Goal: Information Seeking & Learning: Compare options

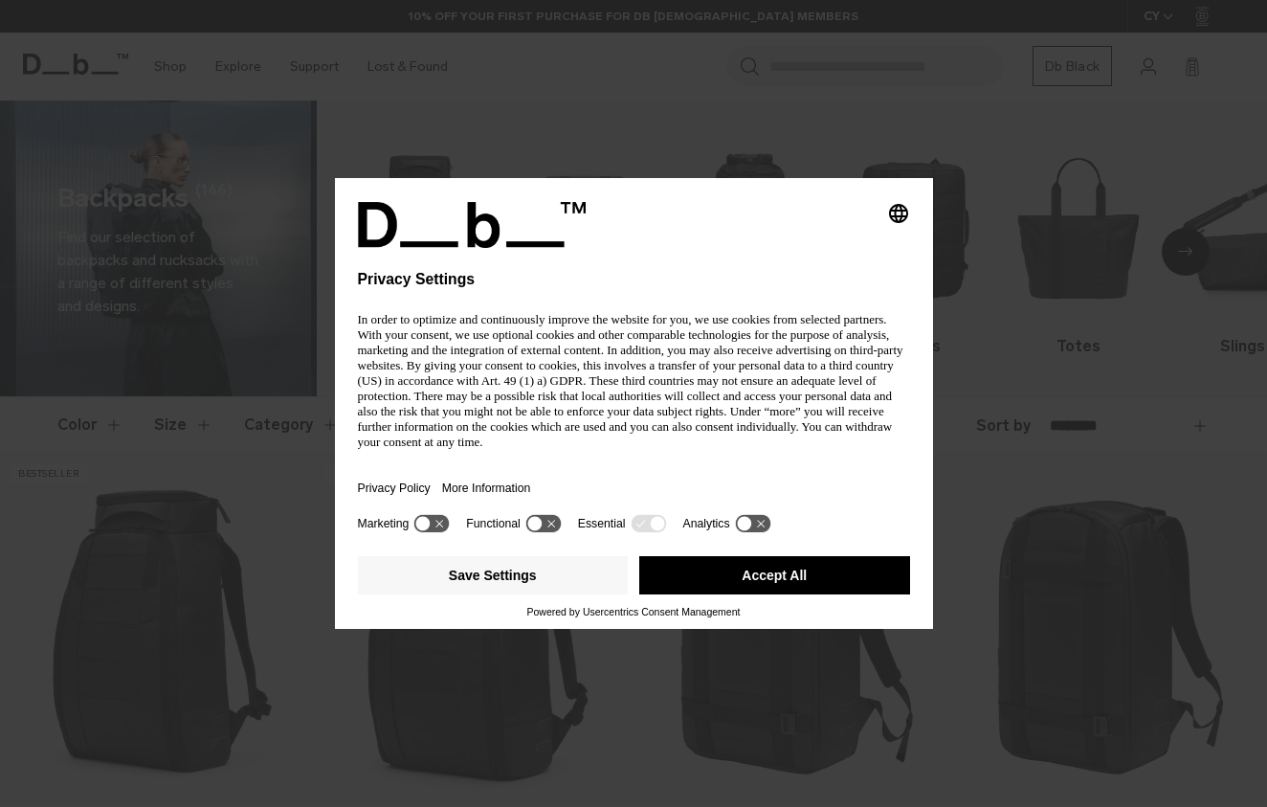
click at [793, 298] on div "Selecting an option will immediately change the language Privacy Settings In or…" at bounding box center [634, 356] width 552 height 308
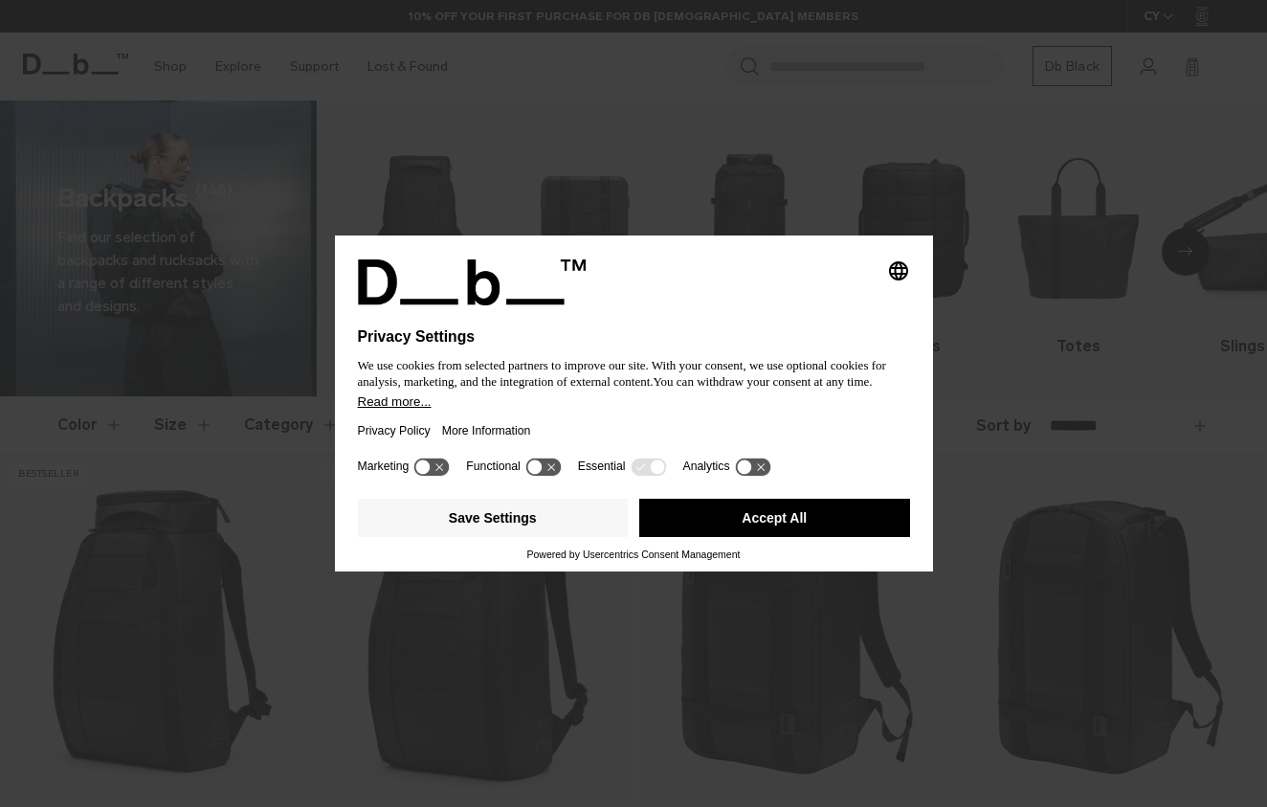
click at [807, 535] on button "Accept All" at bounding box center [774, 518] width 271 height 38
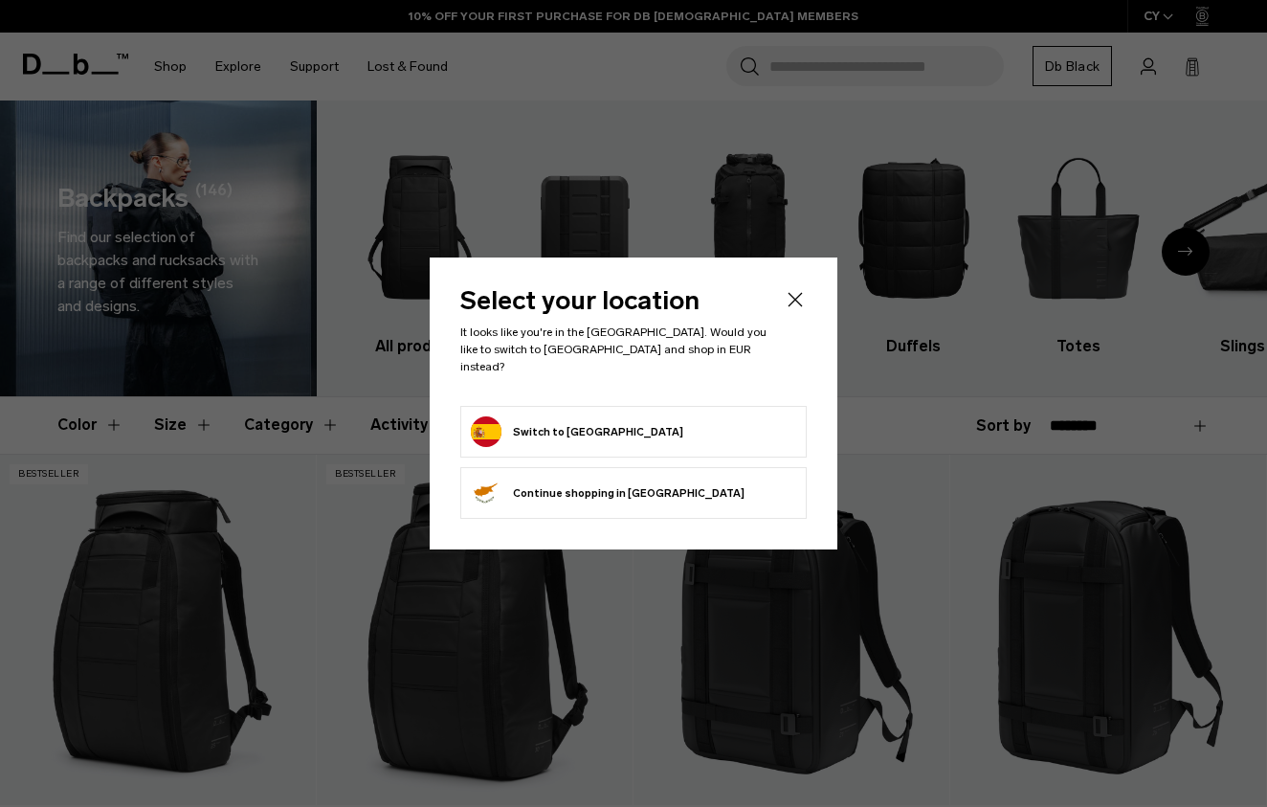
click at [794, 301] on icon "Close" at bounding box center [795, 299] width 23 height 23
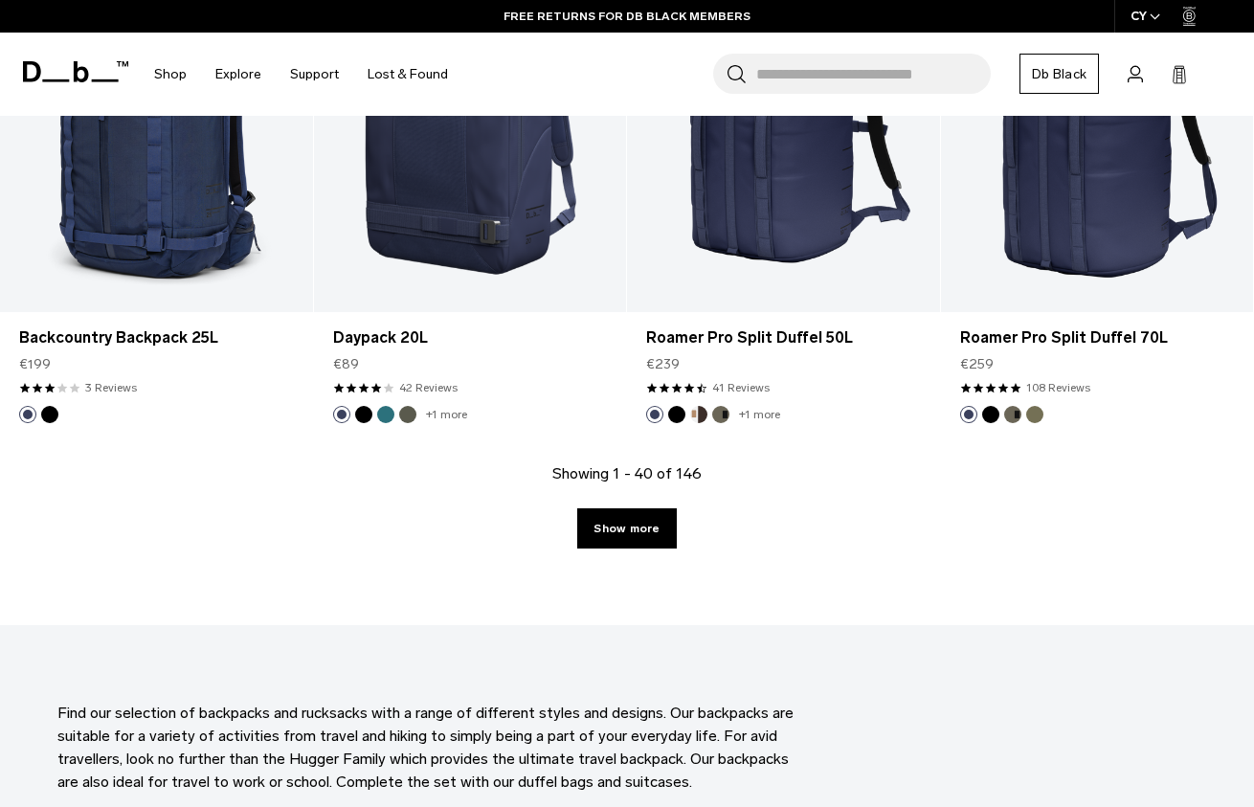
scroll to position [4868, 0]
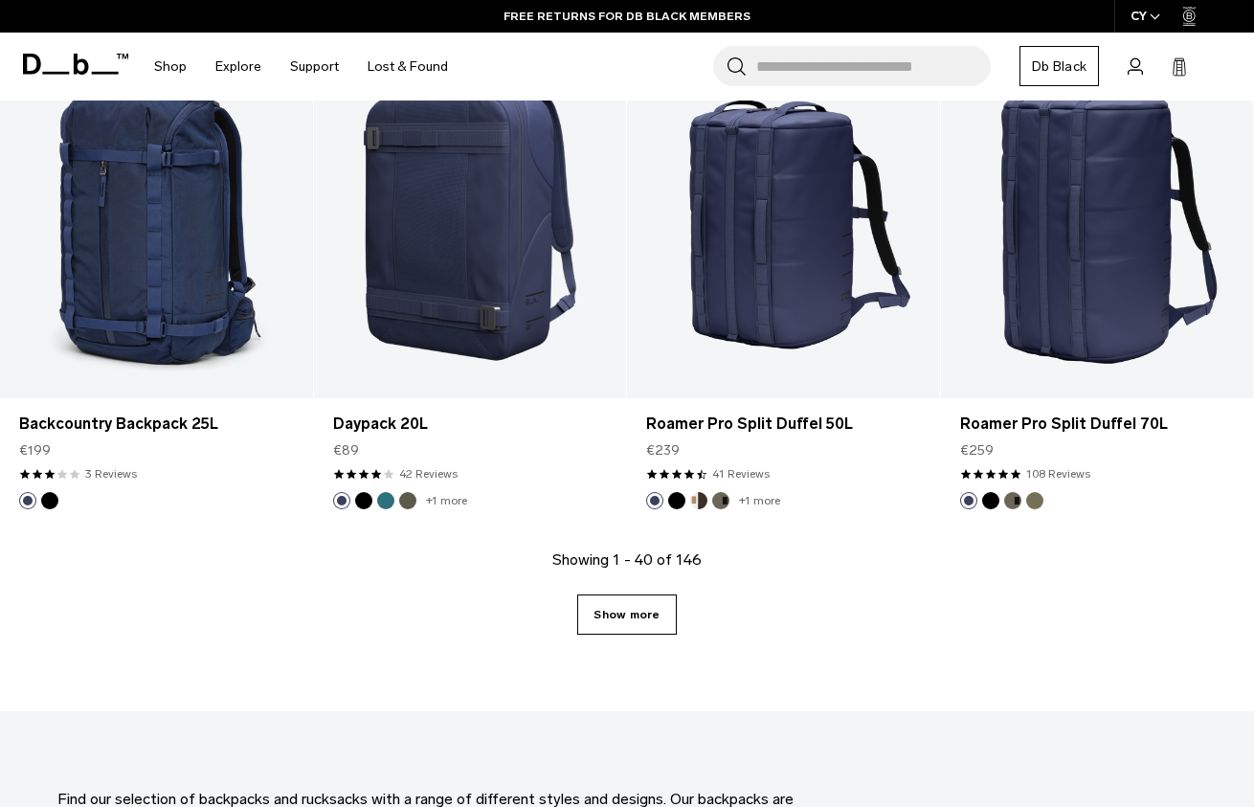
click at [642, 620] on link "Show more" at bounding box center [626, 614] width 99 height 40
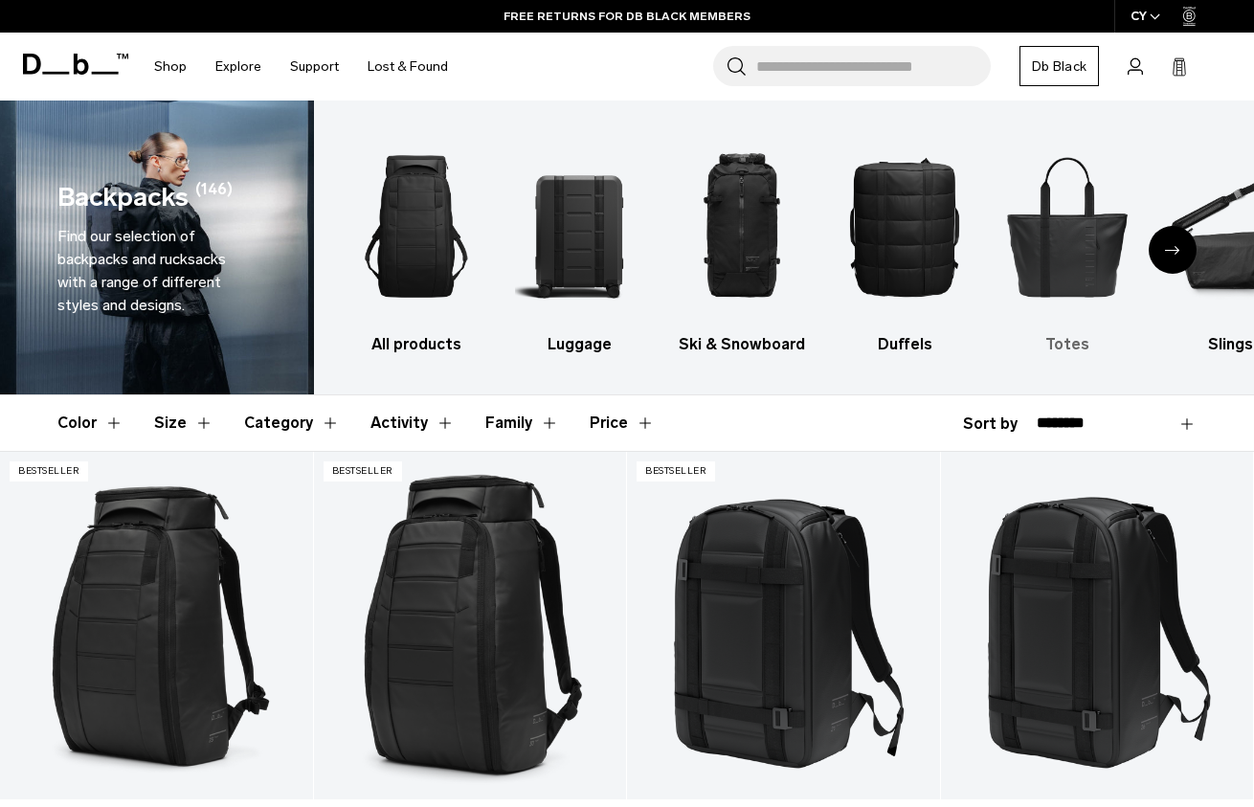
click at [1077, 195] on img "5 / 10" at bounding box center [1067, 226] width 129 height 194
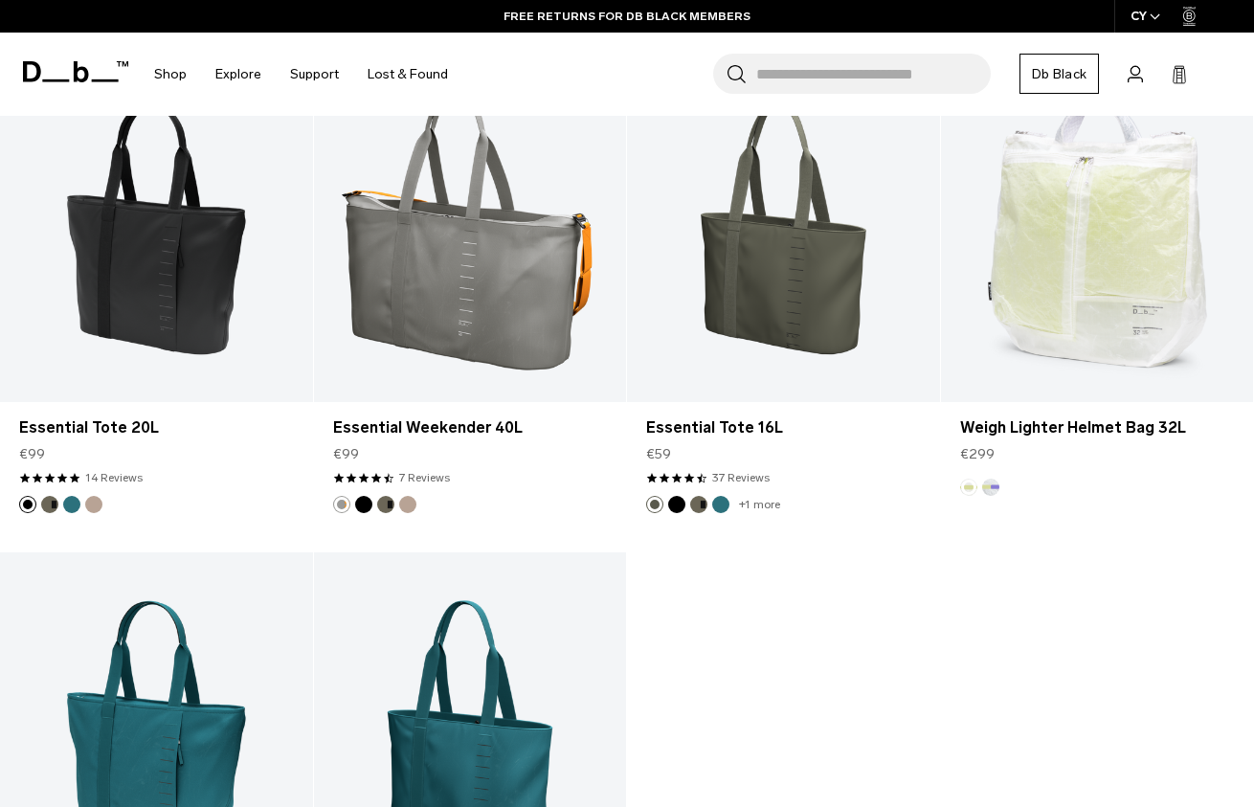
scroll to position [1756, 0]
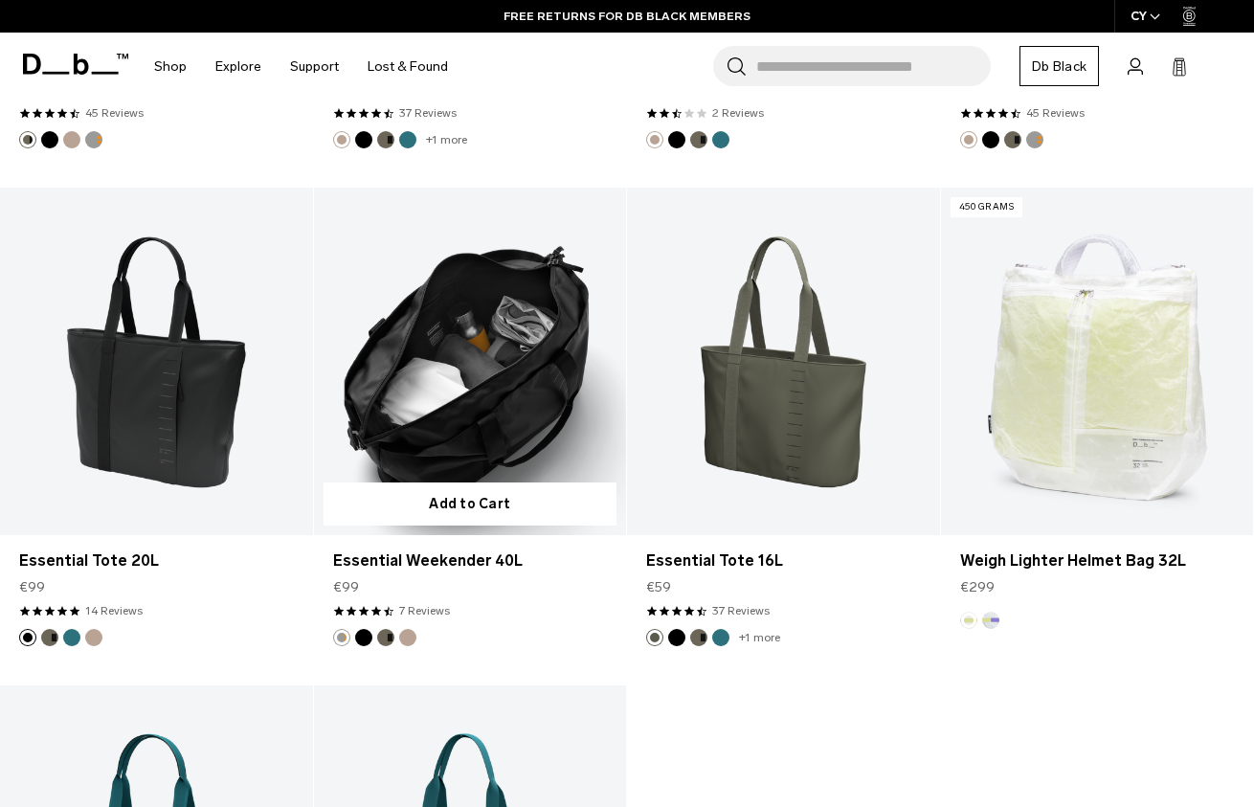
click at [513, 437] on link "Essential Weekender 40L" at bounding box center [470, 361] width 313 height 347
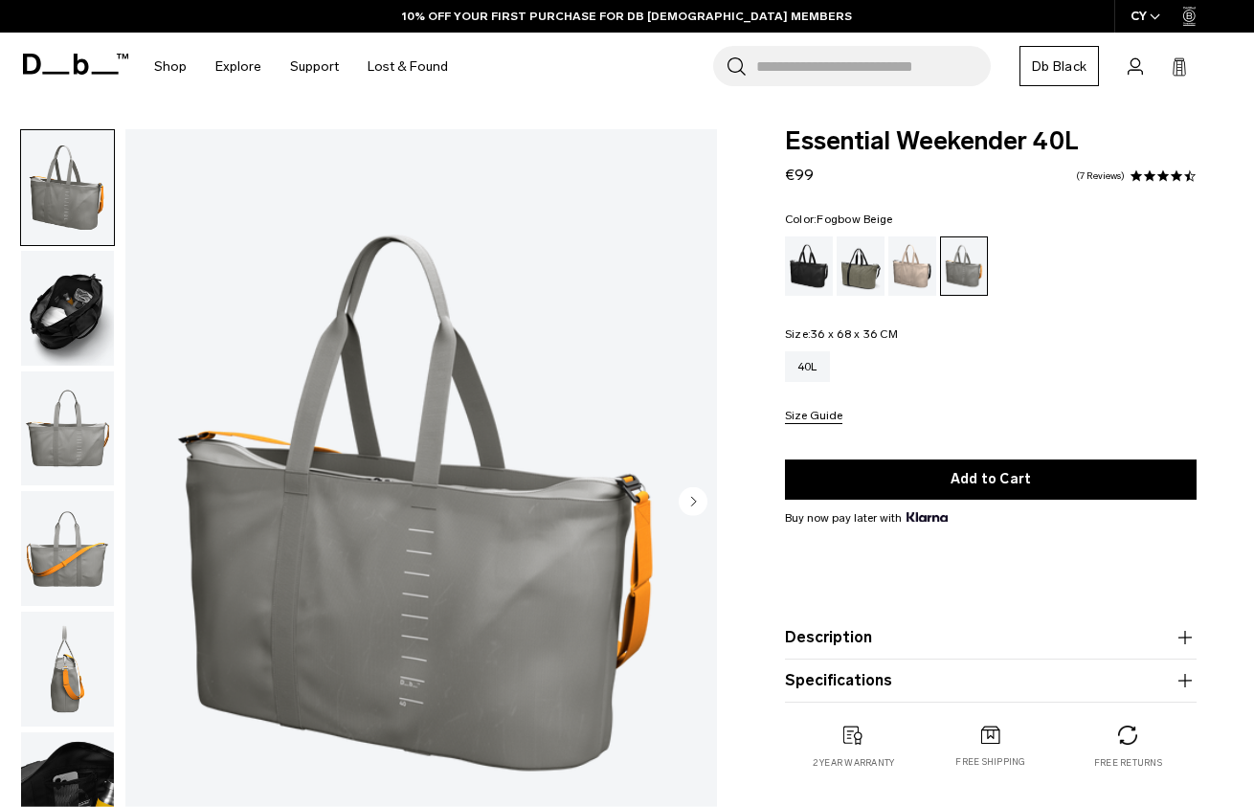
click at [927, 256] on div "Fogbow Beige" at bounding box center [912, 265] width 49 height 59
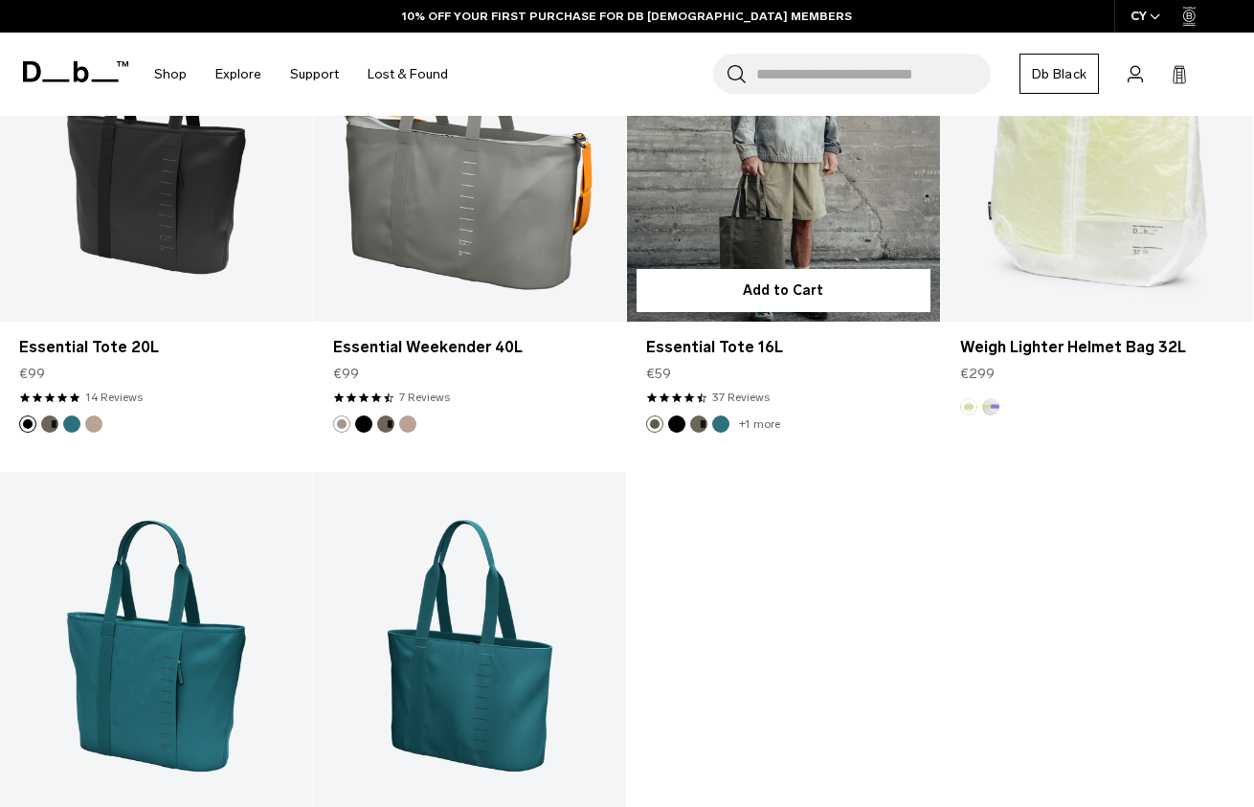
scroll to position [1811, 0]
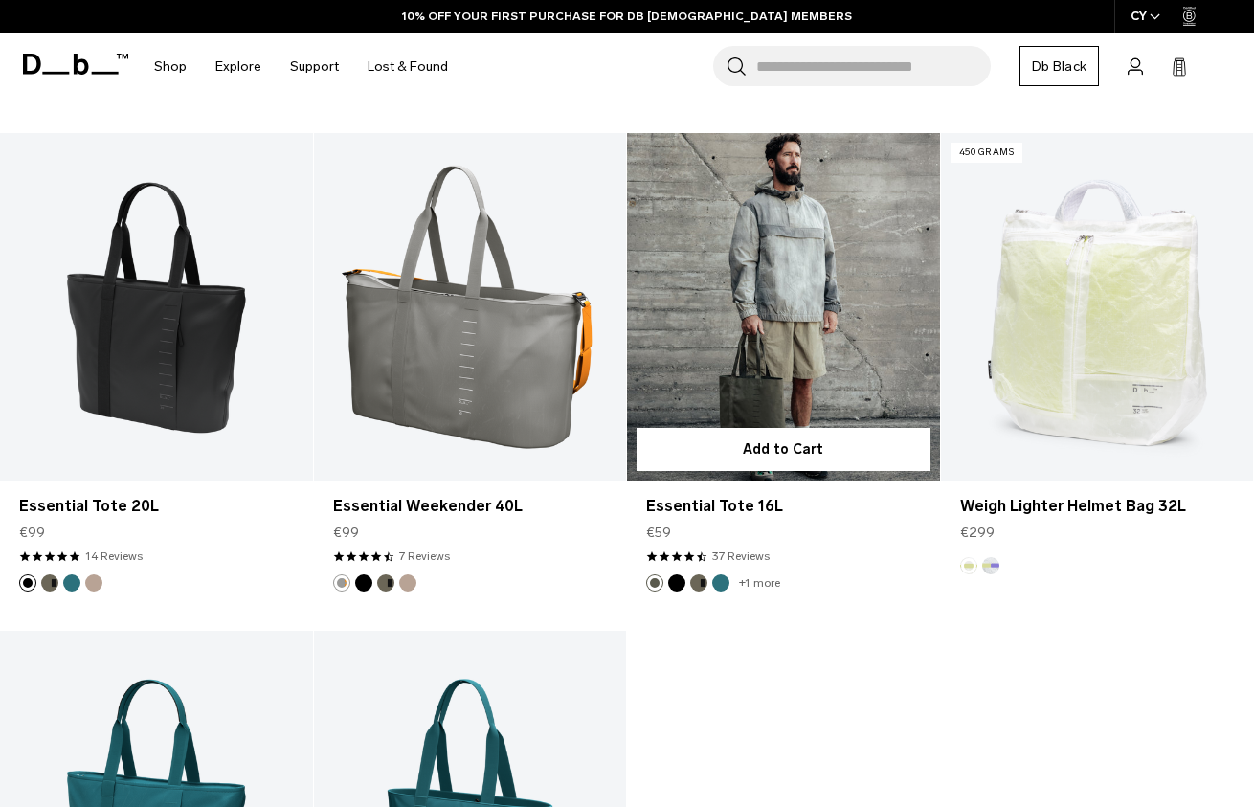
click at [766, 320] on link "Essential Tote 16L" at bounding box center [783, 306] width 313 height 347
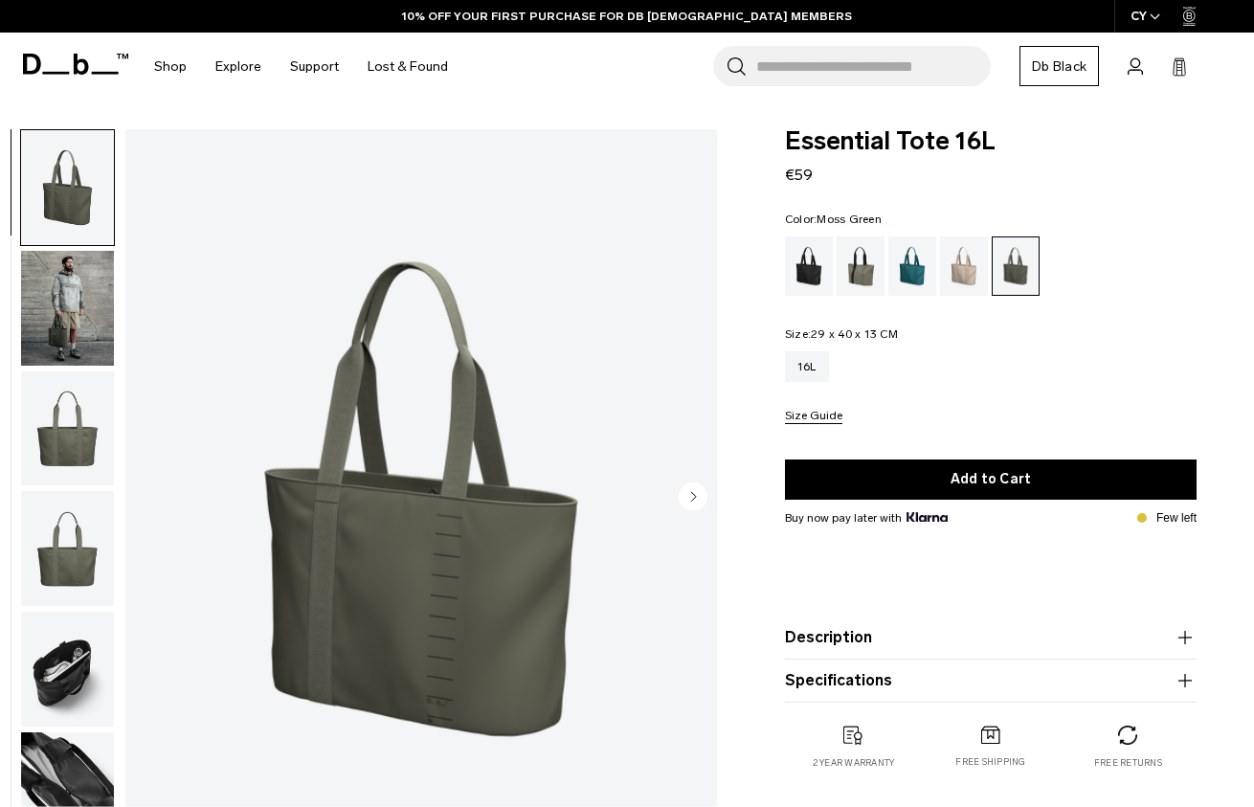
click at [60, 342] on img "button" at bounding box center [67, 308] width 93 height 115
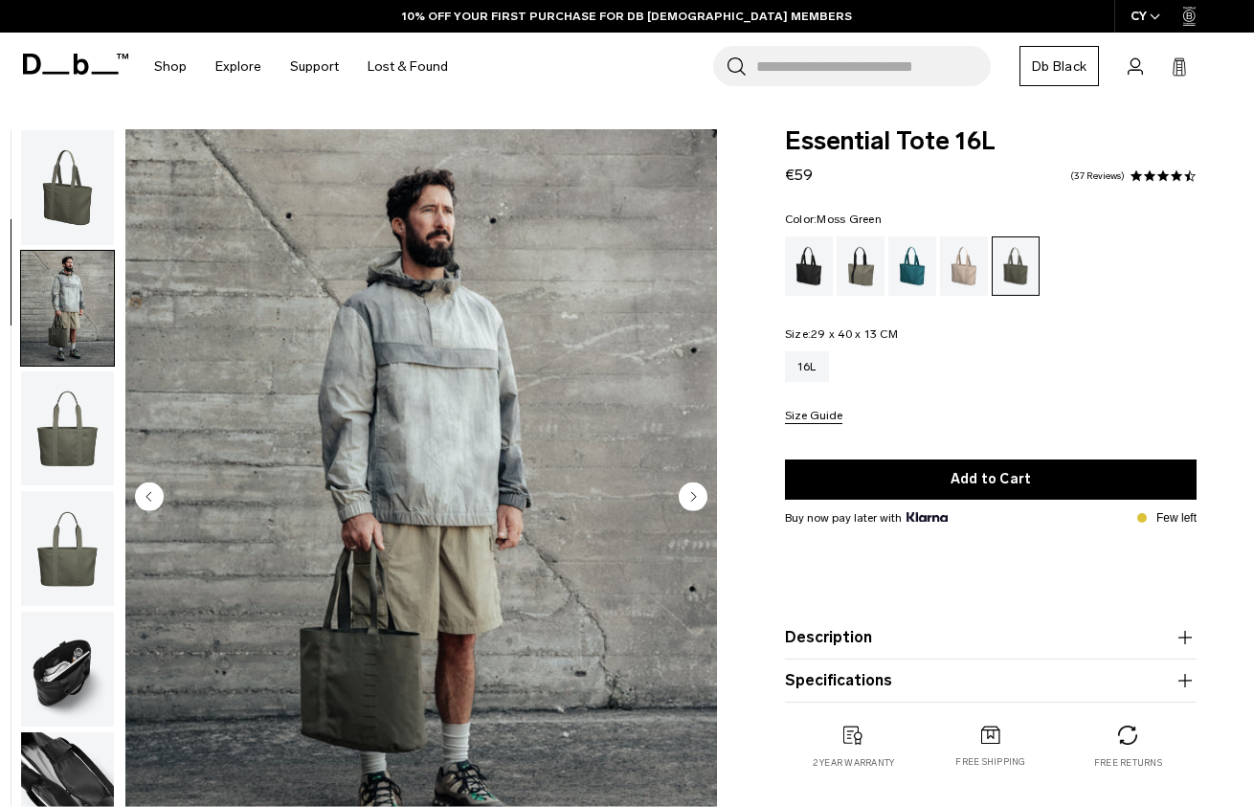
scroll to position [122, 0]
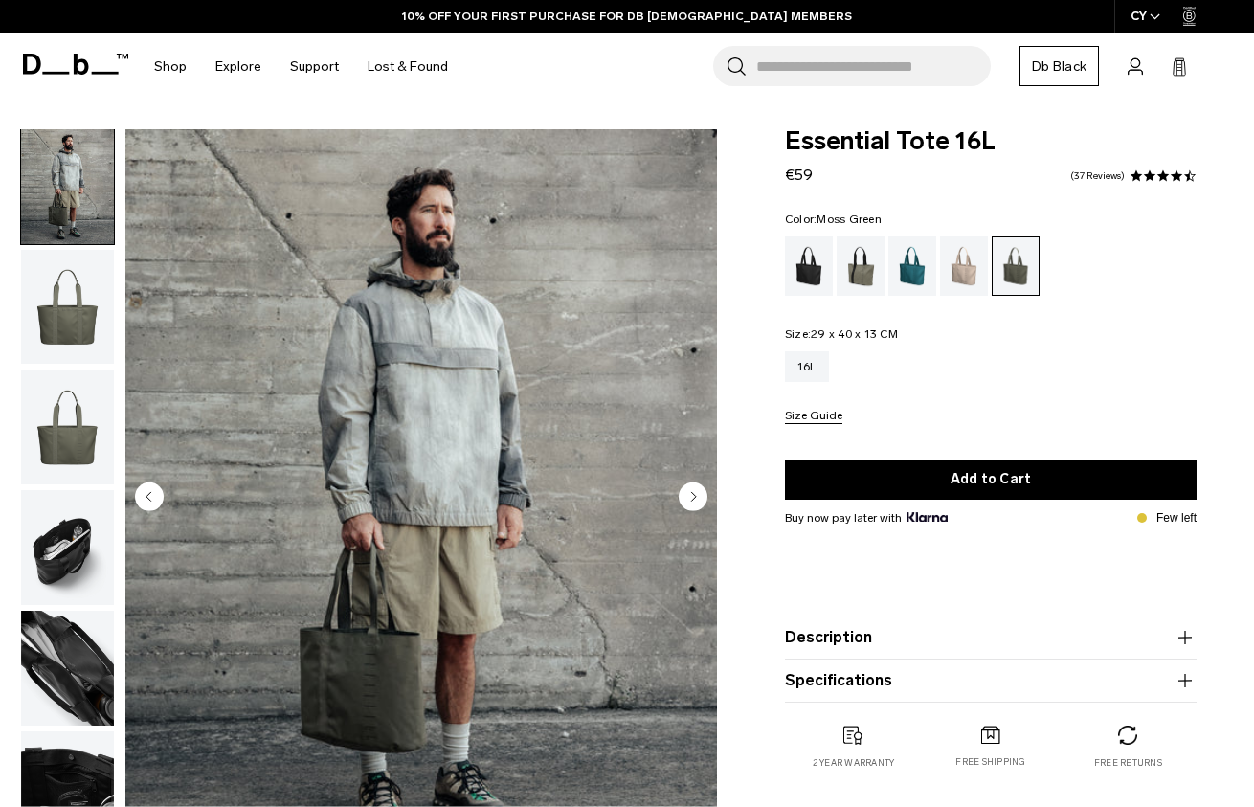
click at [76, 573] on img "button" at bounding box center [67, 547] width 93 height 115
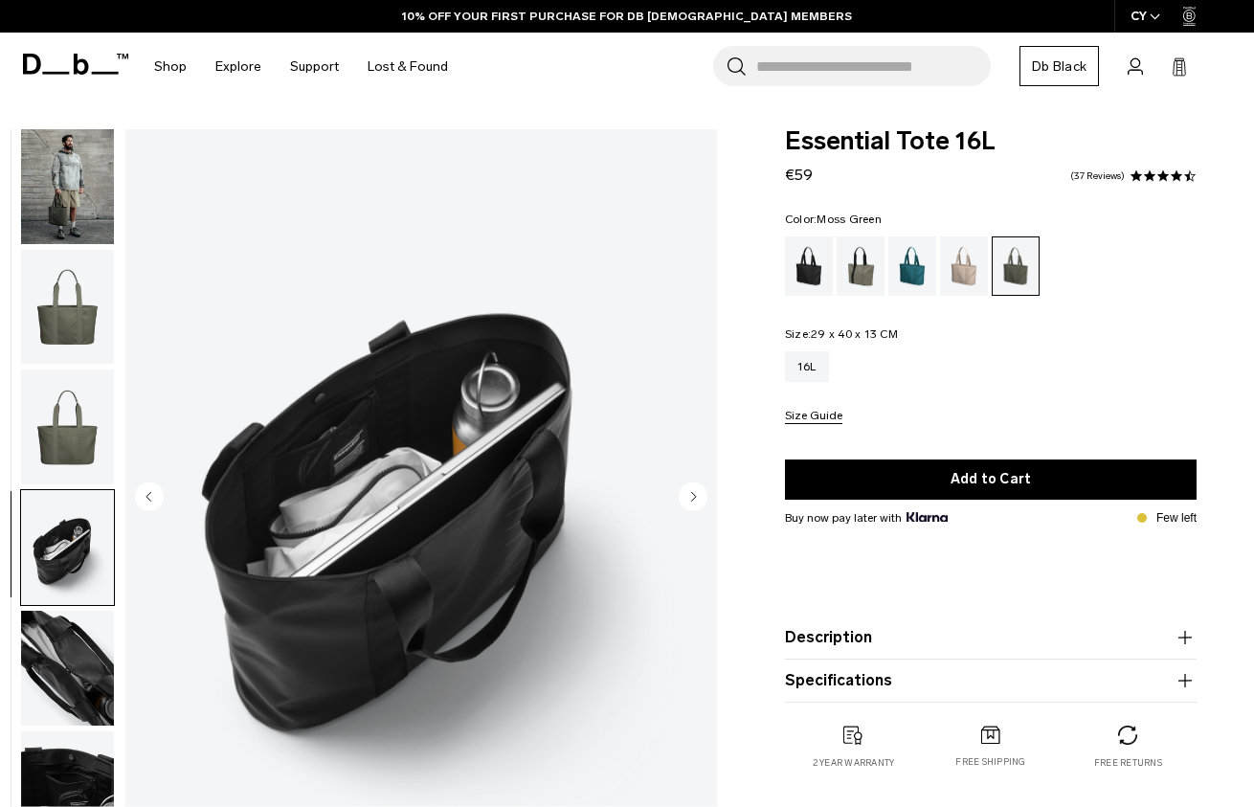
scroll to position [232, 0]
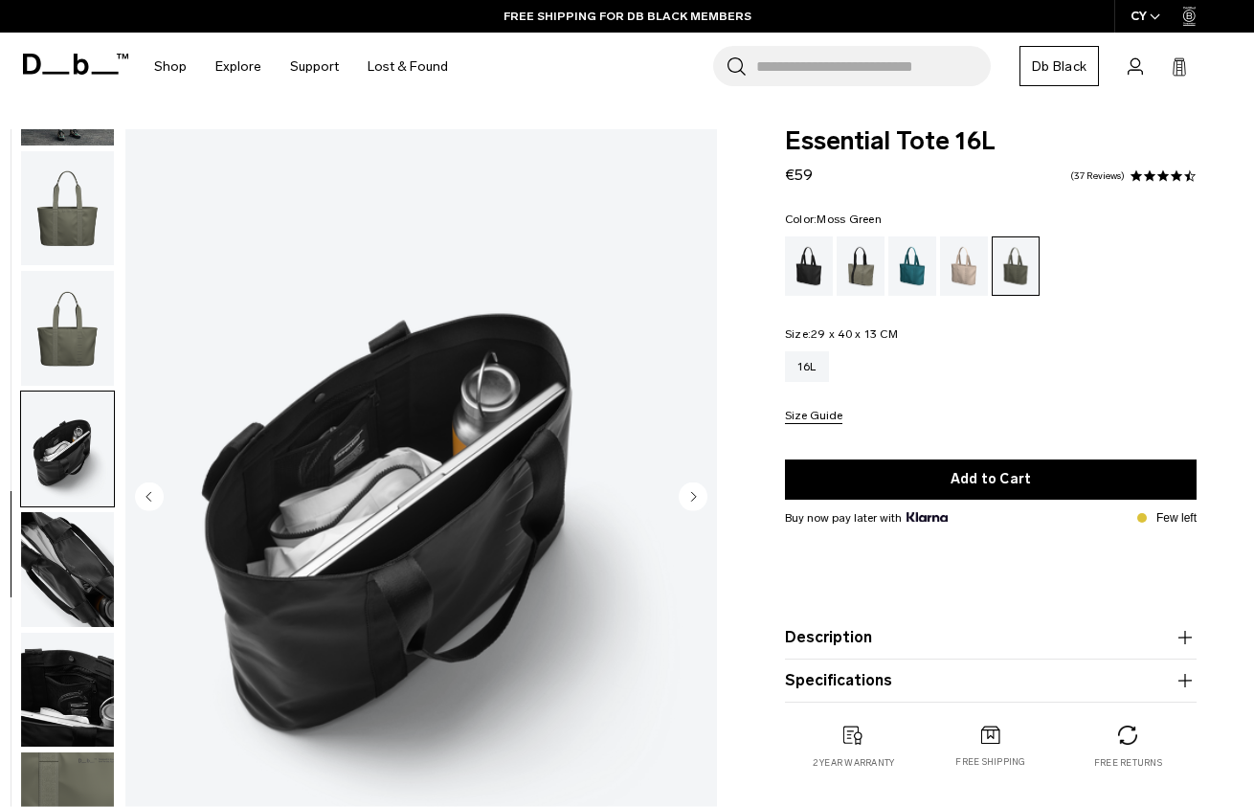
click at [67, 585] on img "button" at bounding box center [67, 569] width 93 height 115
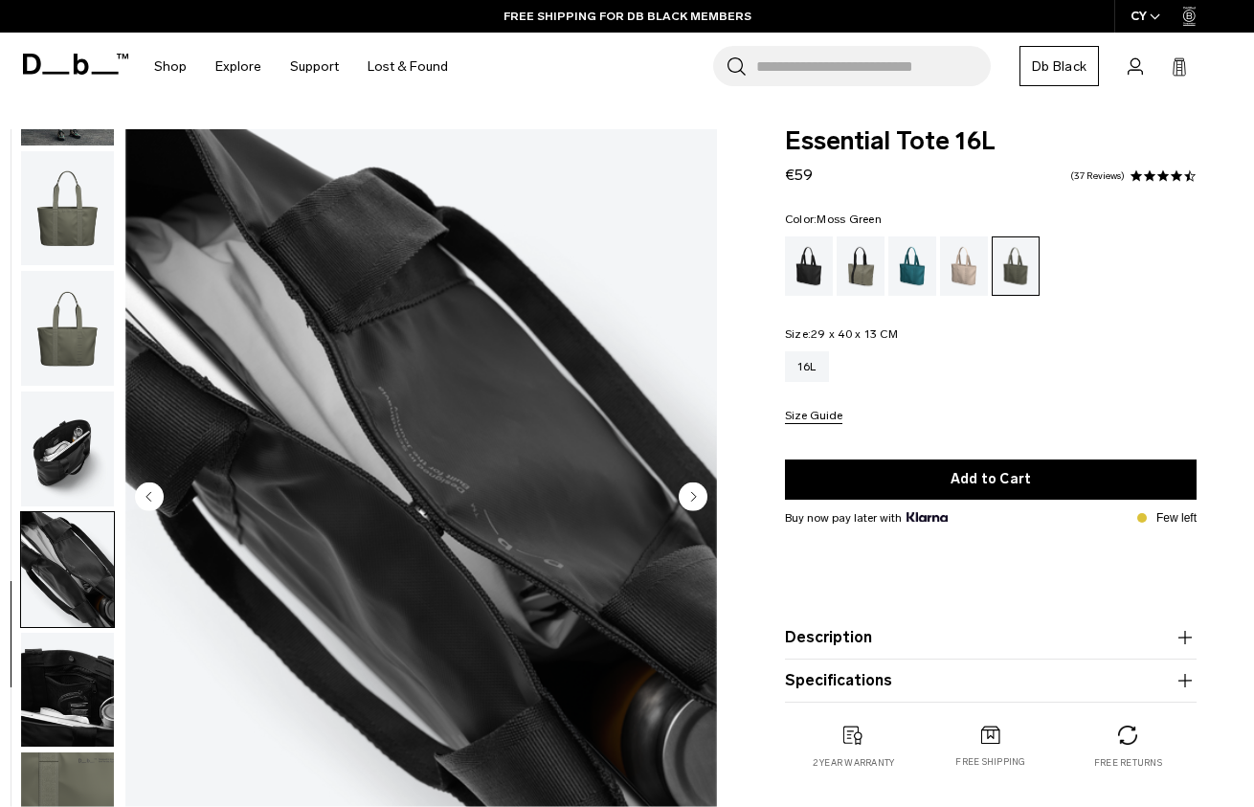
click at [86, 686] on img "button" at bounding box center [67, 690] width 93 height 115
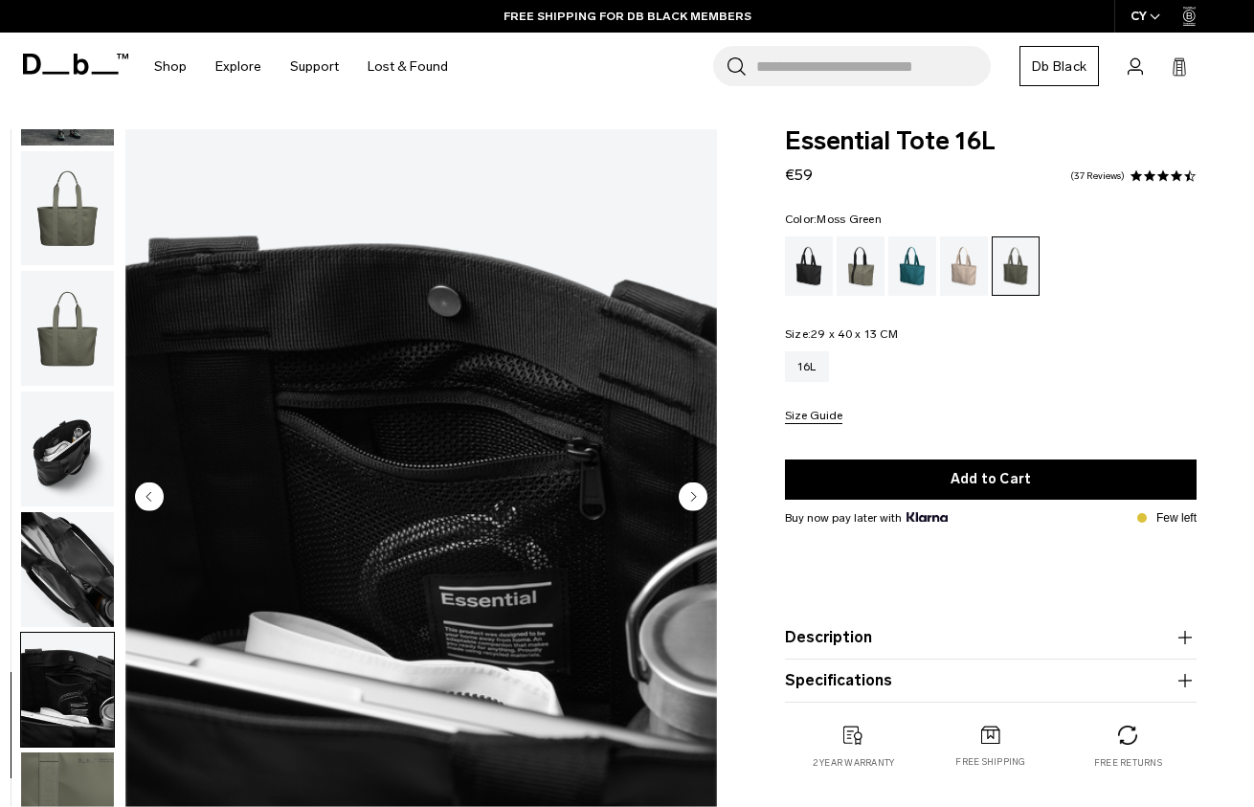
click at [96, 557] on img "button" at bounding box center [67, 569] width 93 height 115
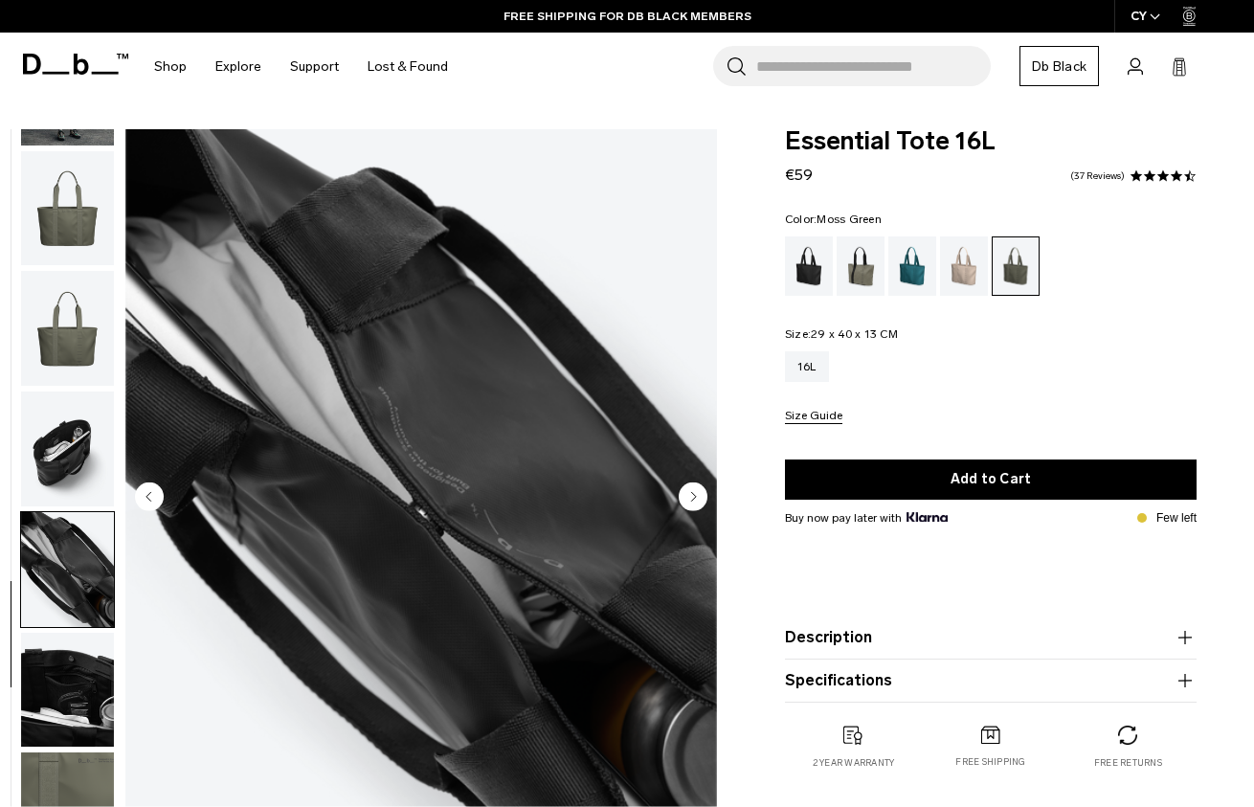
click at [89, 450] on img "button" at bounding box center [67, 448] width 93 height 115
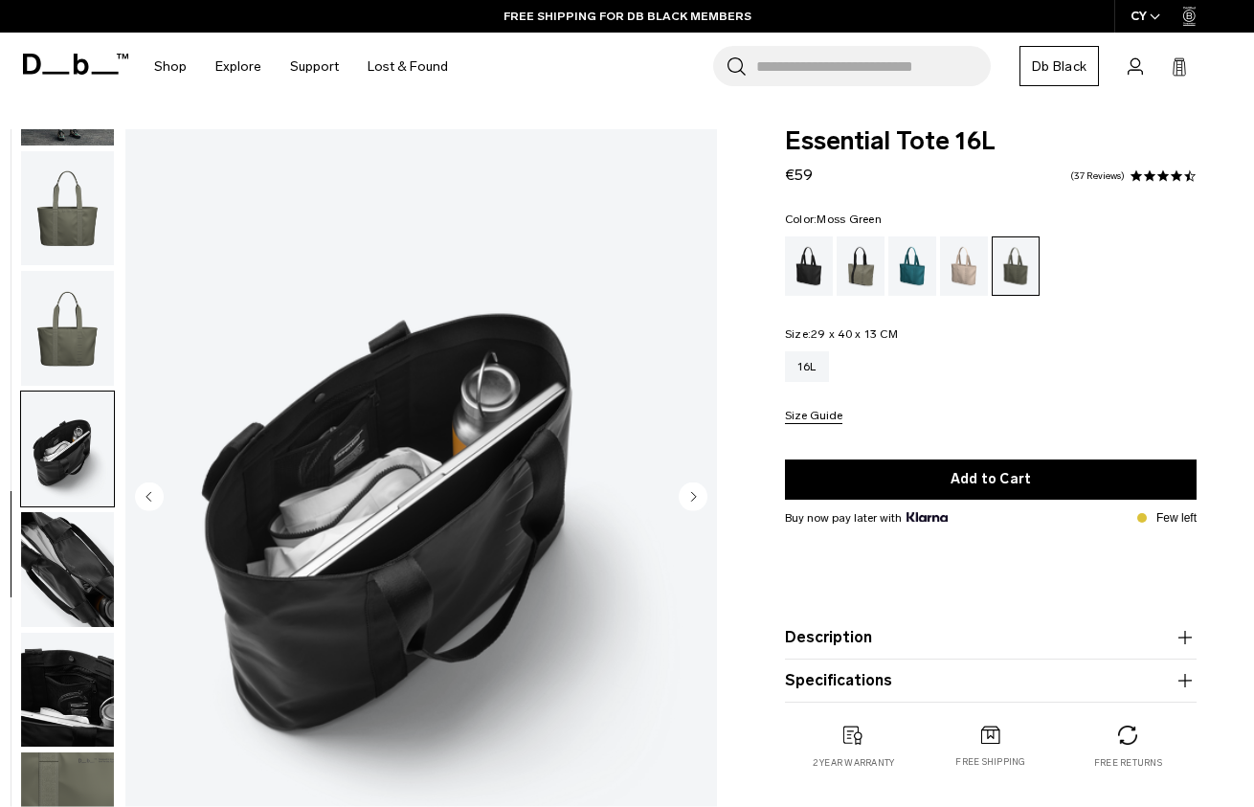
click at [64, 654] on img "button" at bounding box center [67, 690] width 93 height 115
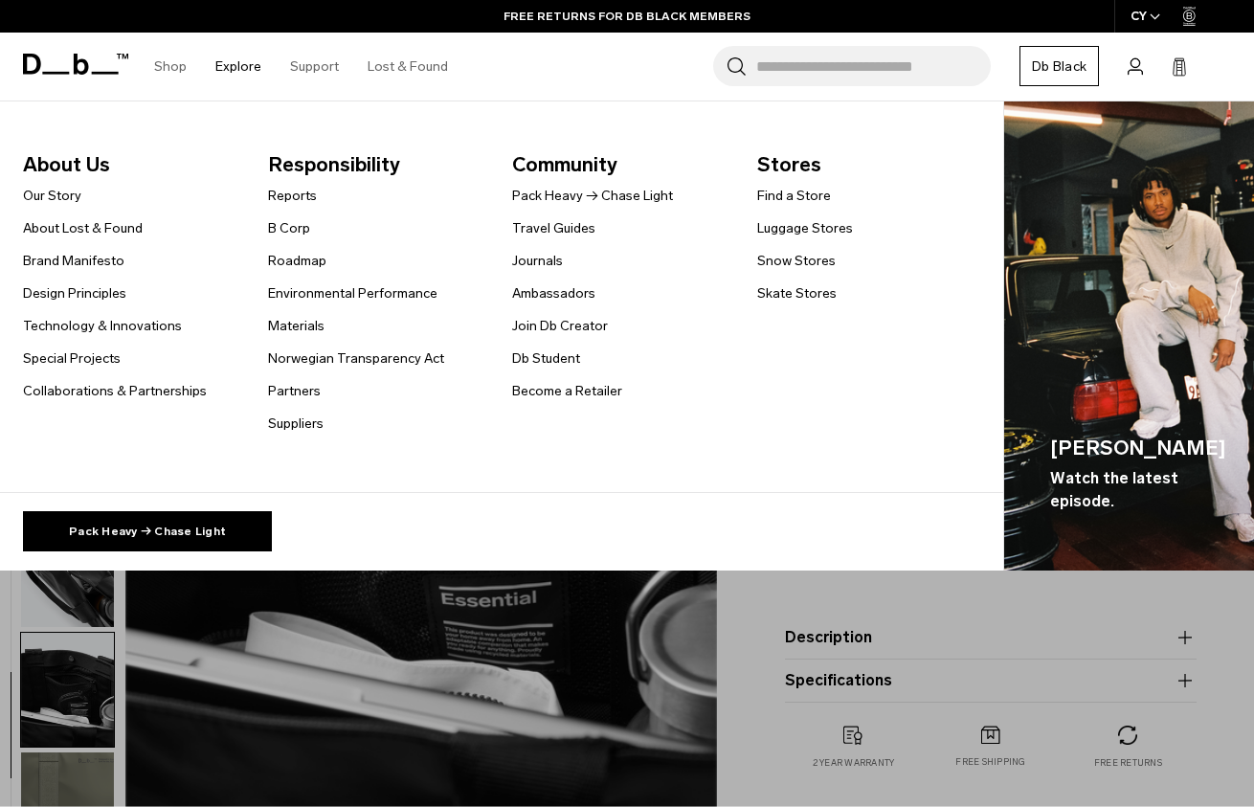
scroll to position [0, 0]
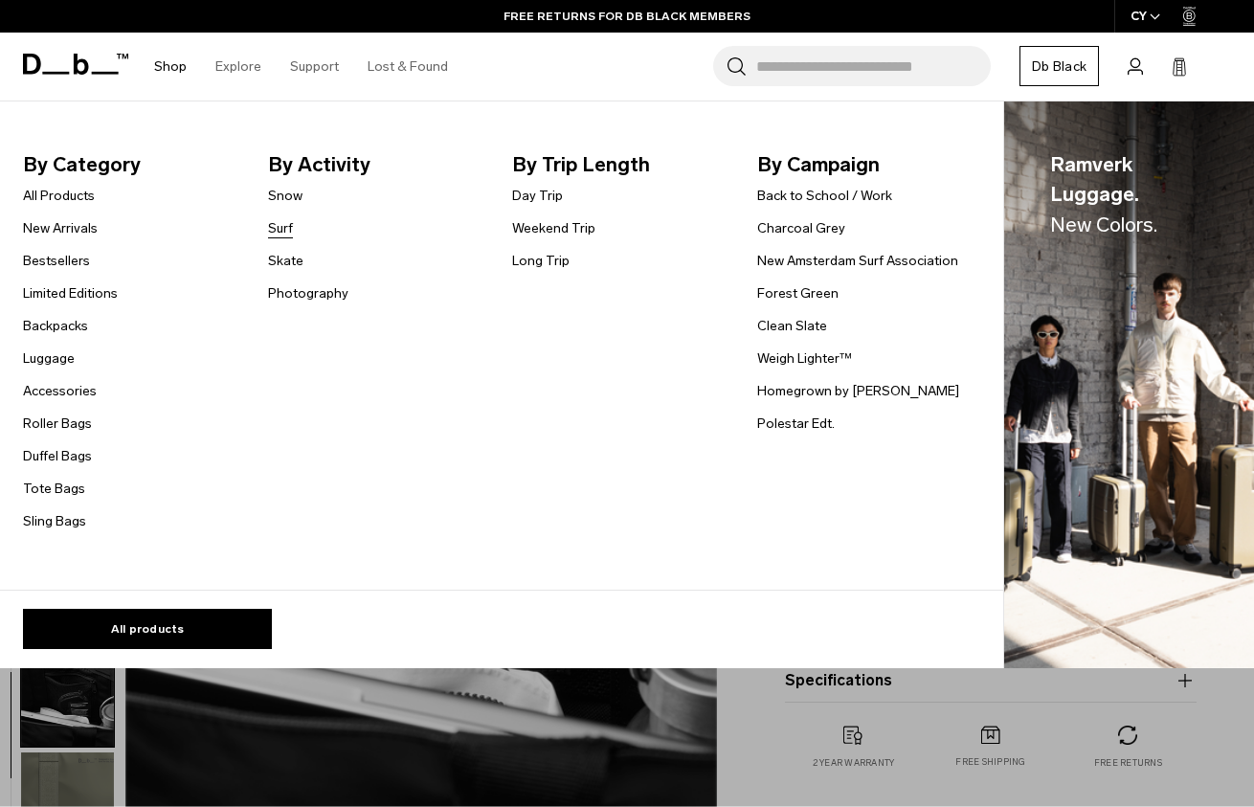
click at [282, 225] on link "Surf" at bounding box center [280, 228] width 25 height 20
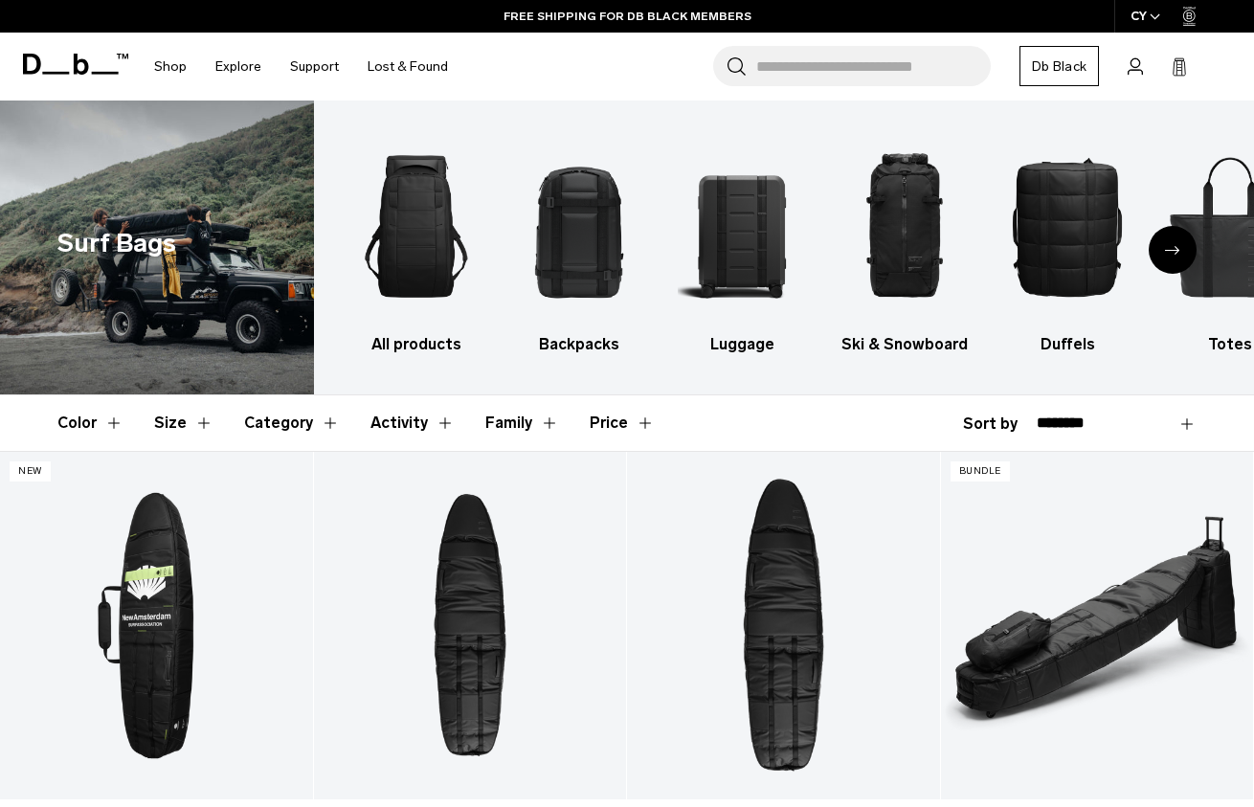
click at [1164, 259] on div "Next slide" at bounding box center [1172, 250] width 48 height 48
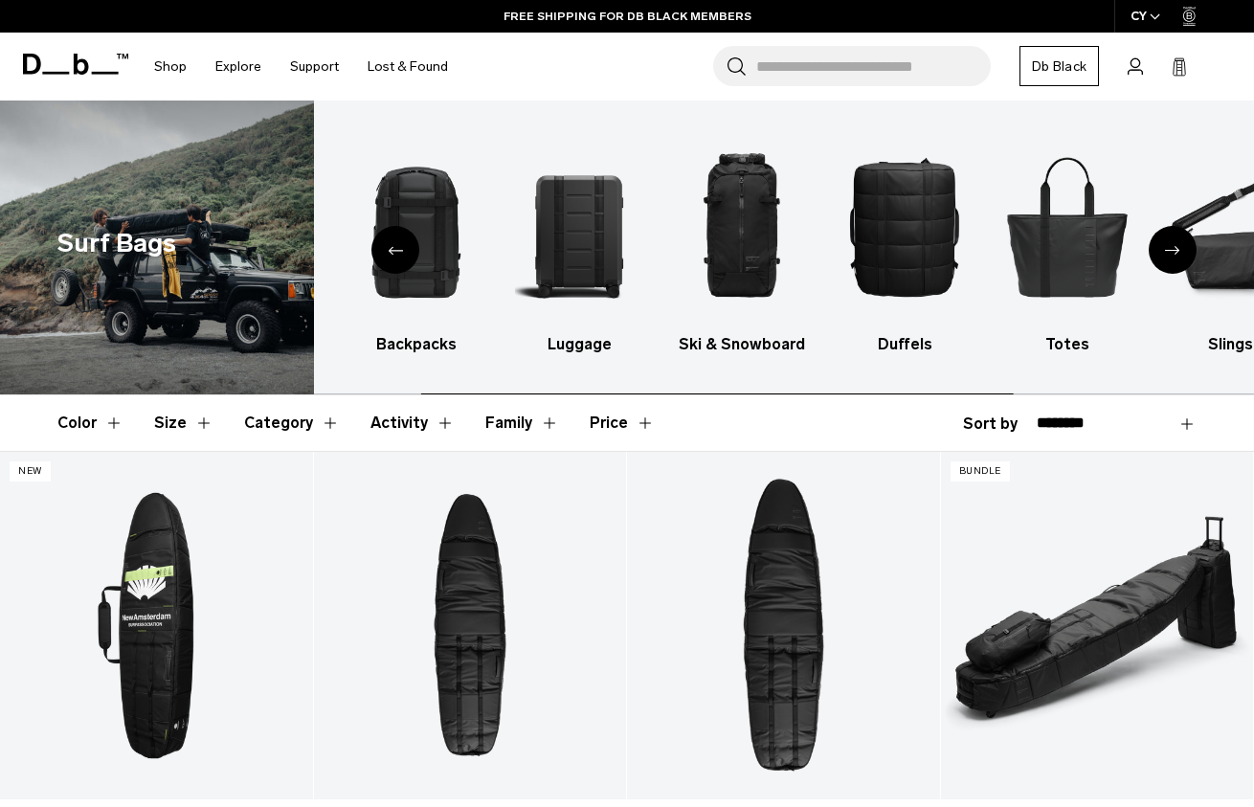
click at [1172, 256] on div "Next slide" at bounding box center [1172, 250] width 48 height 48
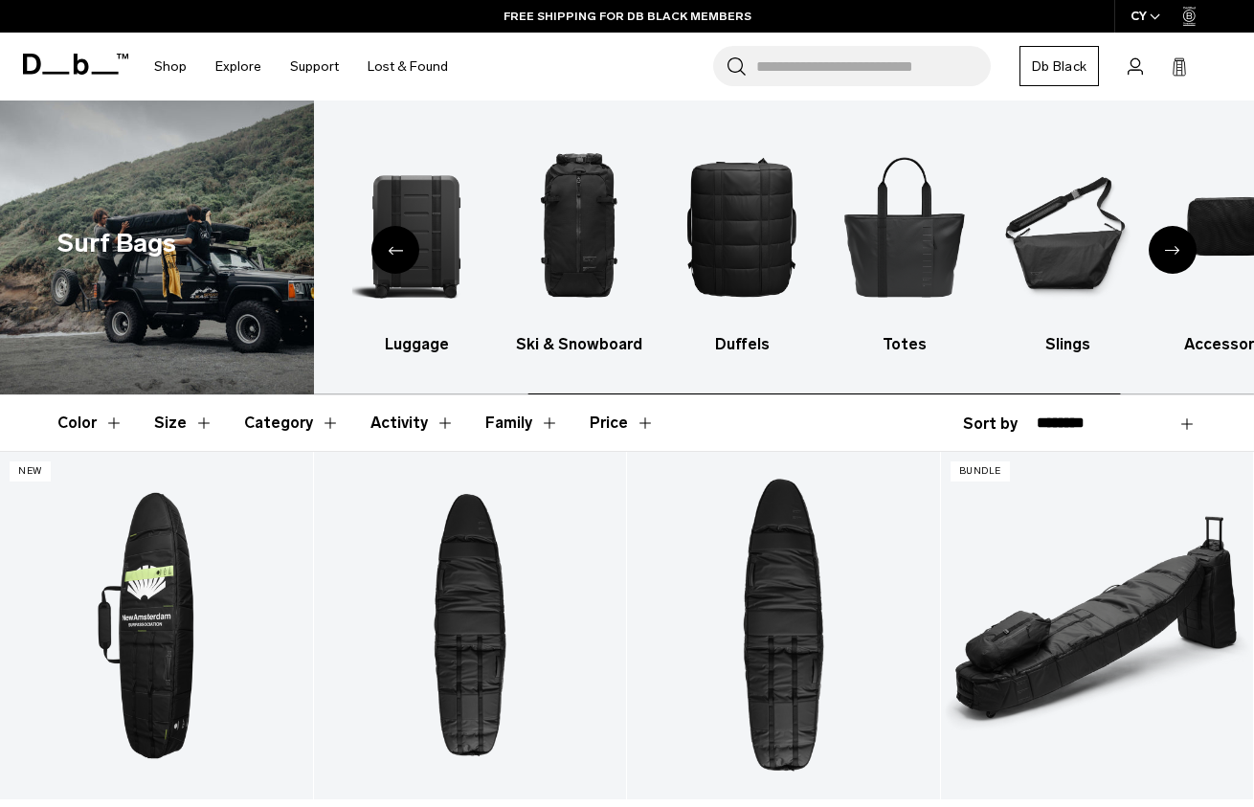
click at [1172, 256] on div "Next slide" at bounding box center [1172, 250] width 48 height 48
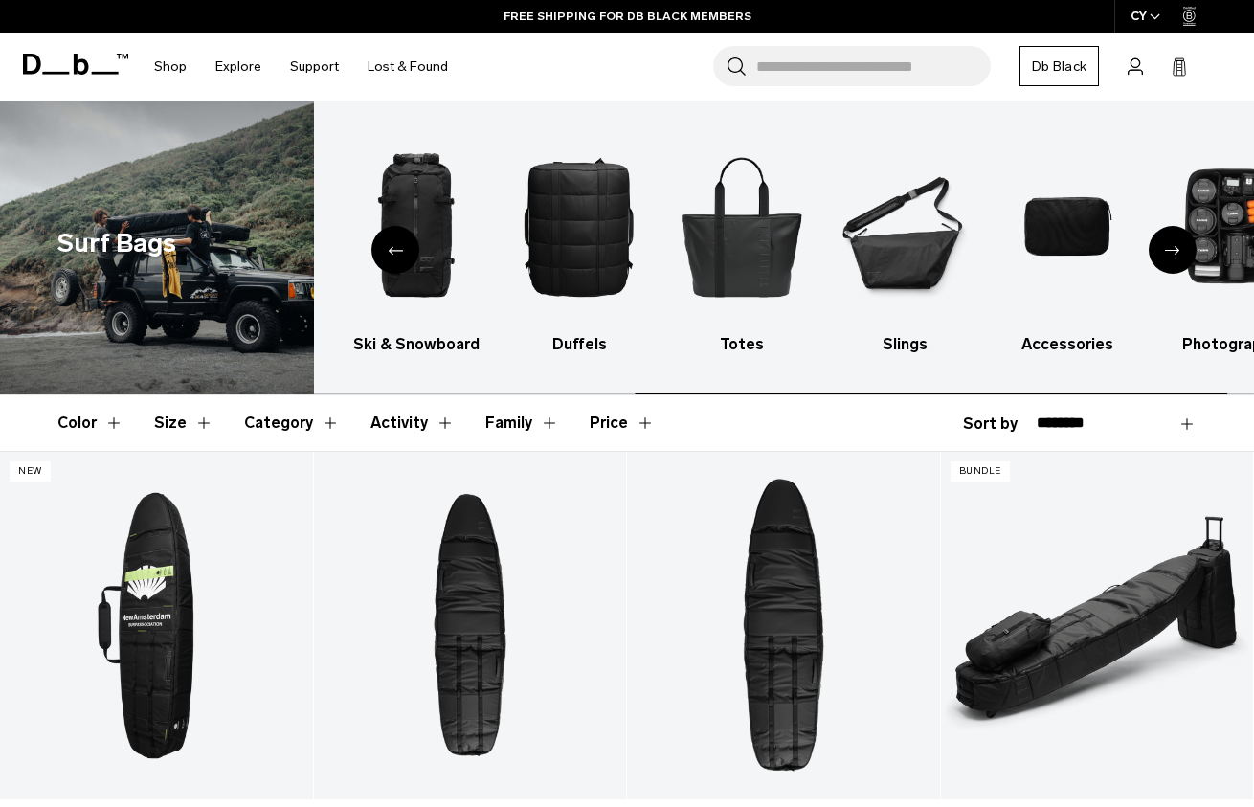
click at [1172, 256] on div "Next slide" at bounding box center [1172, 250] width 48 height 48
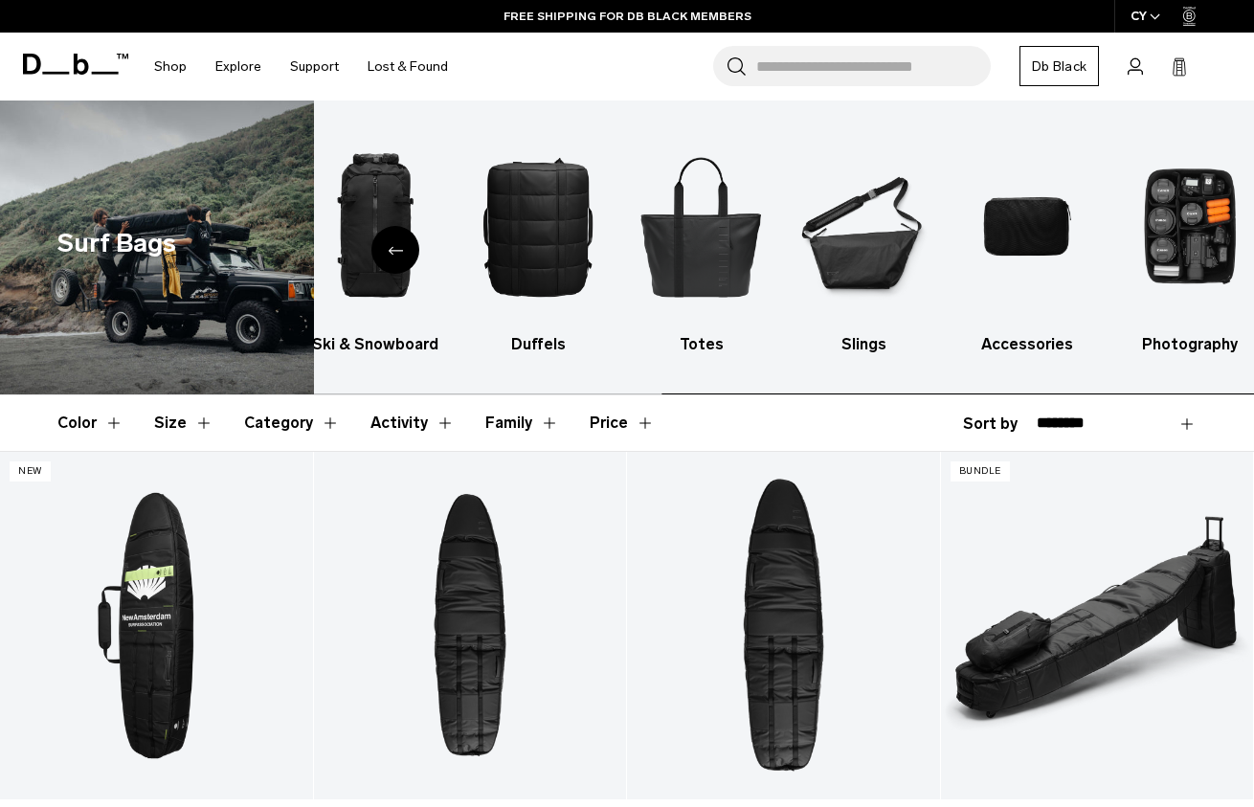
click at [1172, 256] on img "9 / 9" at bounding box center [1189, 226] width 129 height 194
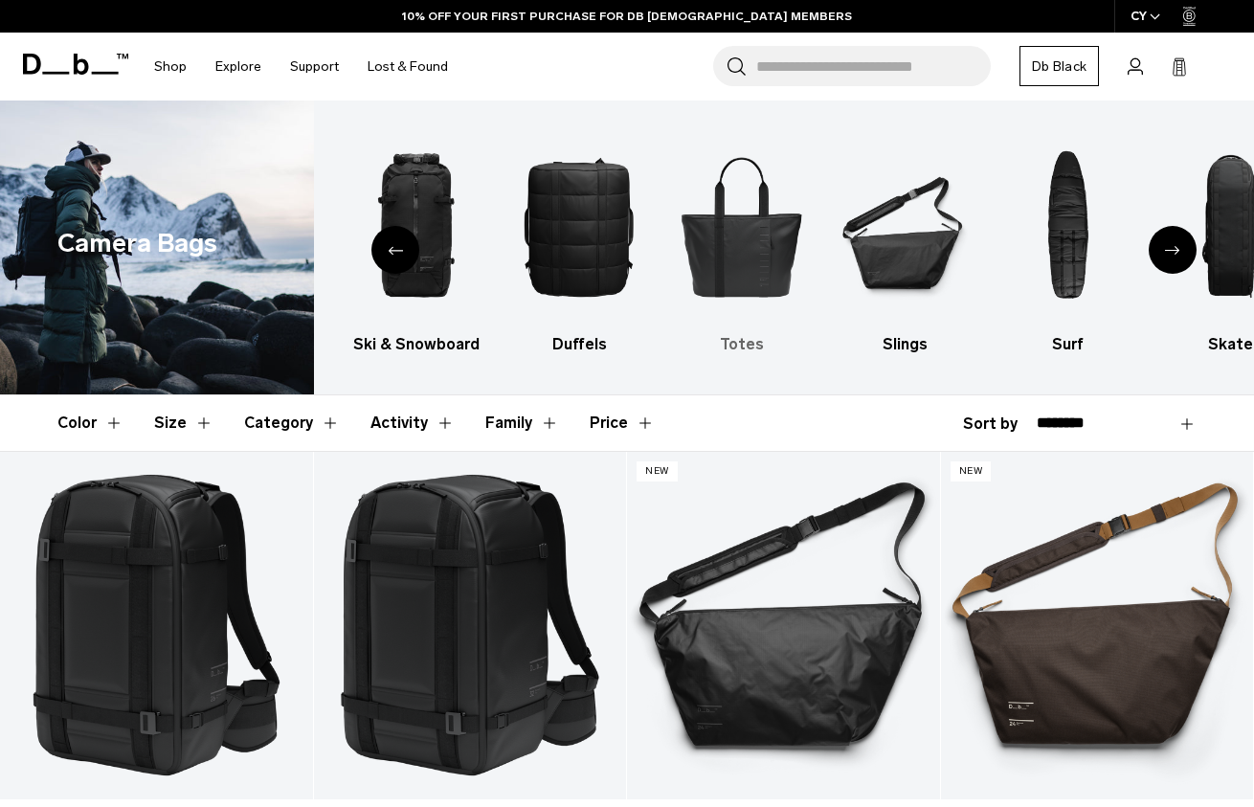
click at [765, 224] on img "6 / 10" at bounding box center [742, 226] width 129 height 194
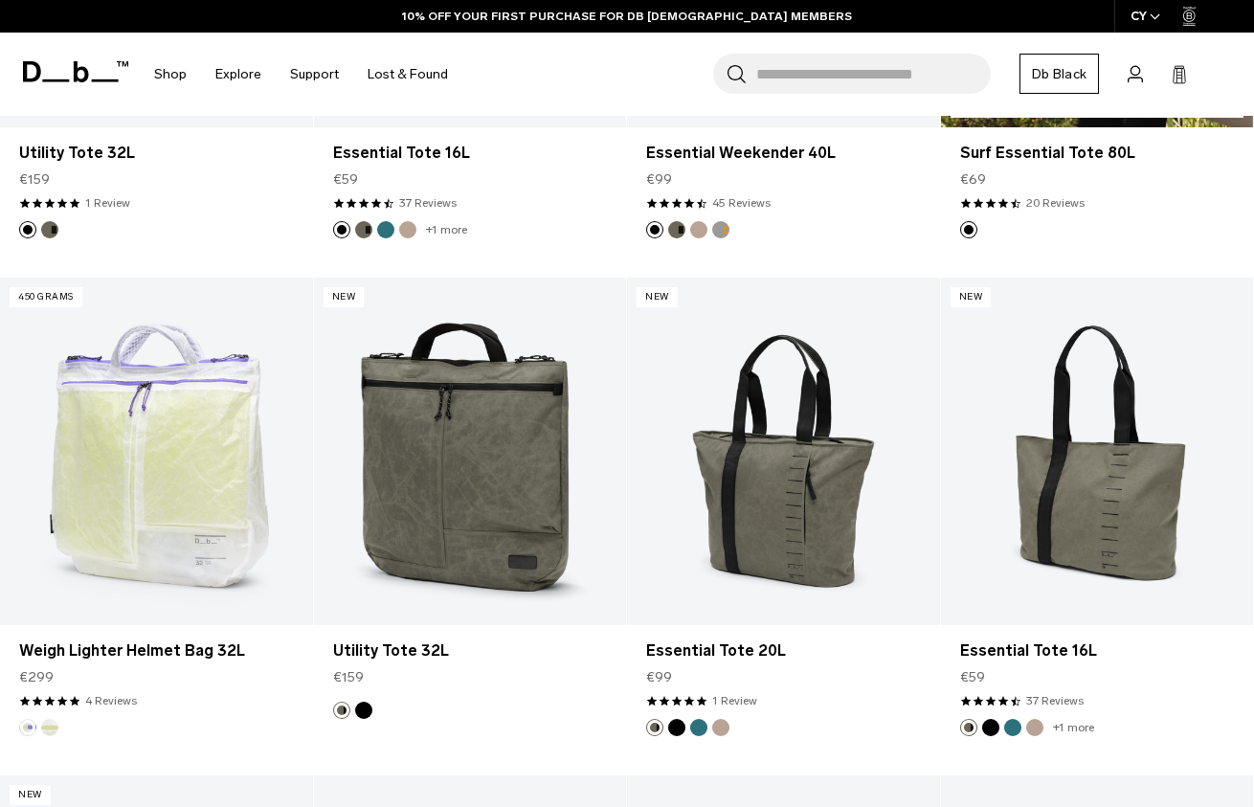
scroll to position [706, 0]
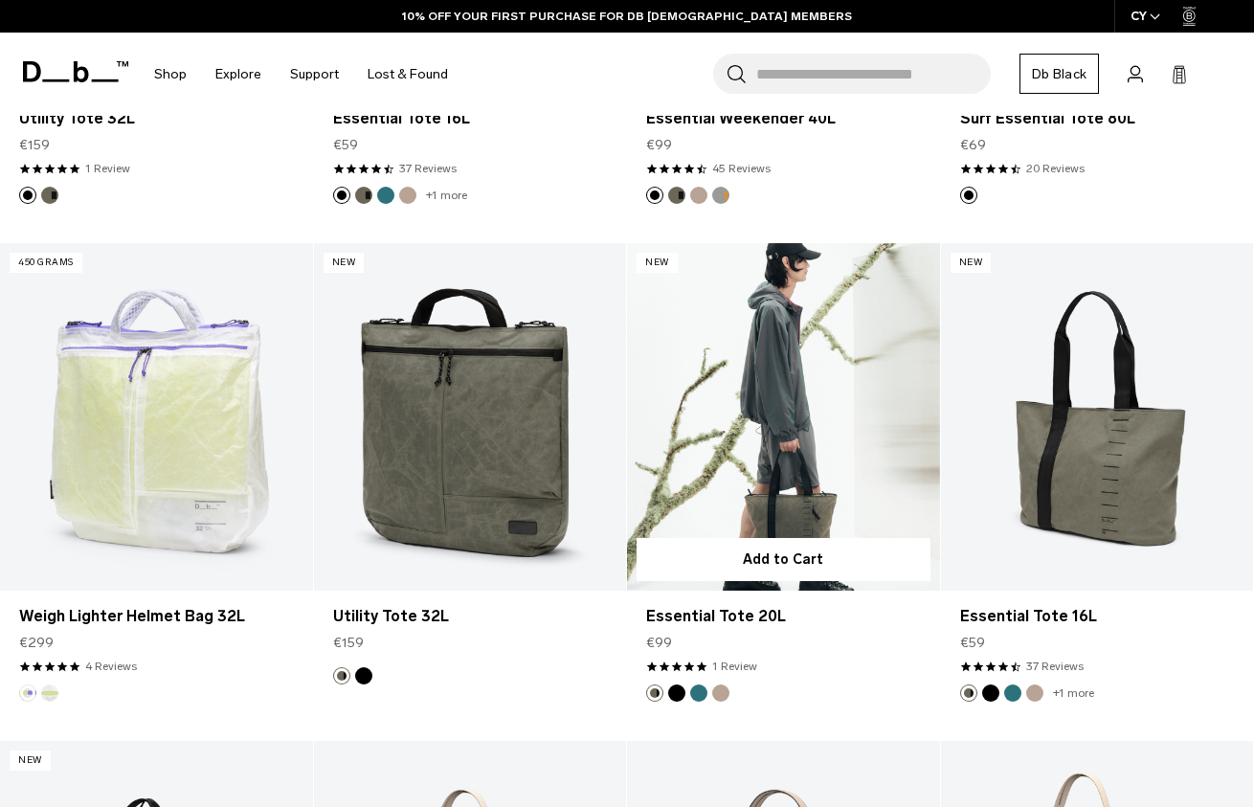
click at [835, 480] on link "Essential Tote 20L" at bounding box center [783, 416] width 313 height 347
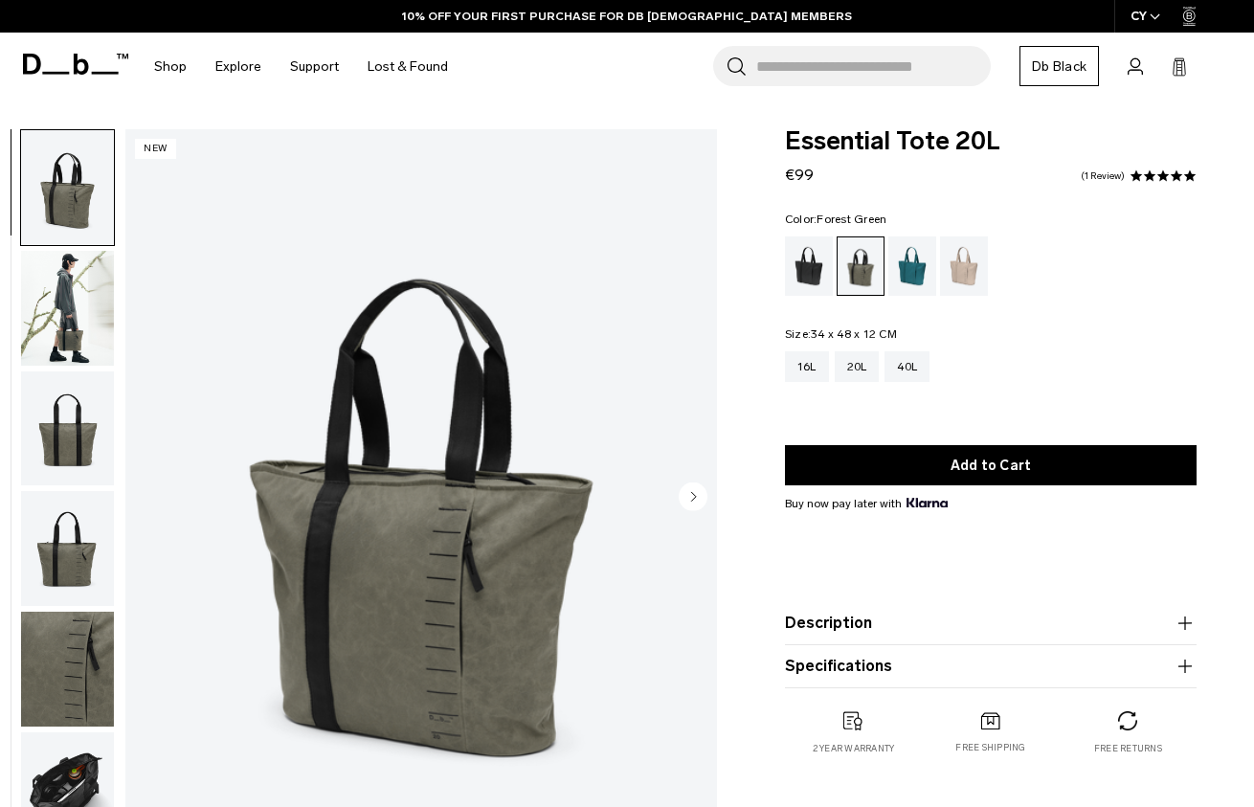
click at [64, 309] on img "button" at bounding box center [67, 308] width 93 height 115
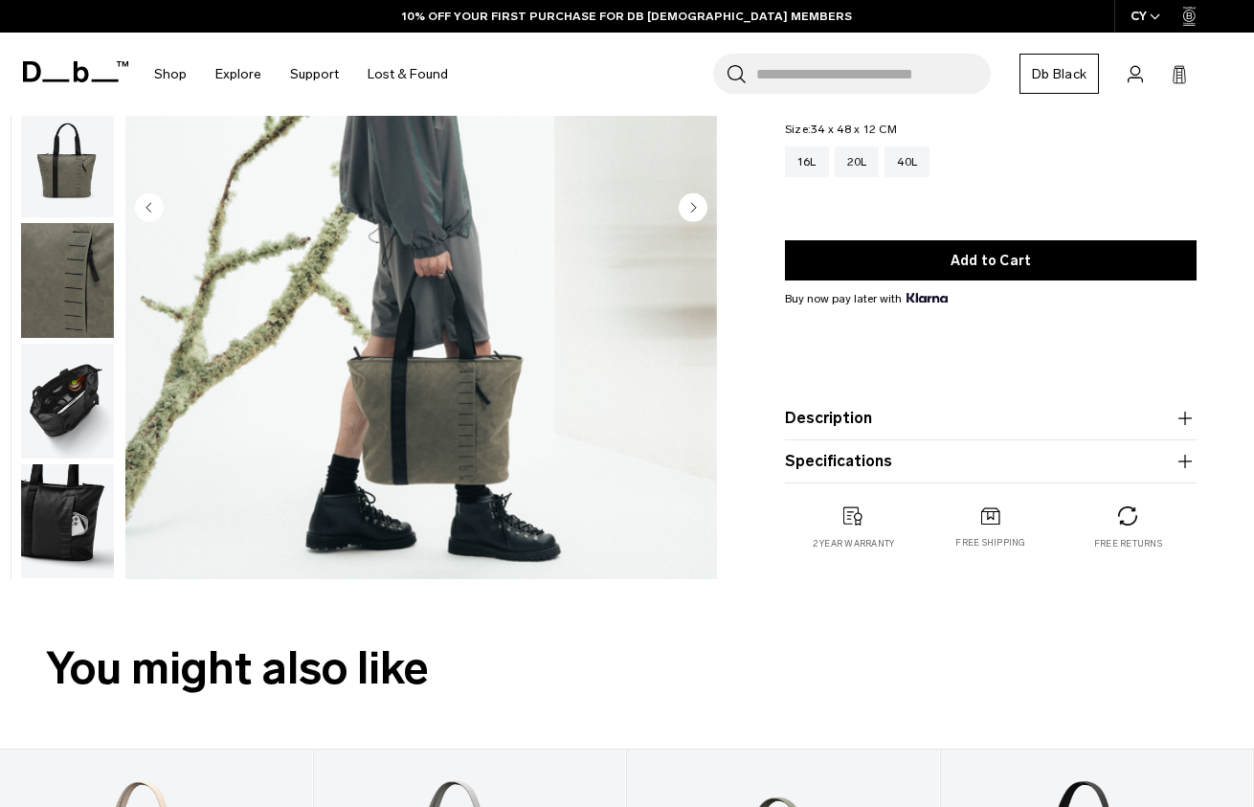
scroll to position [308, 0]
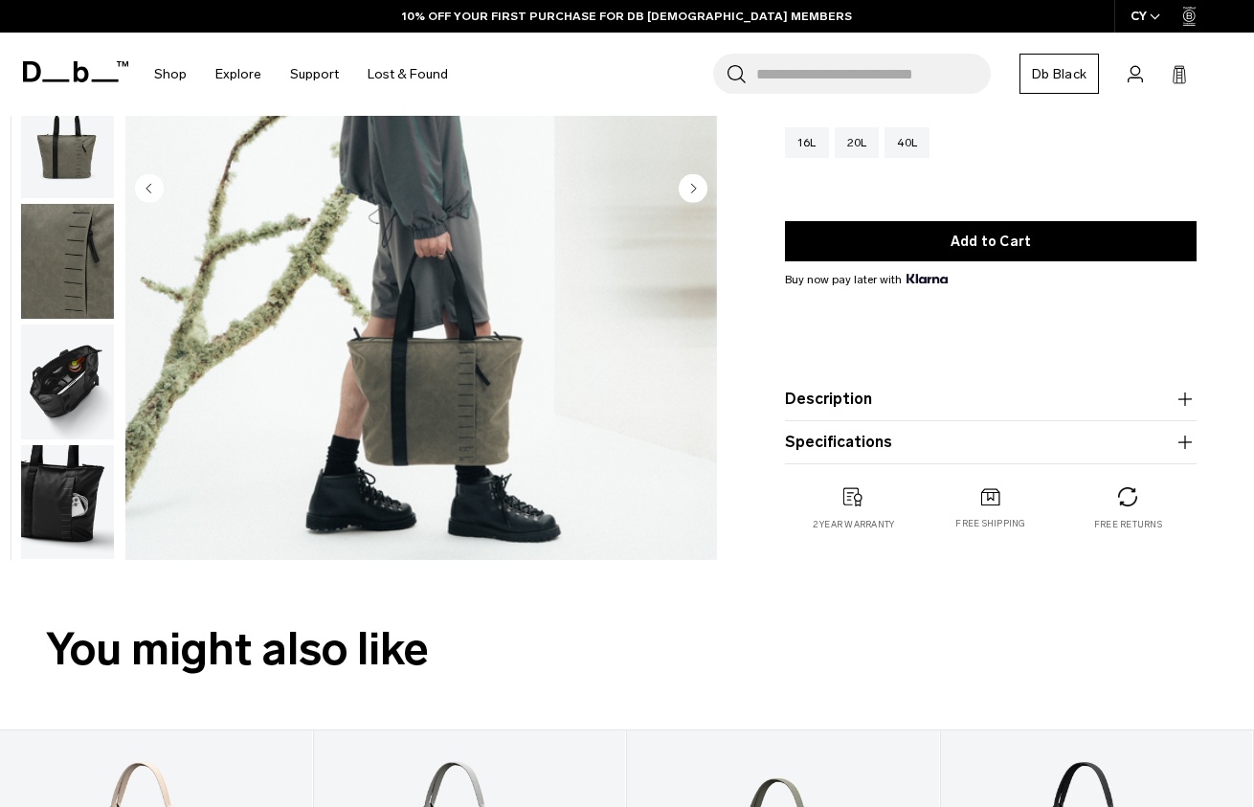
click at [71, 496] on img "button" at bounding box center [67, 502] width 93 height 115
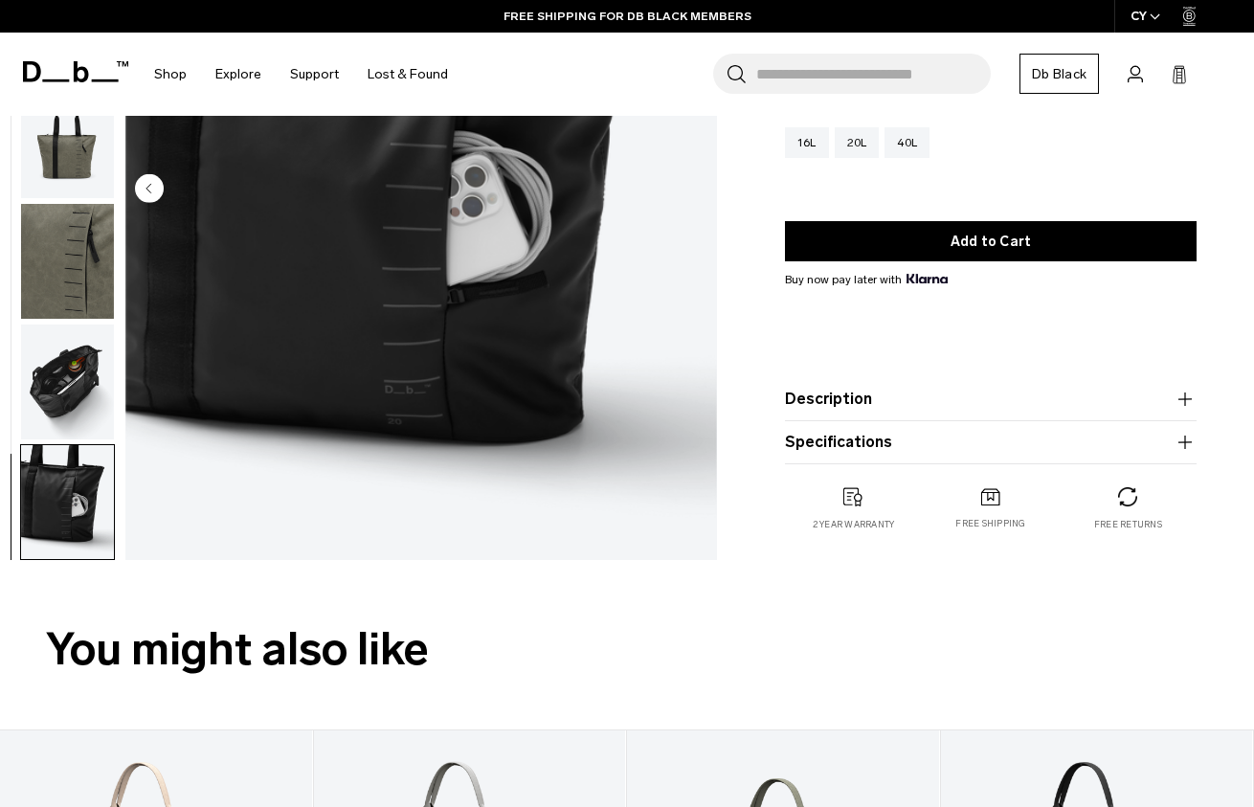
click at [75, 383] on img "button" at bounding box center [67, 381] width 93 height 115
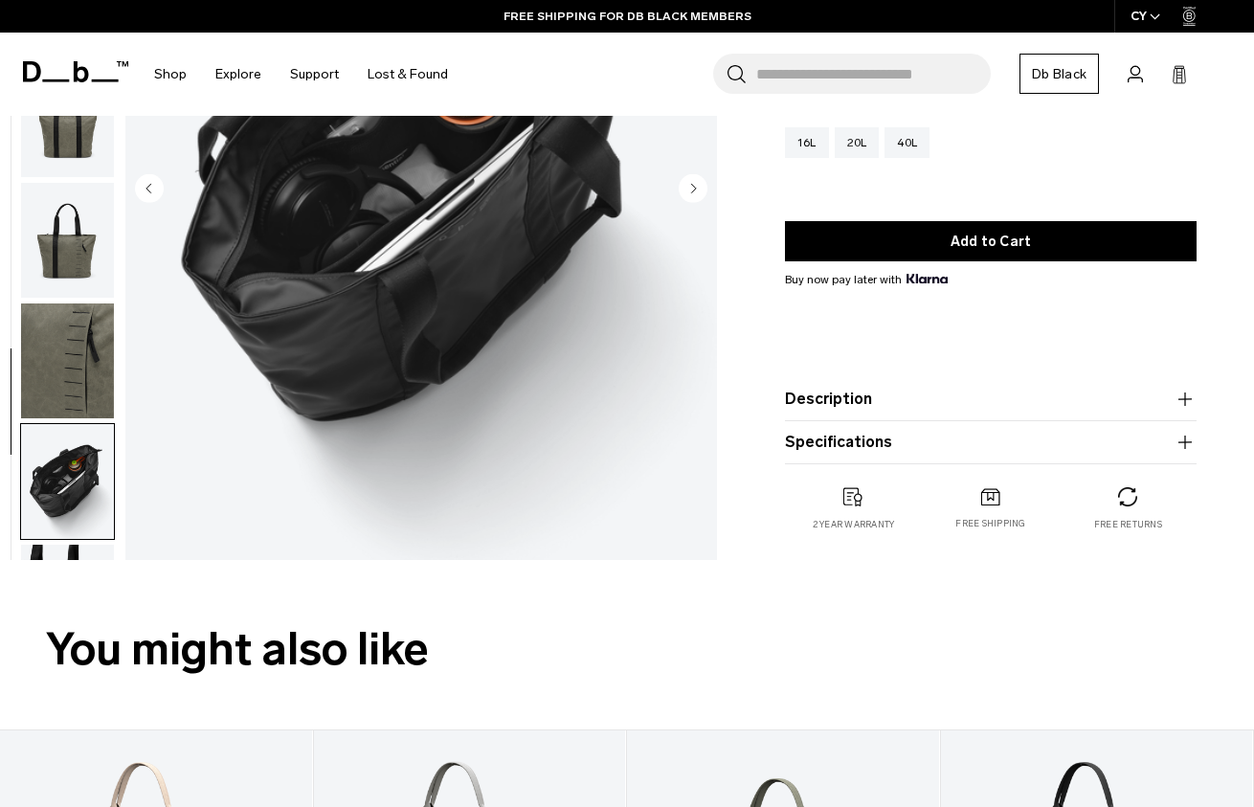
click at [61, 395] on img "button" at bounding box center [67, 360] width 93 height 115
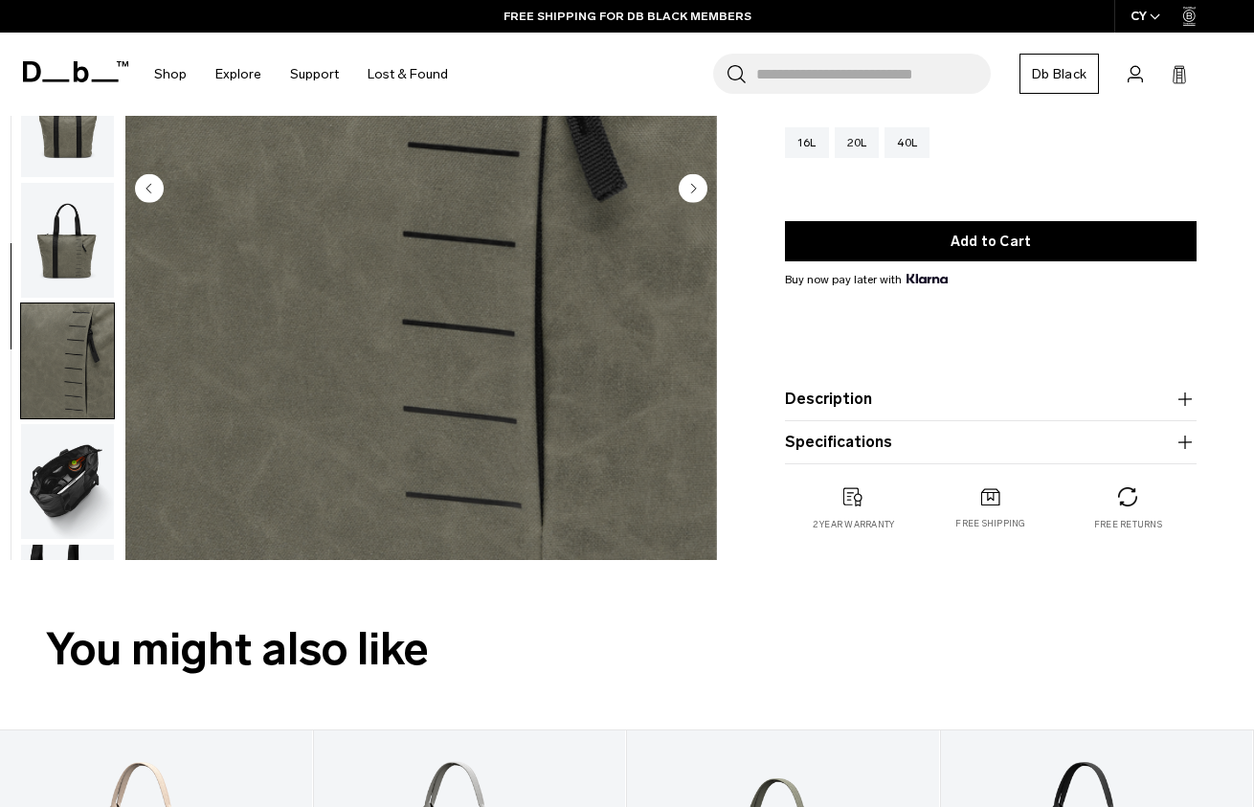
click at [71, 292] on img "button" at bounding box center [67, 240] width 93 height 115
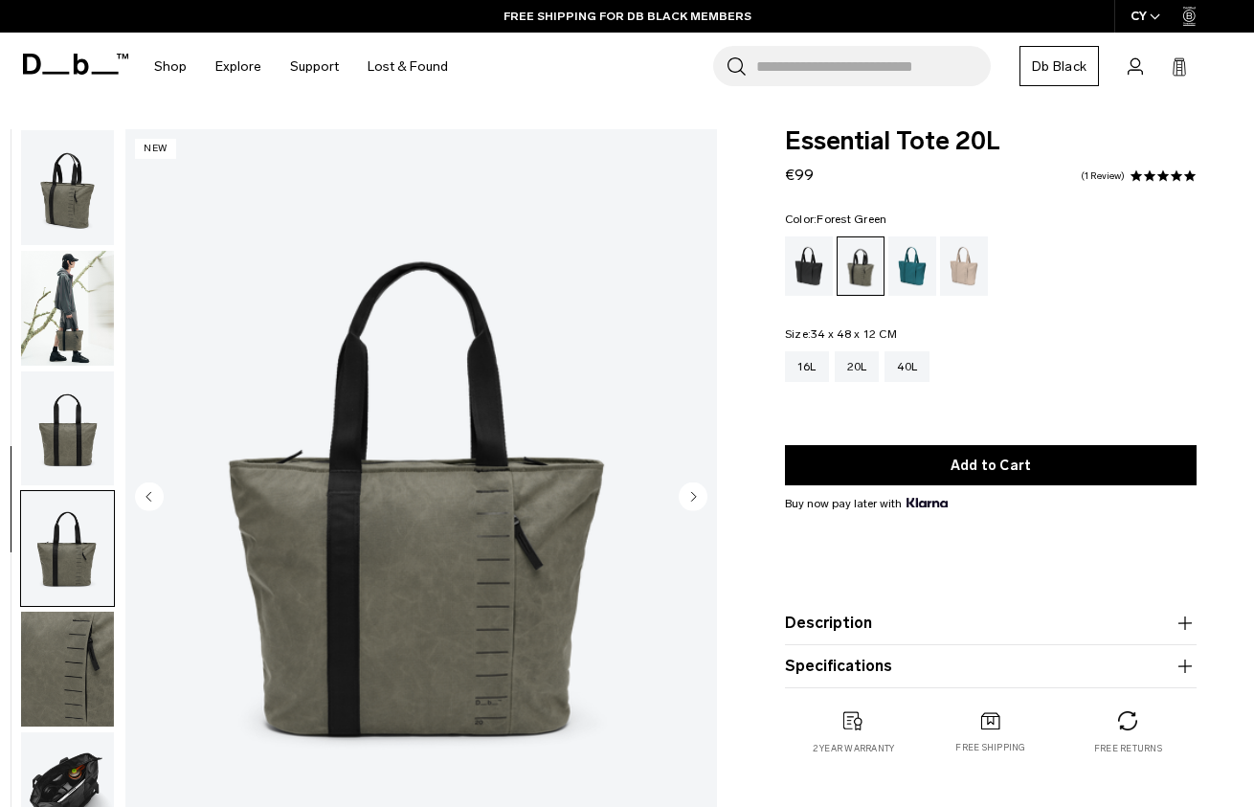
scroll to position [0, 0]
click at [959, 280] on div "Fogbow Beige" at bounding box center [964, 265] width 49 height 59
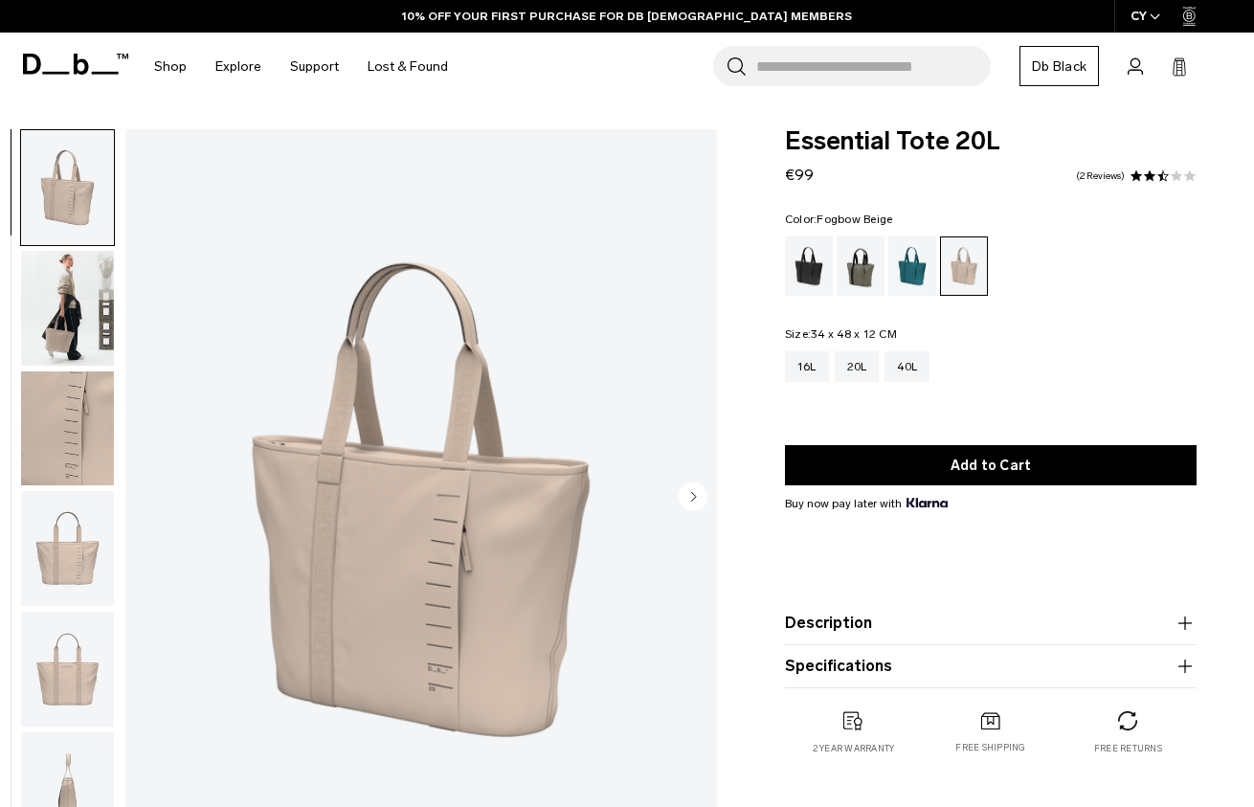
click at [814, 384] on div "16L 20L 40L" at bounding box center [991, 380] width 412 height 58
click at [901, 369] on div "40L" at bounding box center [906, 366] width 45 height 31
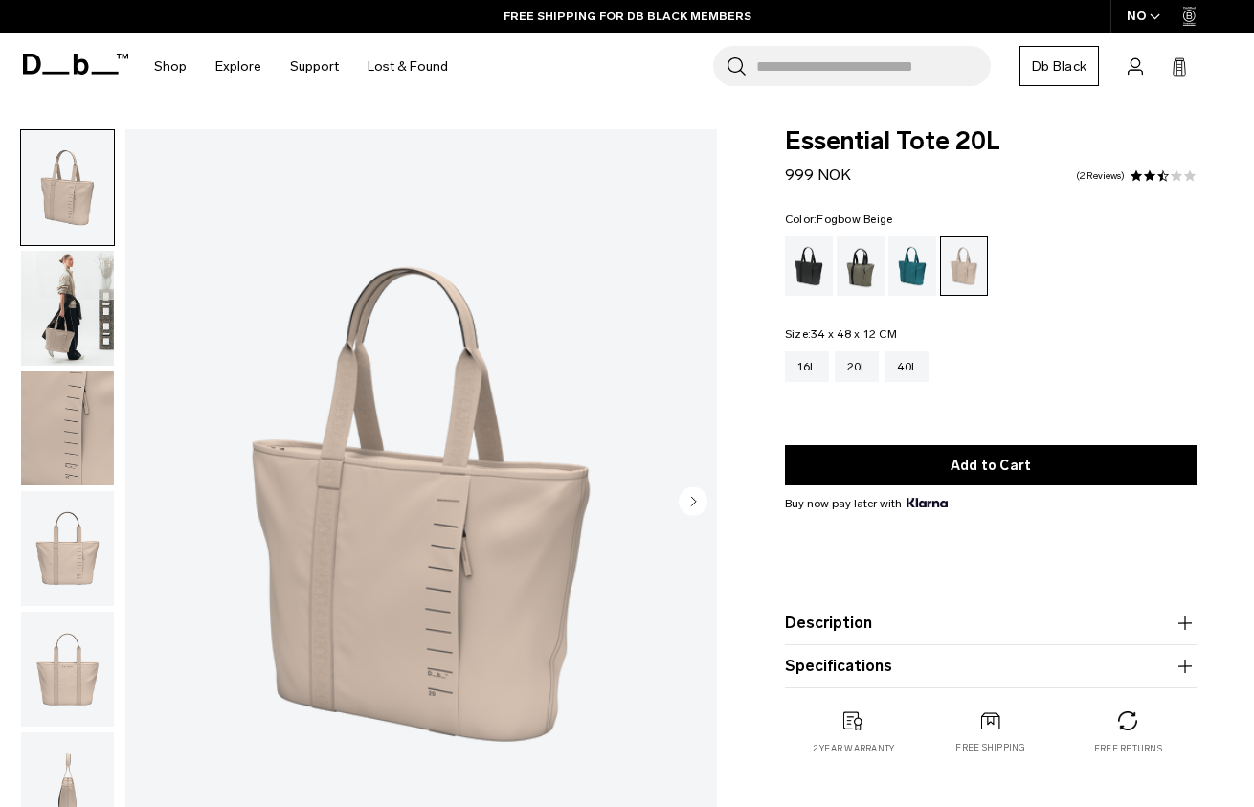
click at [775, 0] on div "FREE SHIPPING FOR DB BLACK MEMBERS" at bounding box center [627, 16] width 1254 height 33
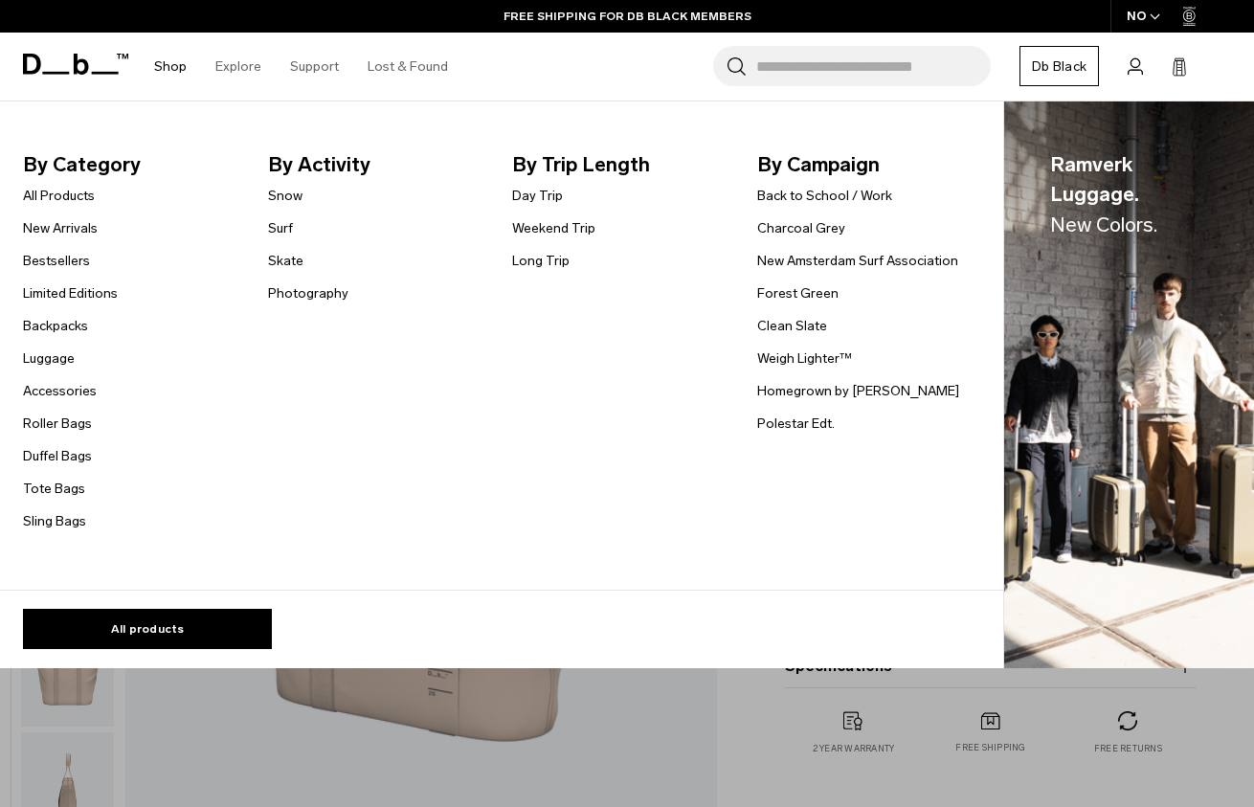
click at [167, 57] on link "Shop" at bounding box center [170, 67] width 33 height 68
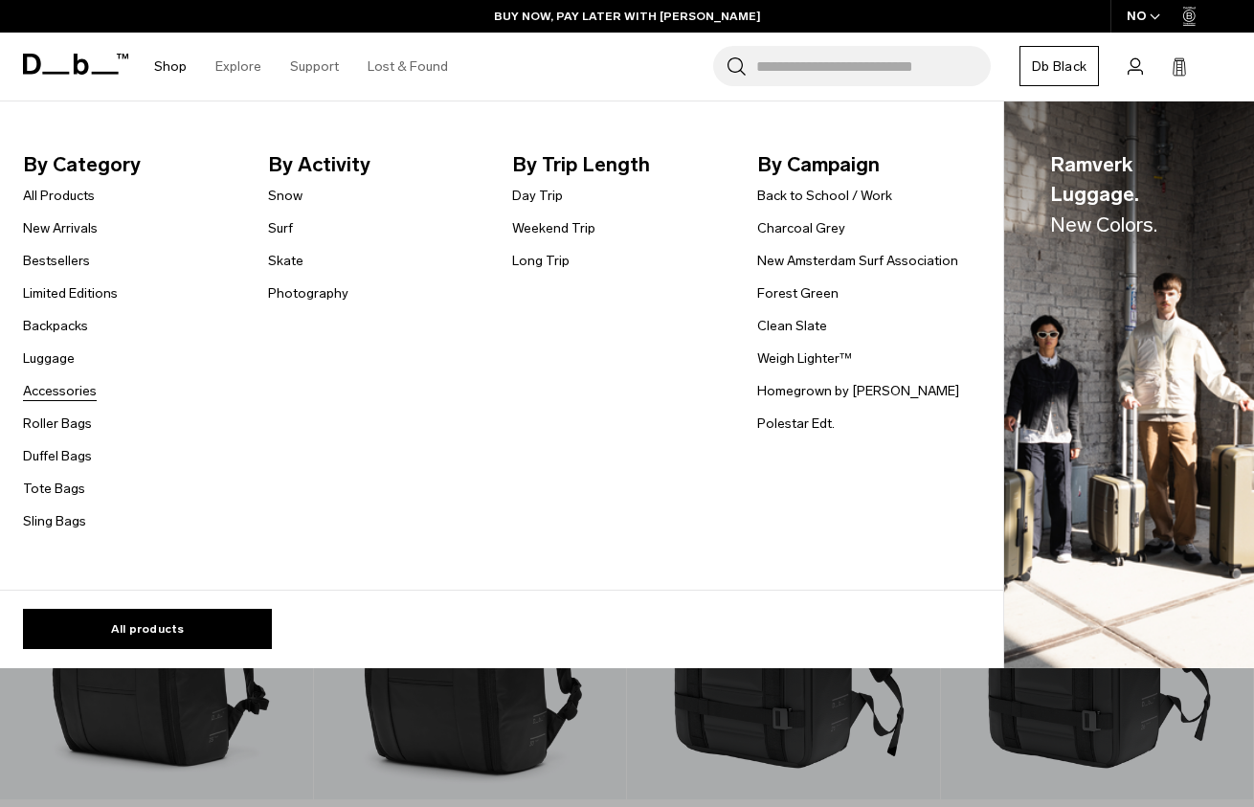
click at [60, 391] on link "Accessories" at bounding box center [60, 391] width 74 height 20
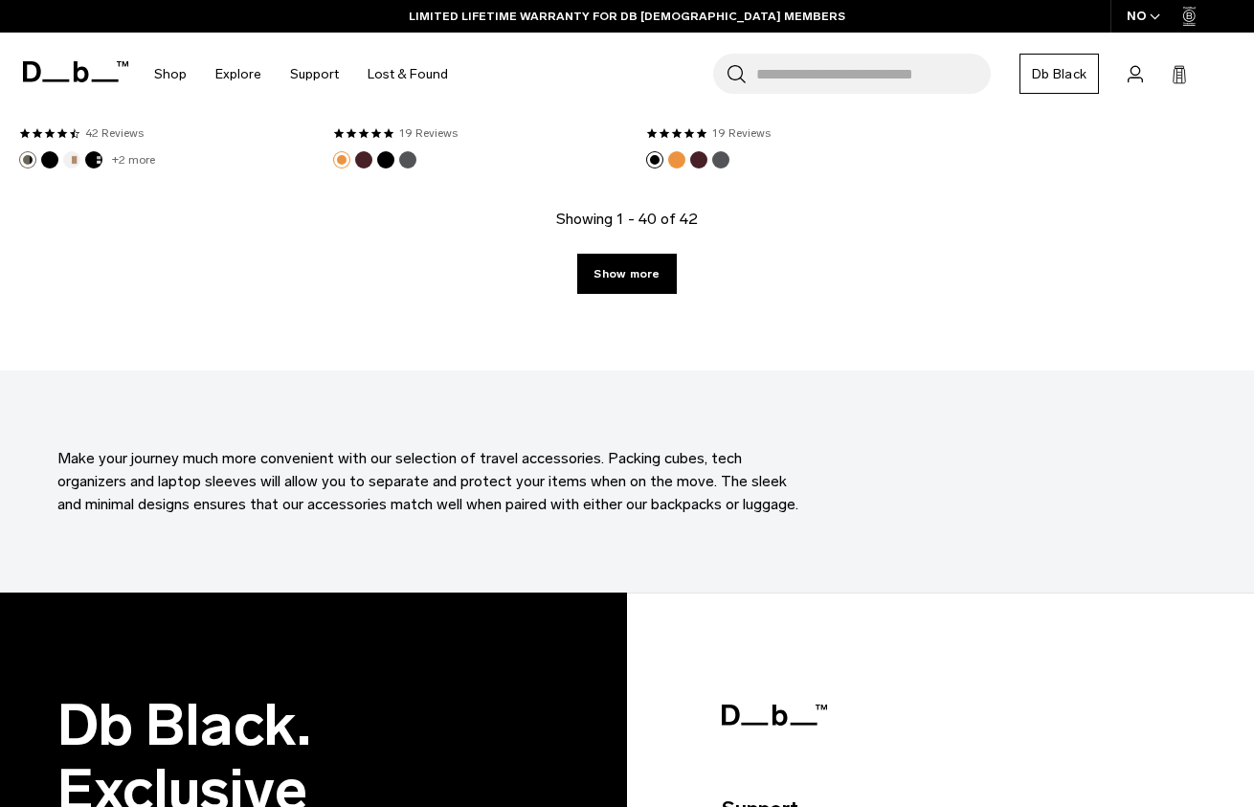
scroll to position [5727, 0]
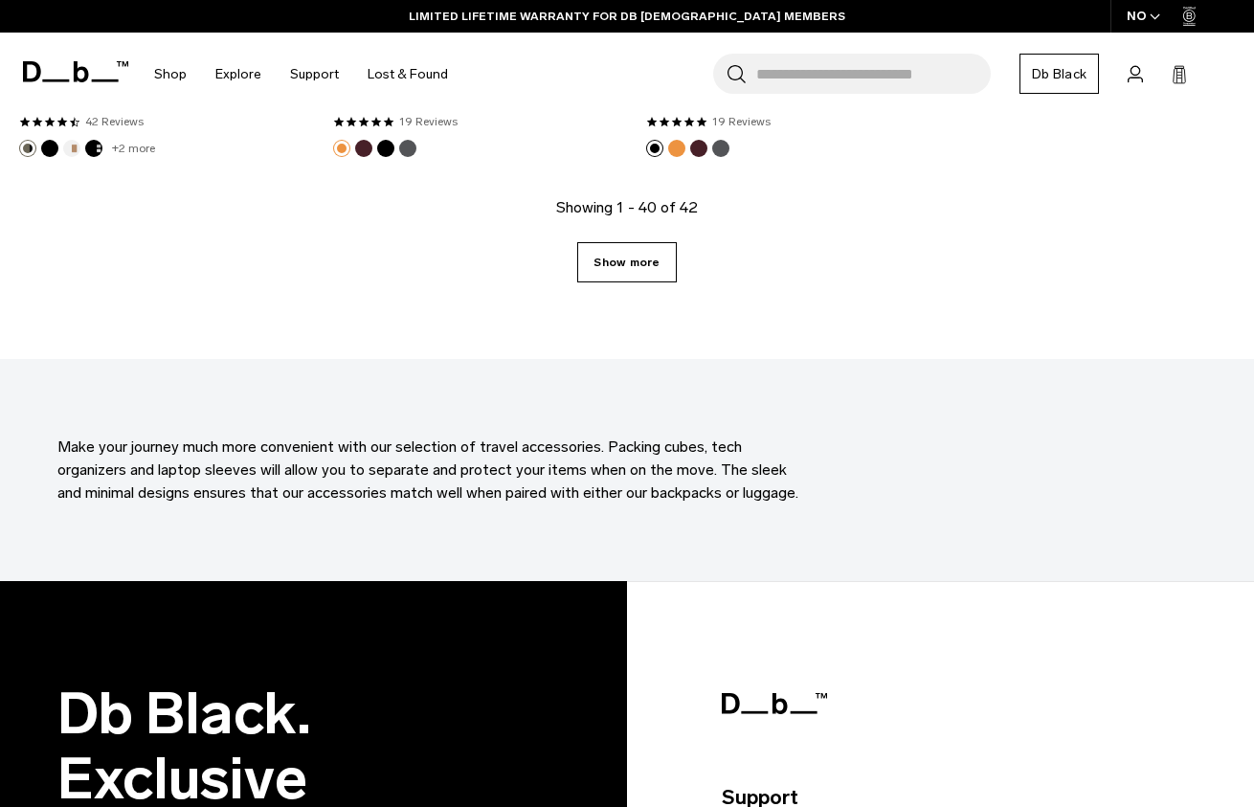
click at [634, 273] on link "Show more" at bounding box center [626, 262] width 99 height 40
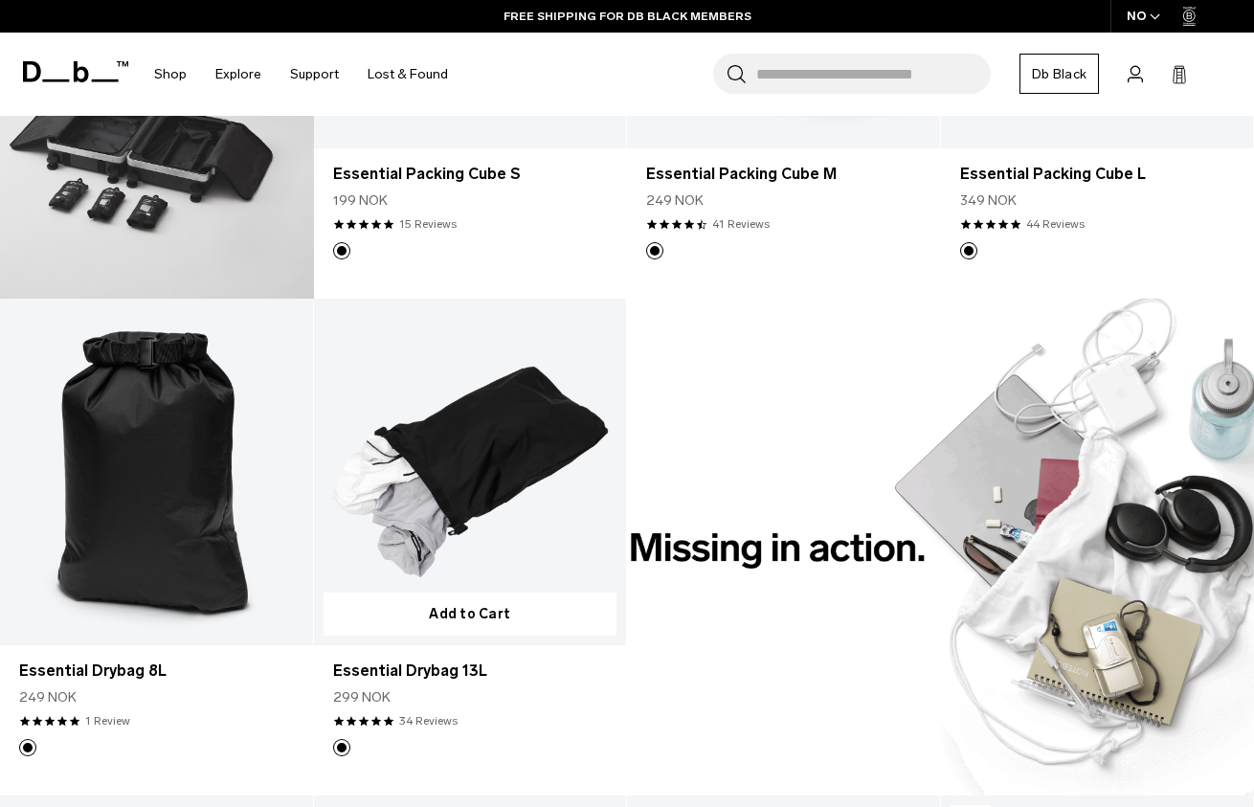
scroll to position [1156, 0]
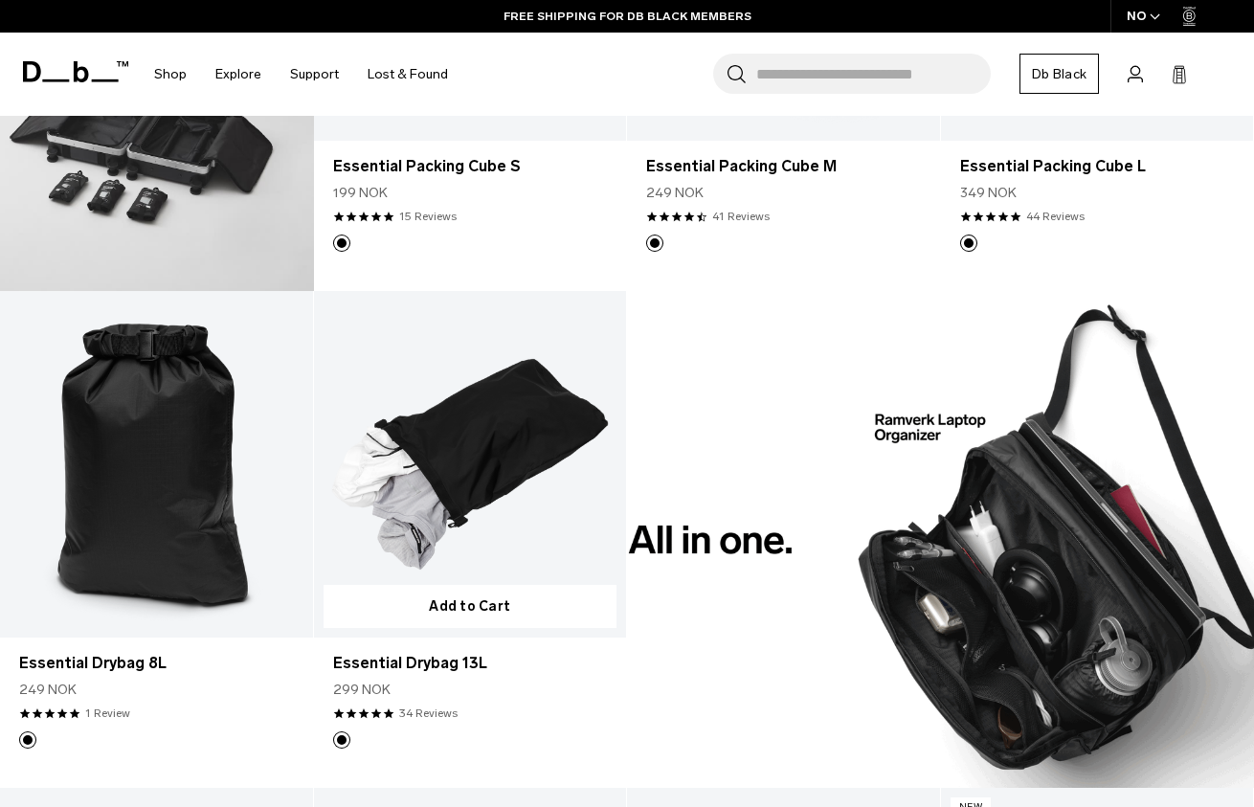
click at [437, 507] on link "Essential Drybag 13L" at bounding box center [470, 464] width 313 height 347
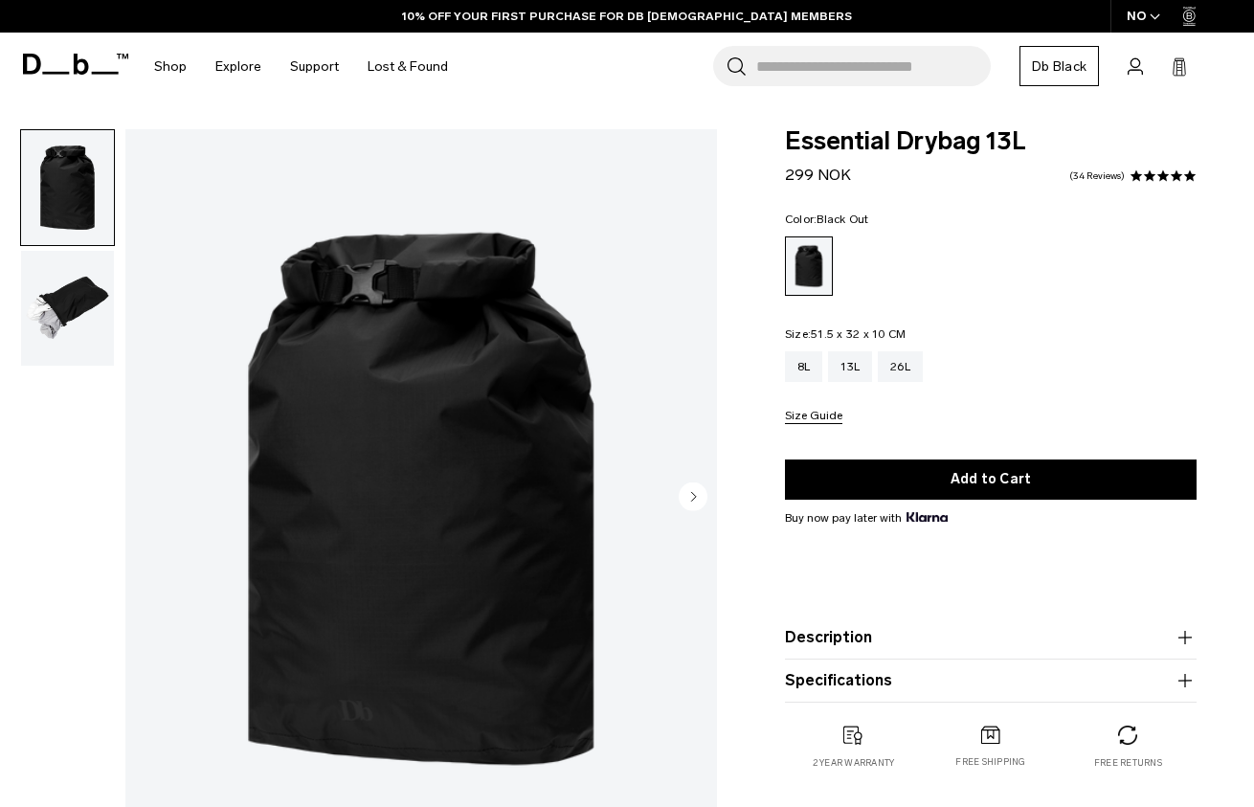
click at [104, 344] on img "button" at bounding box center [67, 308] width 93 height 115
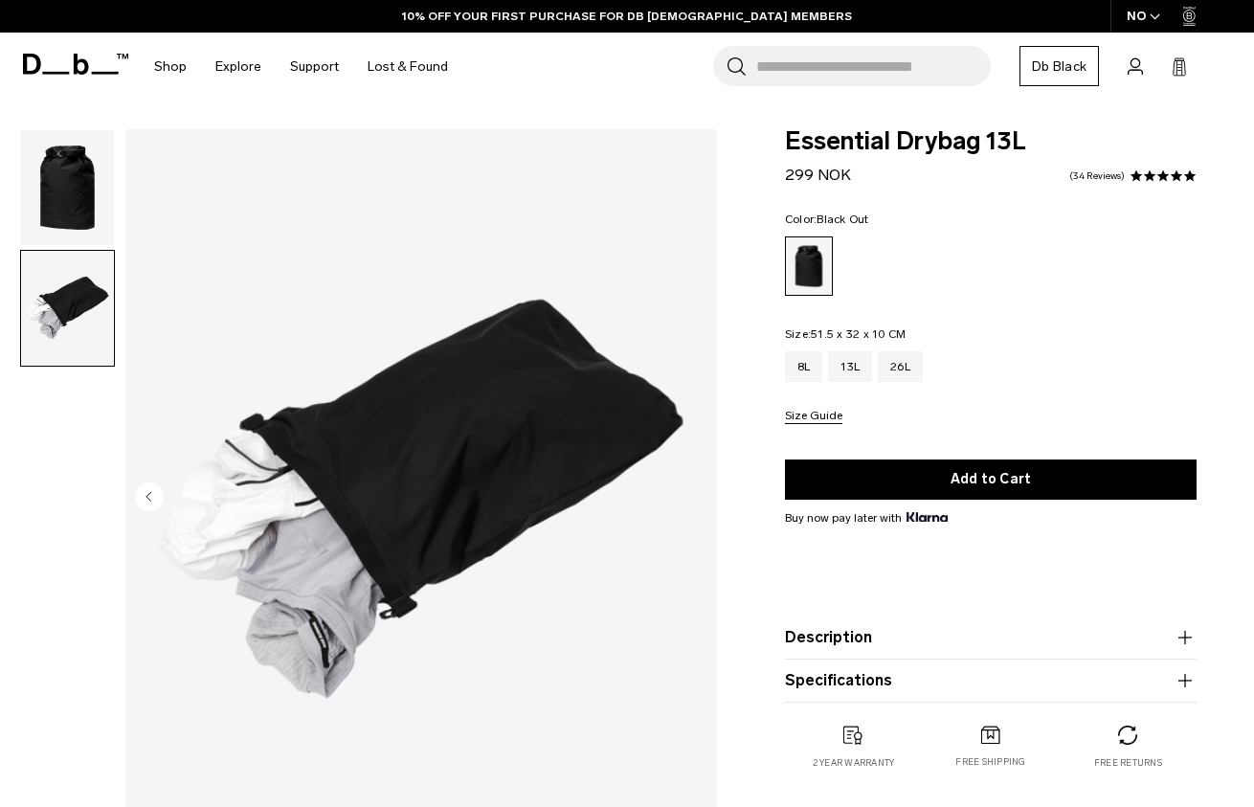
click at [83, 194] on img "button" at bounding box center [67, 187] width 93 height 115
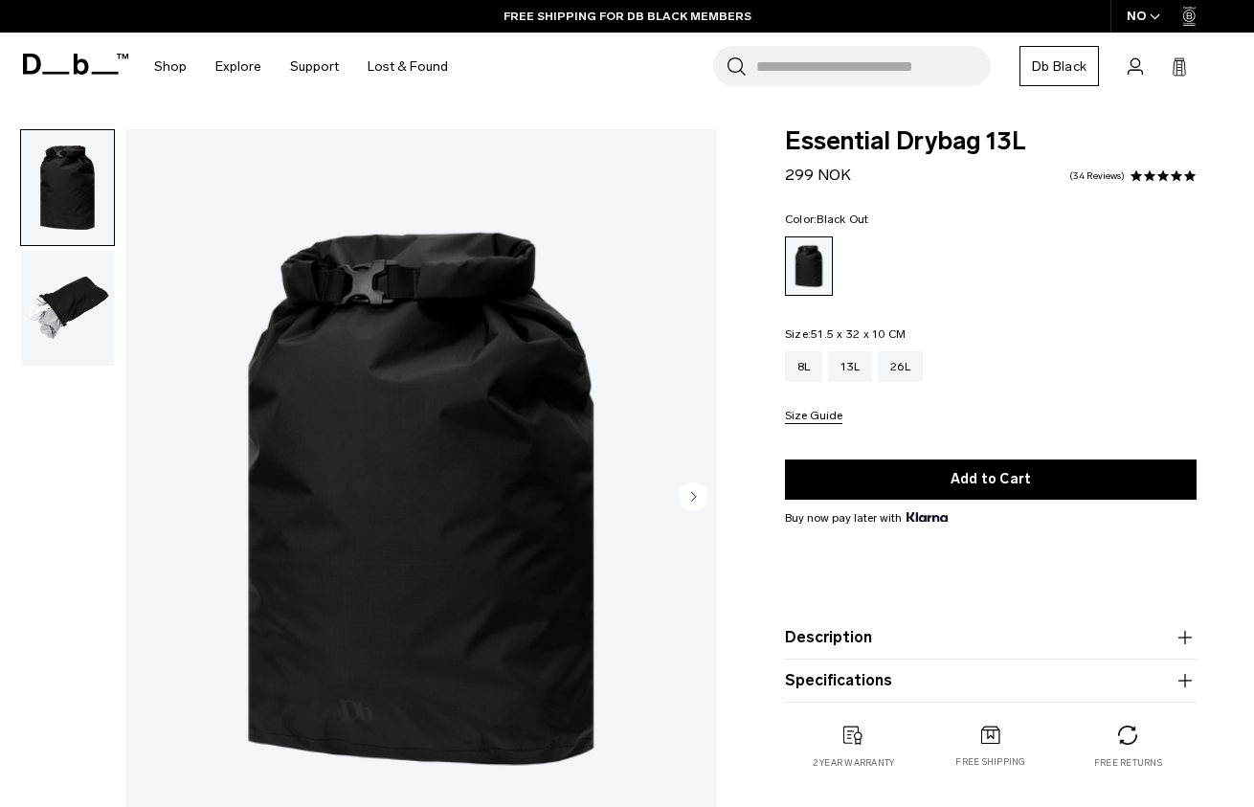
click at [1158, 19] on icon "button" at bounding box center [1154, 16] width 11 height 7
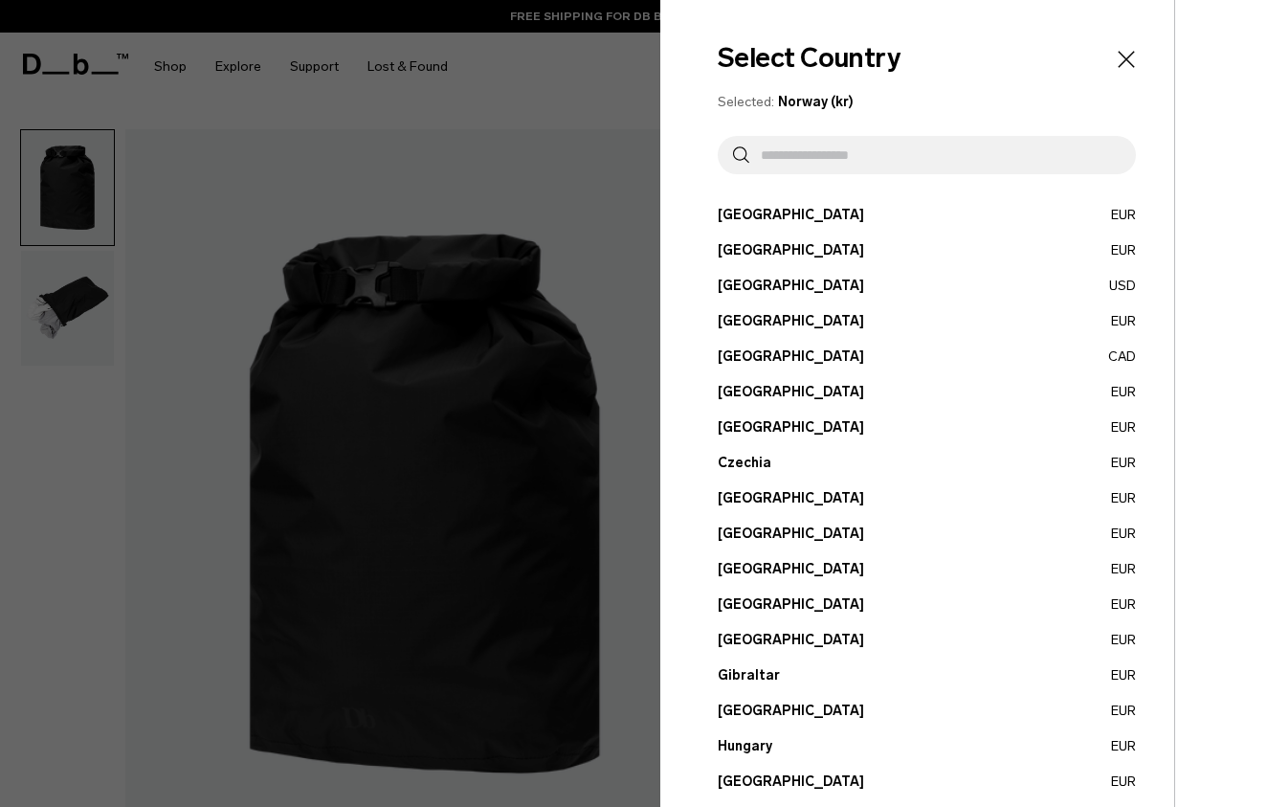
click at [857, 160] on input "text" at bounding box center [934, 155] width 371 height 38
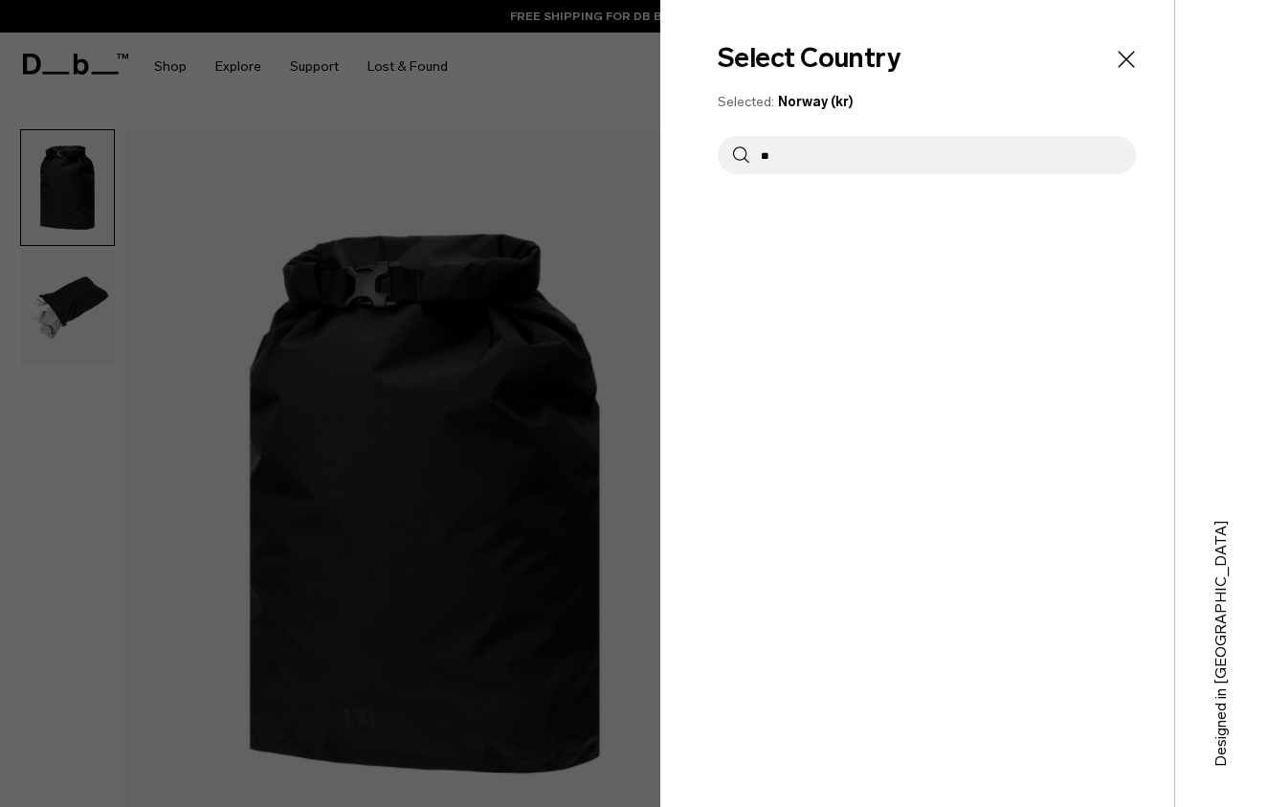
type input "*"
type input "***"
click at [796, 212] on button "Spain EUR" at bounding box center [927, 215] width 418 height 20
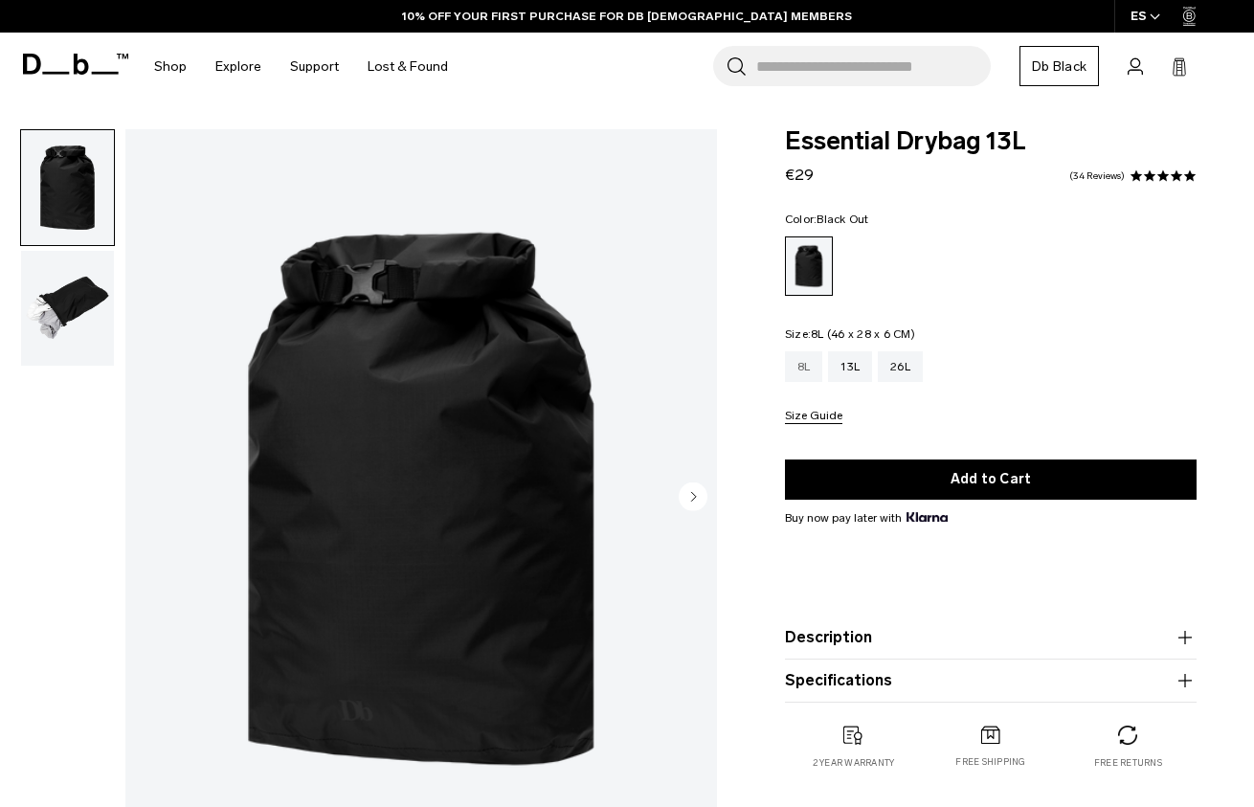
click at [810, 369] on div "8L" at bounding box center [804, 366] width 38 height 31
click at [906, 371] on div "26L" at bounding box center [900, 366] width 45 height 31
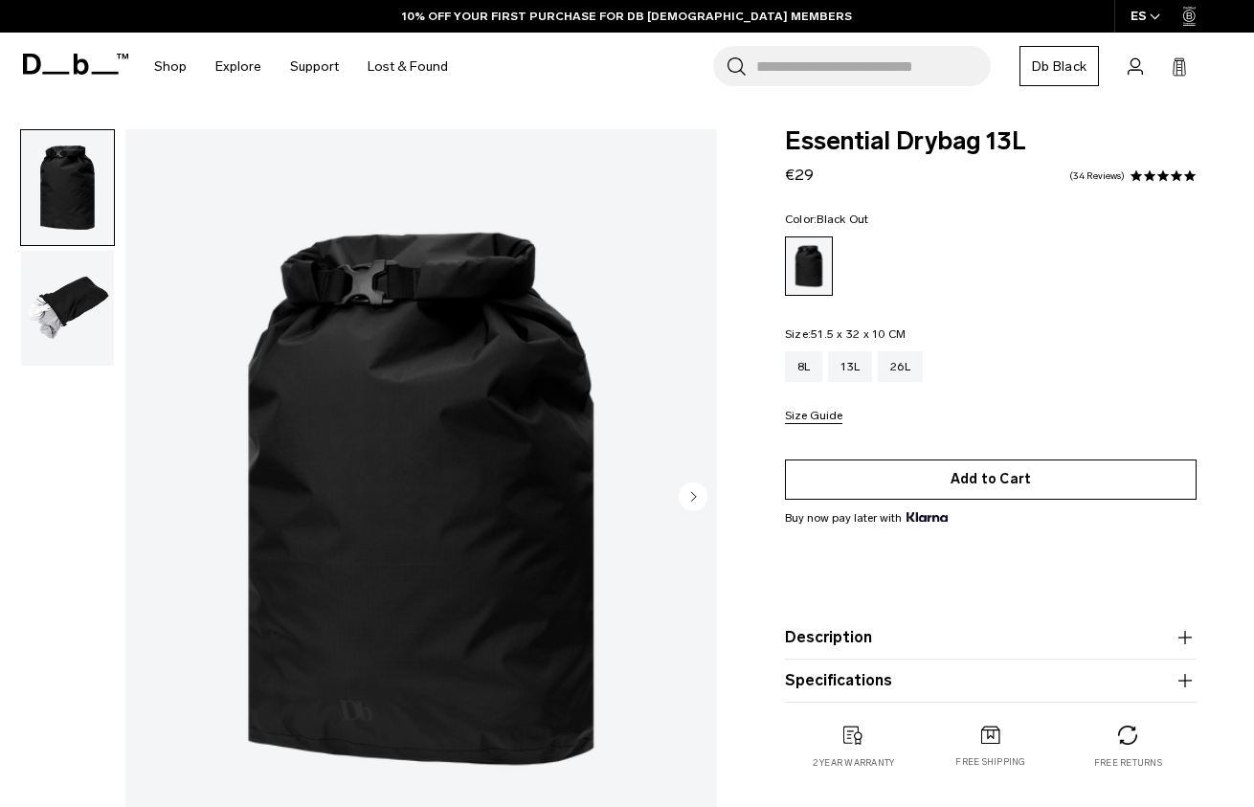
click at [894, 476] on button "Add to Cart" at bounding box center [991, 479] width 412 height 40
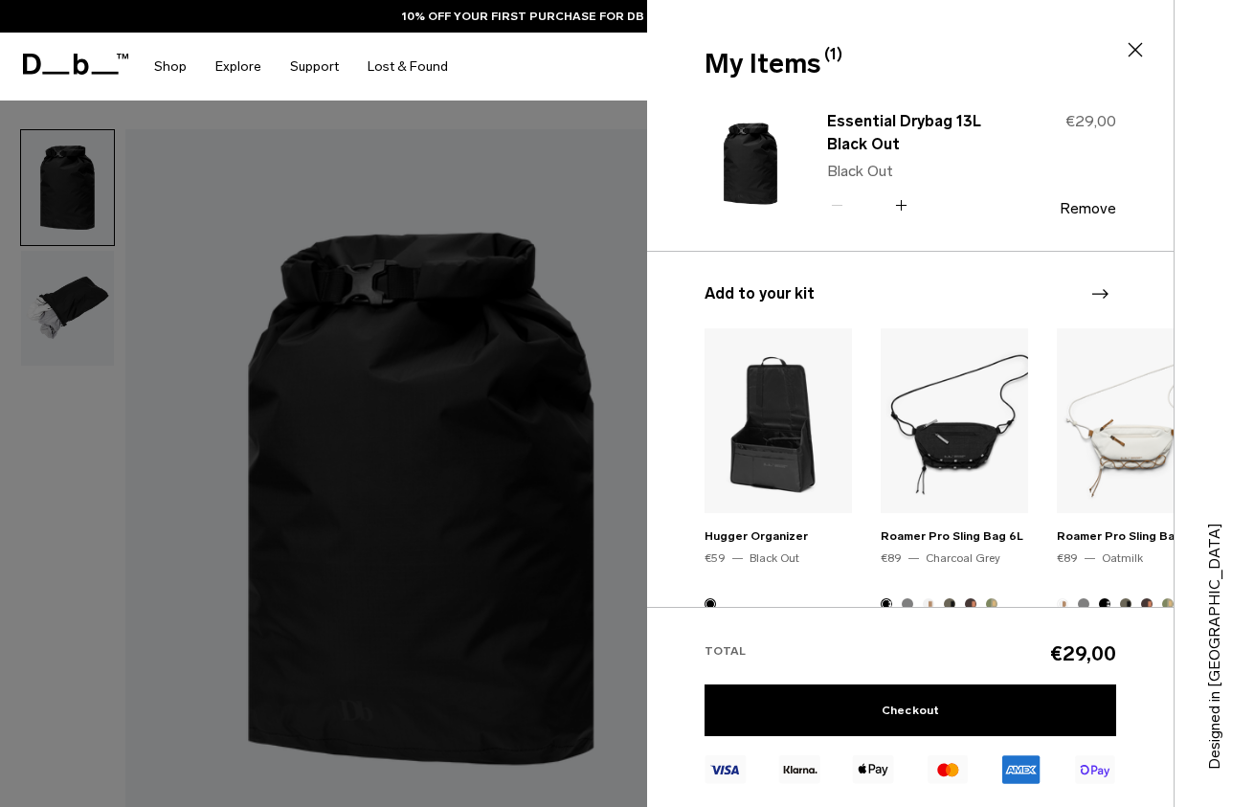
click at [1142, 55] on icon at bounding box center [1135, 49] width 23 height 23
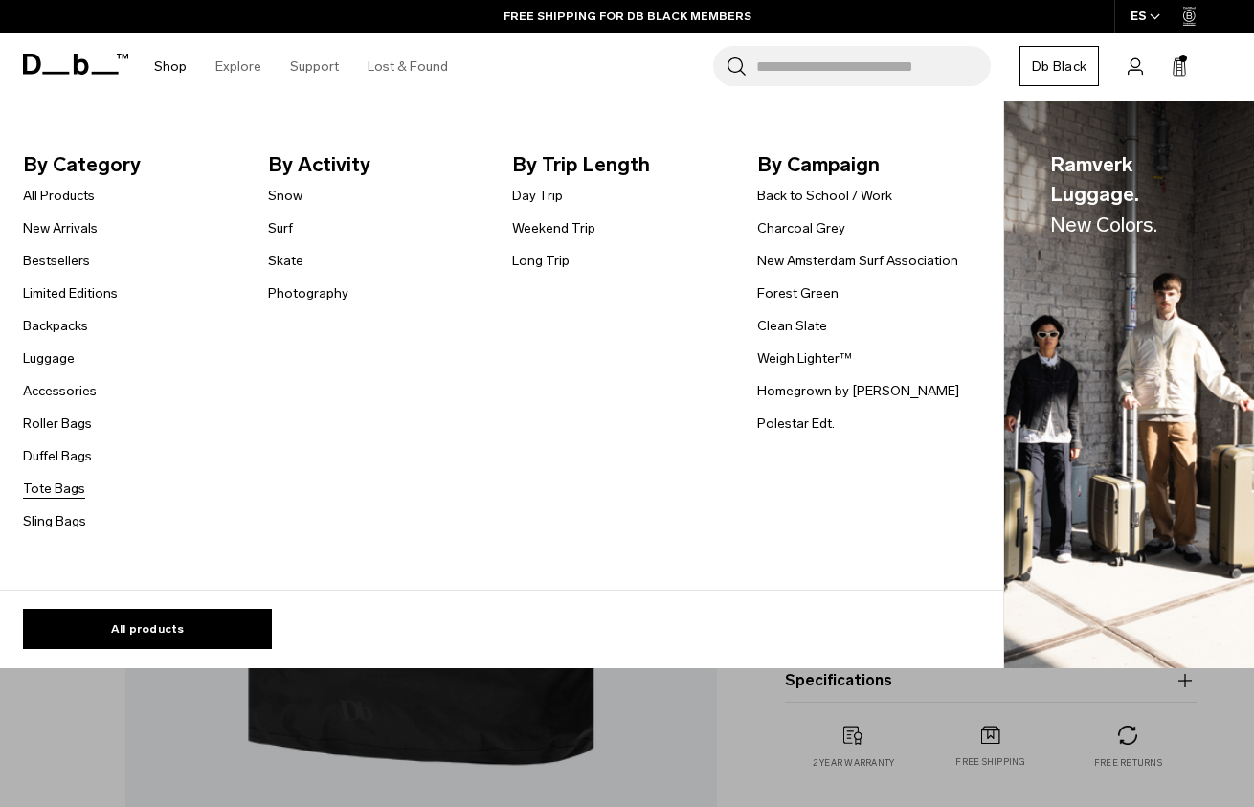
click at [69, 488] on link "Tote Bags" at bounding box center [54, 489] width 62 height 20
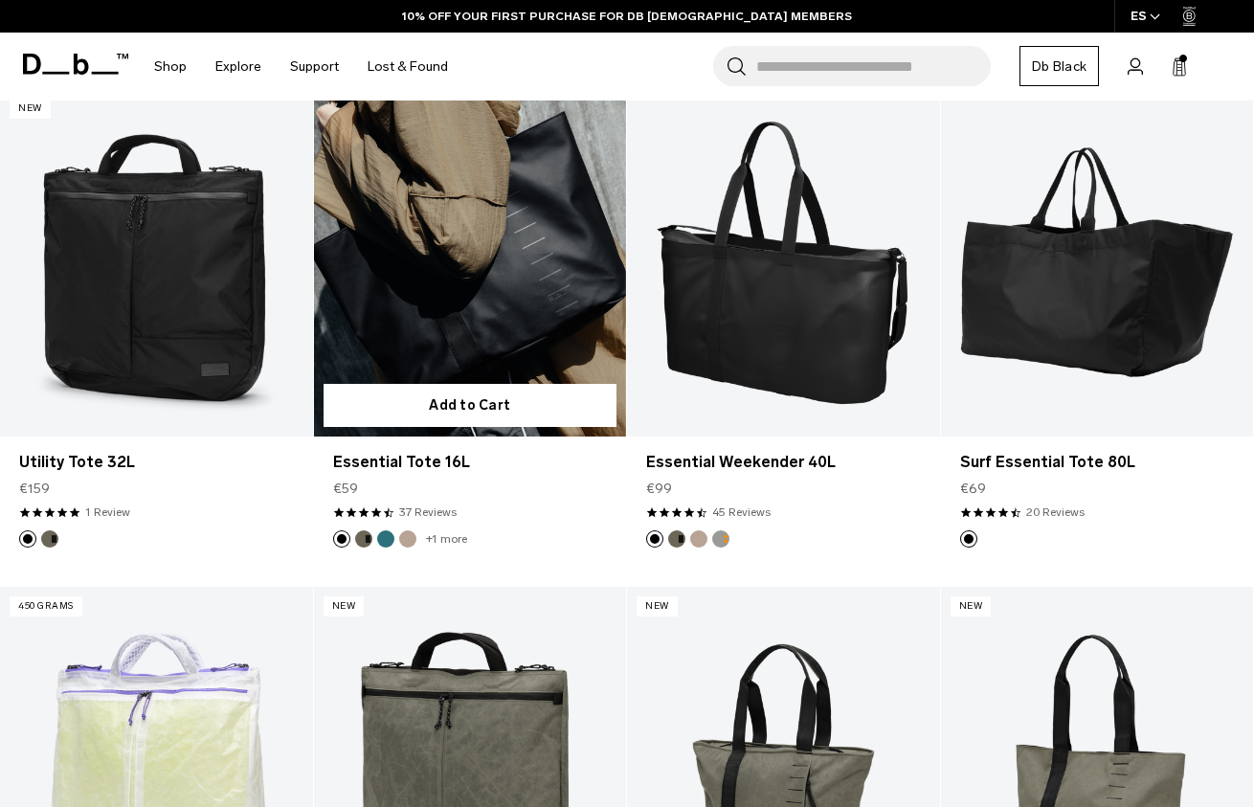
click at [561, 285] on link "Essential Tote 16L" at bounding box center [470, 262] width 313 height 347
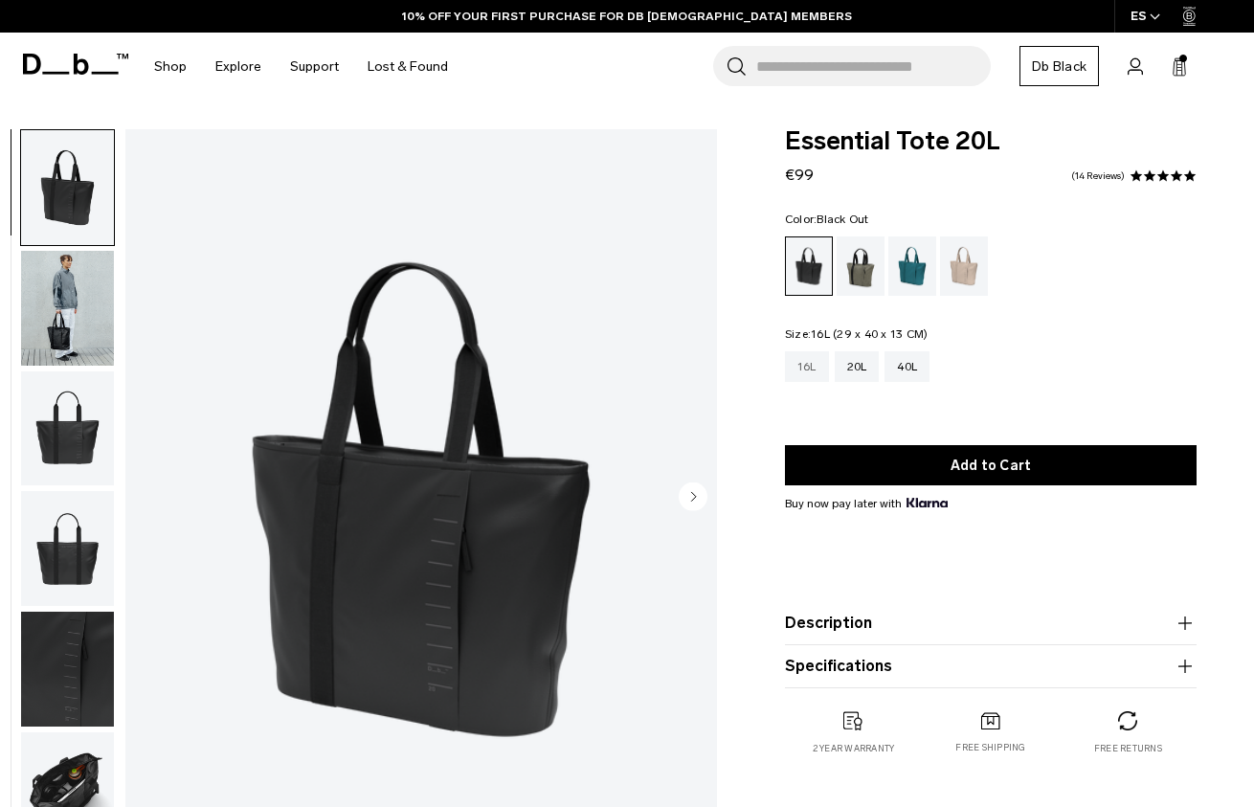
click at [823, 372] on div "16L" at bounding box center [807, 366] width 44 height 31
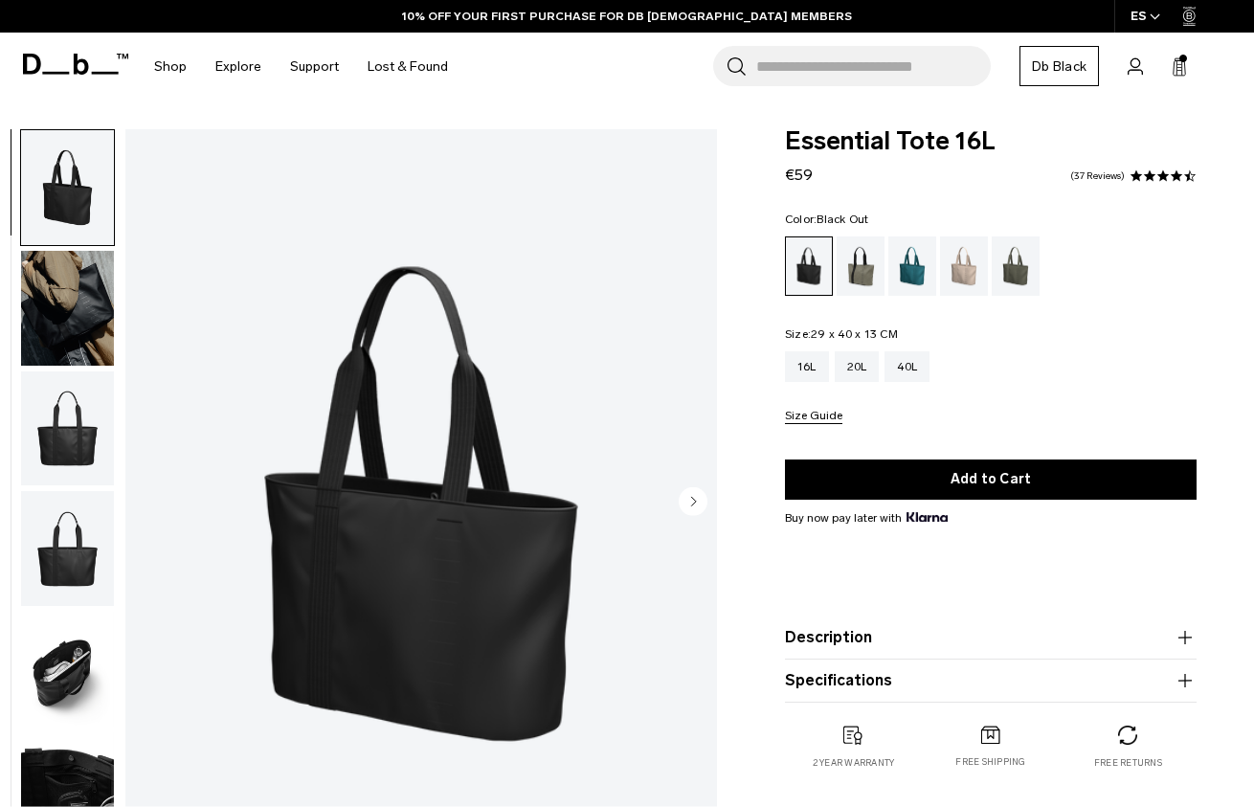
click at [79, 328] on img "button" at bounding box center [67, 308] width 93 height 115
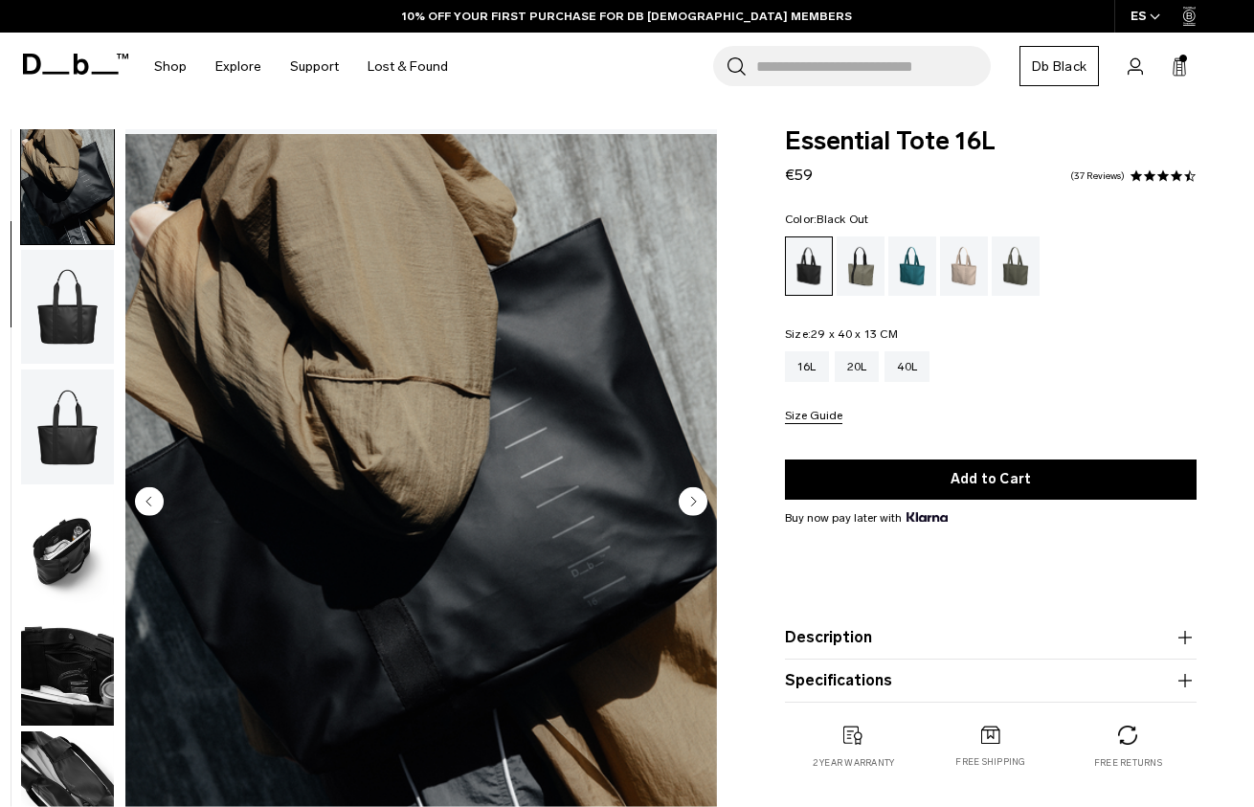
click at [57, 395] on img "button" at bounding box center [67, 426] width 93 height 115
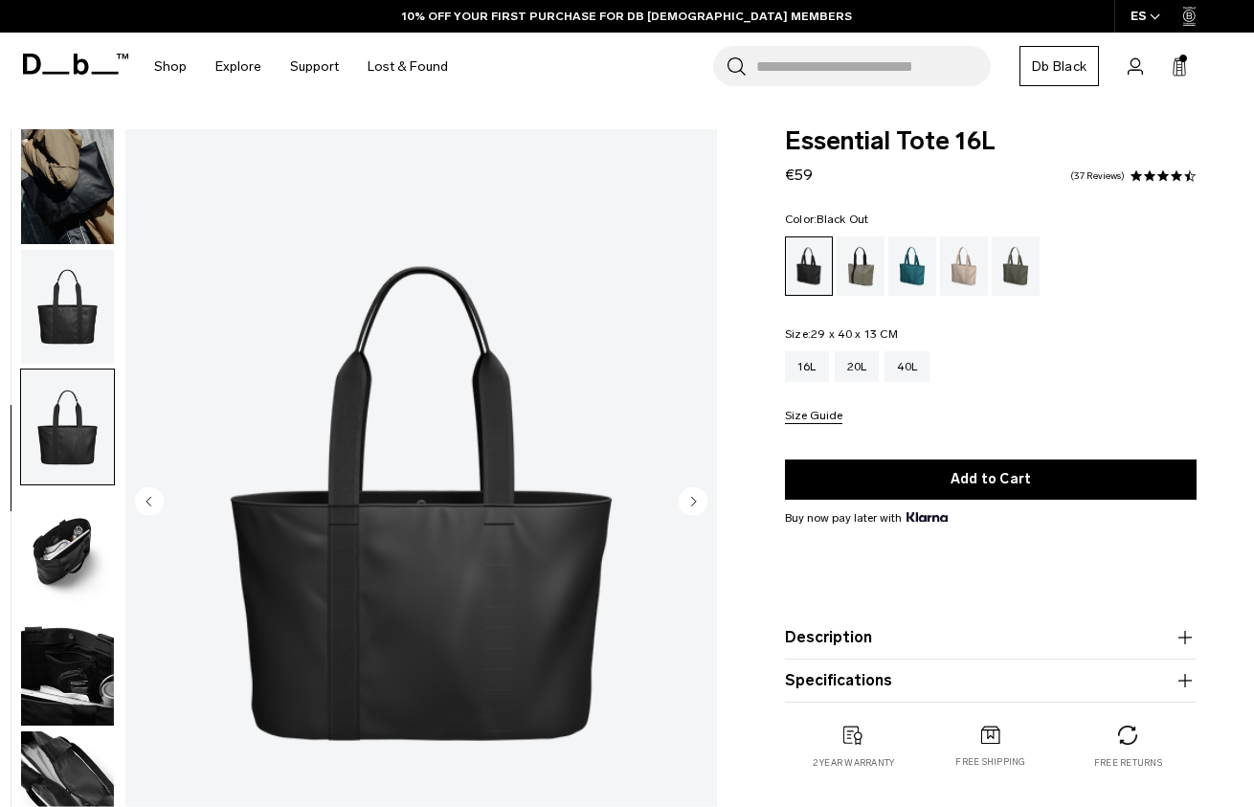
scroll to position [222, 0]
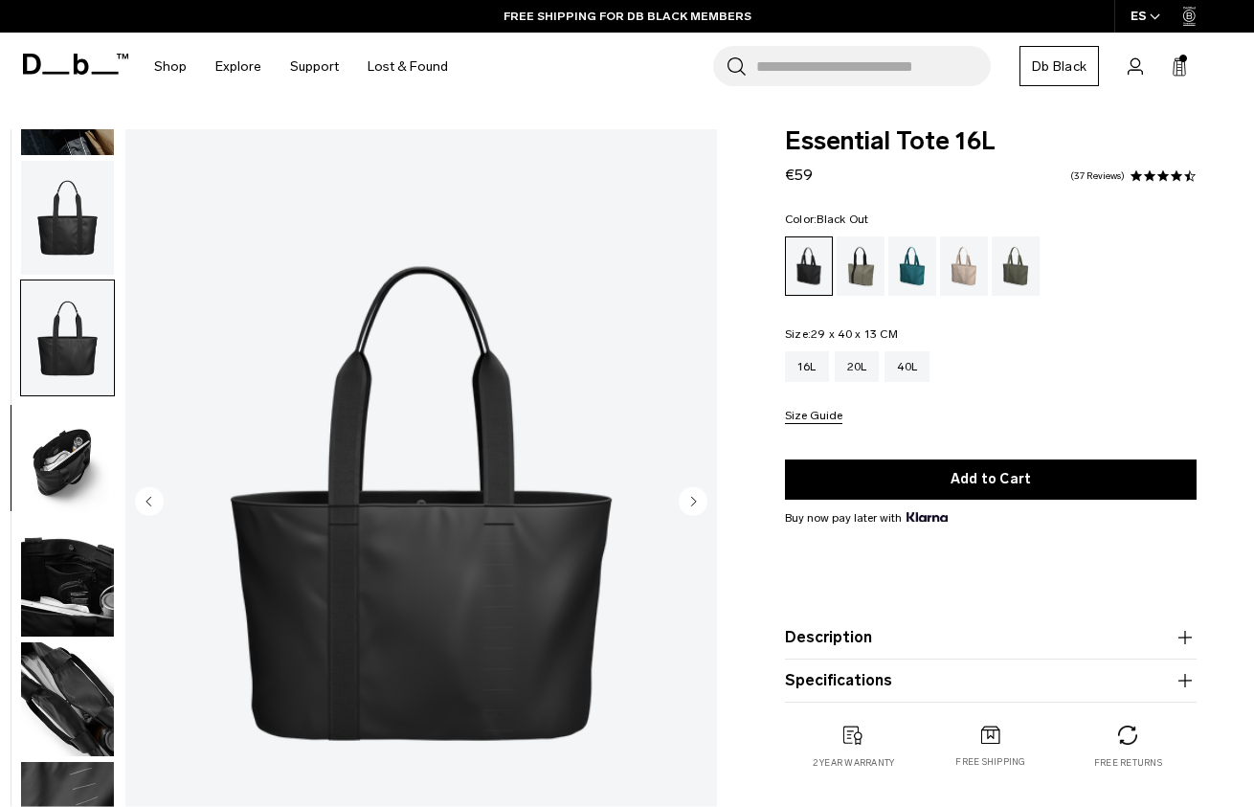
click at [68, 418] on img "button" at bounding box center [67, 458] width 93 height 115
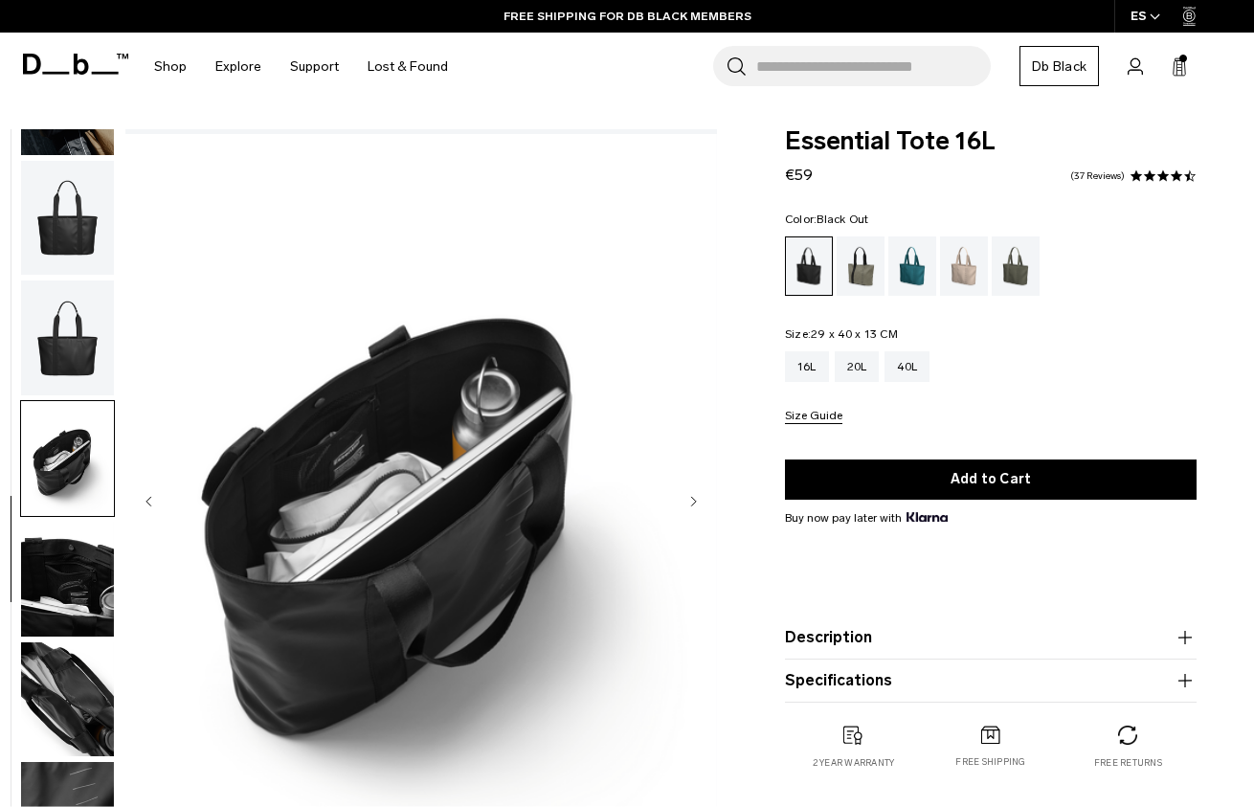
click at [74, 558] on img "button" at bounding box center [67, 579] width 93 height 115
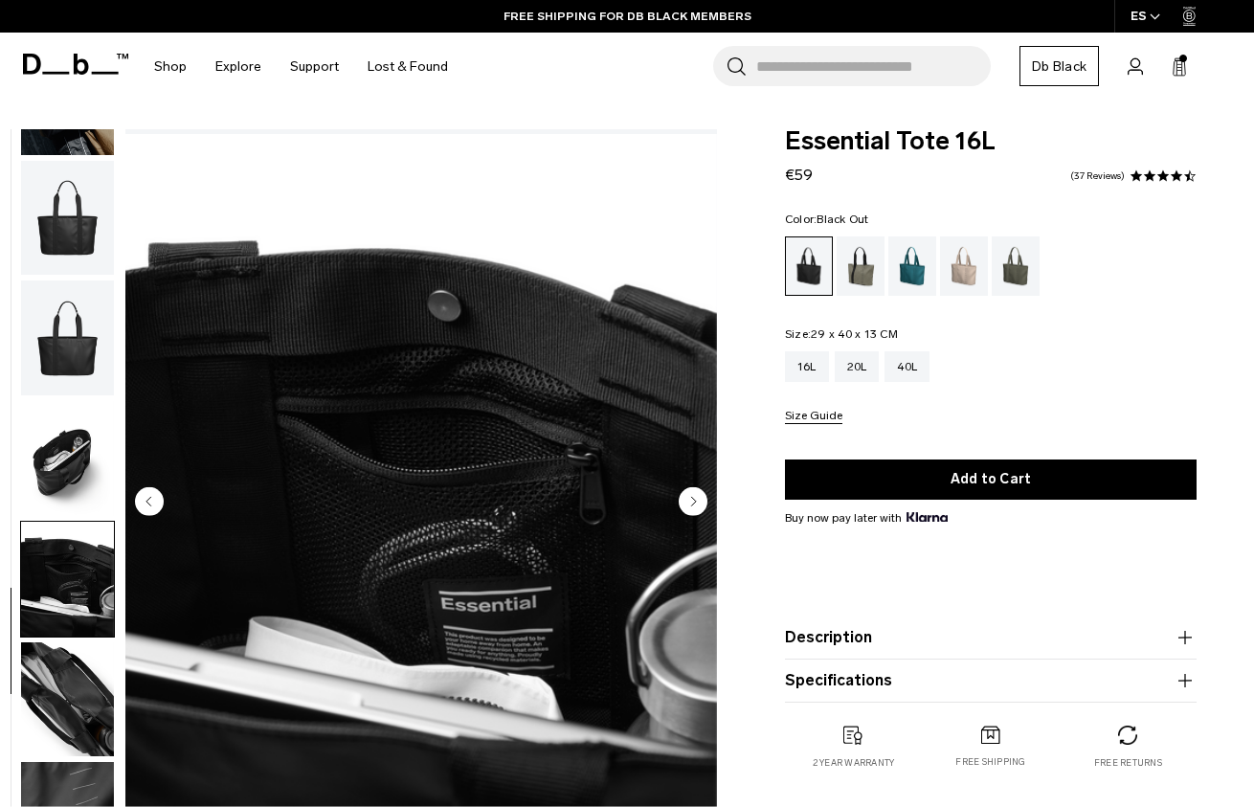
click at [69, 485] on img "button" at bounding box center [67, 458] width 93 height 115
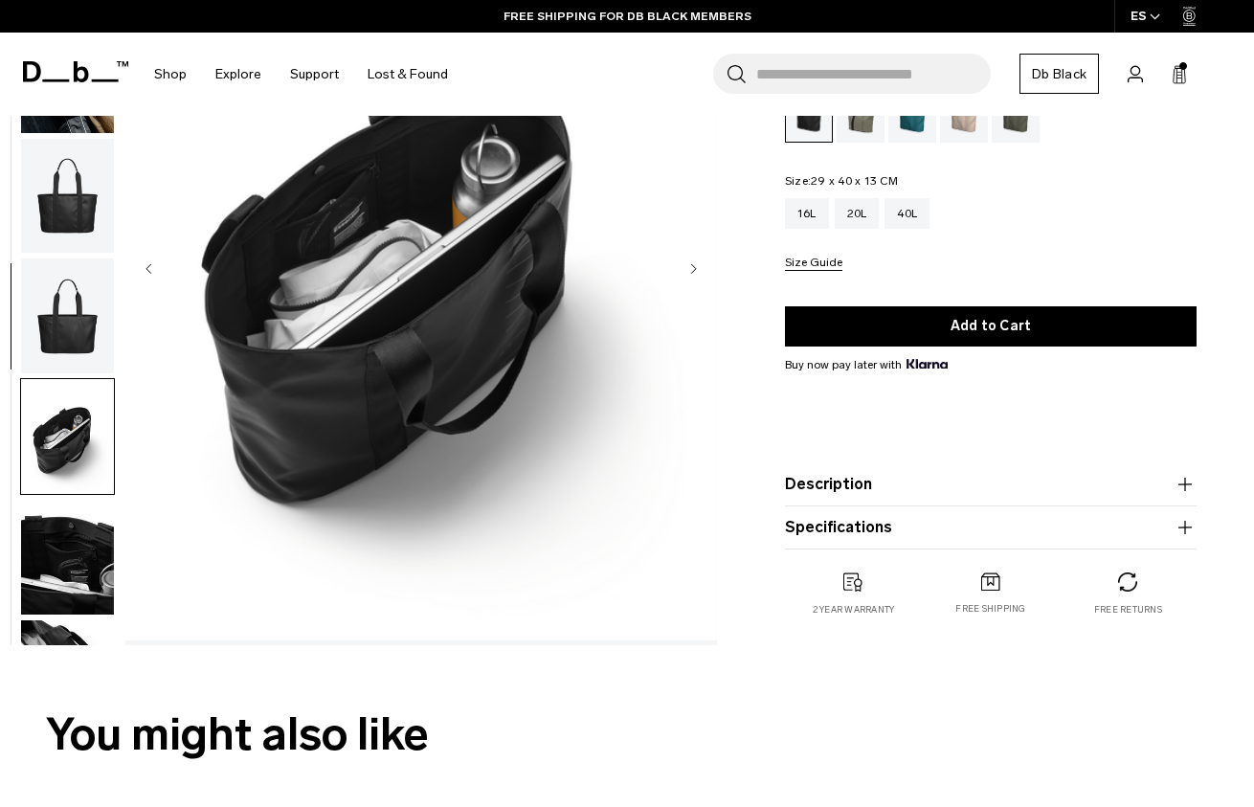
scroll to position [0, 0]
click at [68, 568] on img "button" at bounding box center [67, 557] width 93 height 115
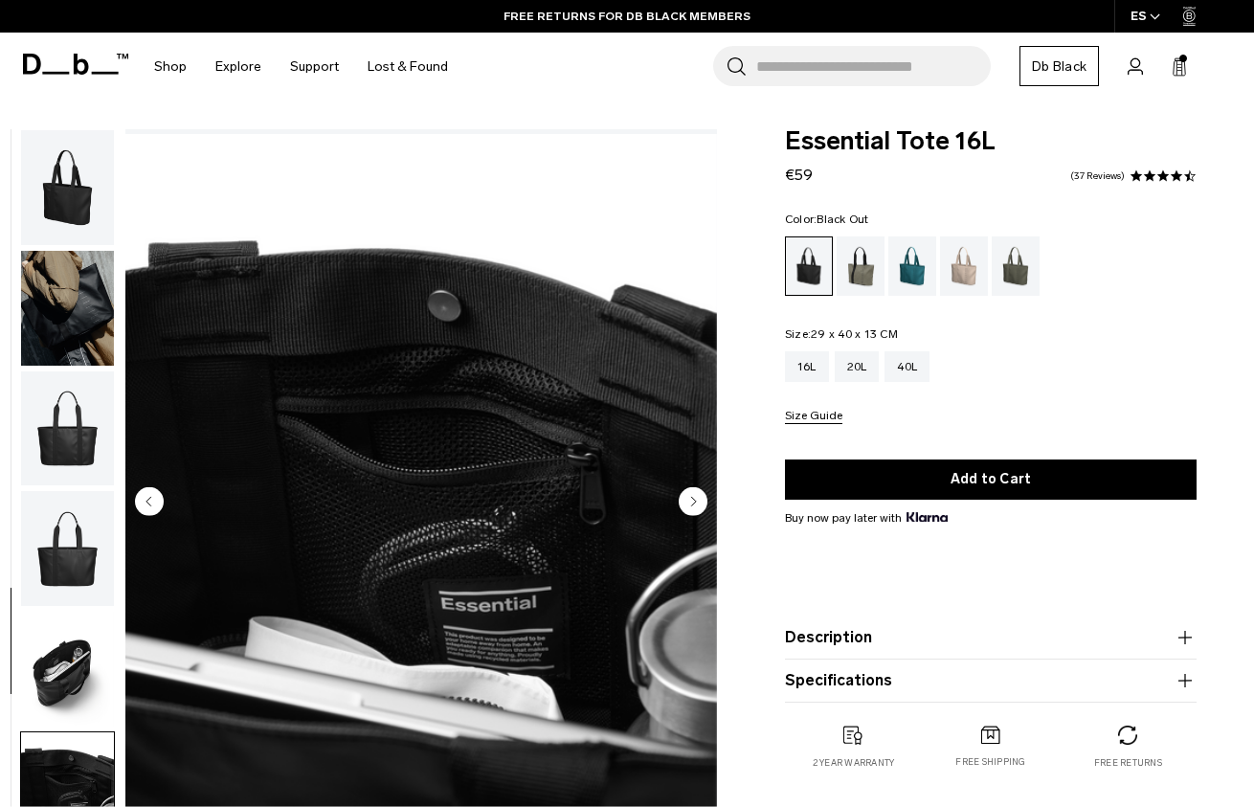
click at [62, 237] on img "button" at bounding box center [67, 187] width 93 height 115
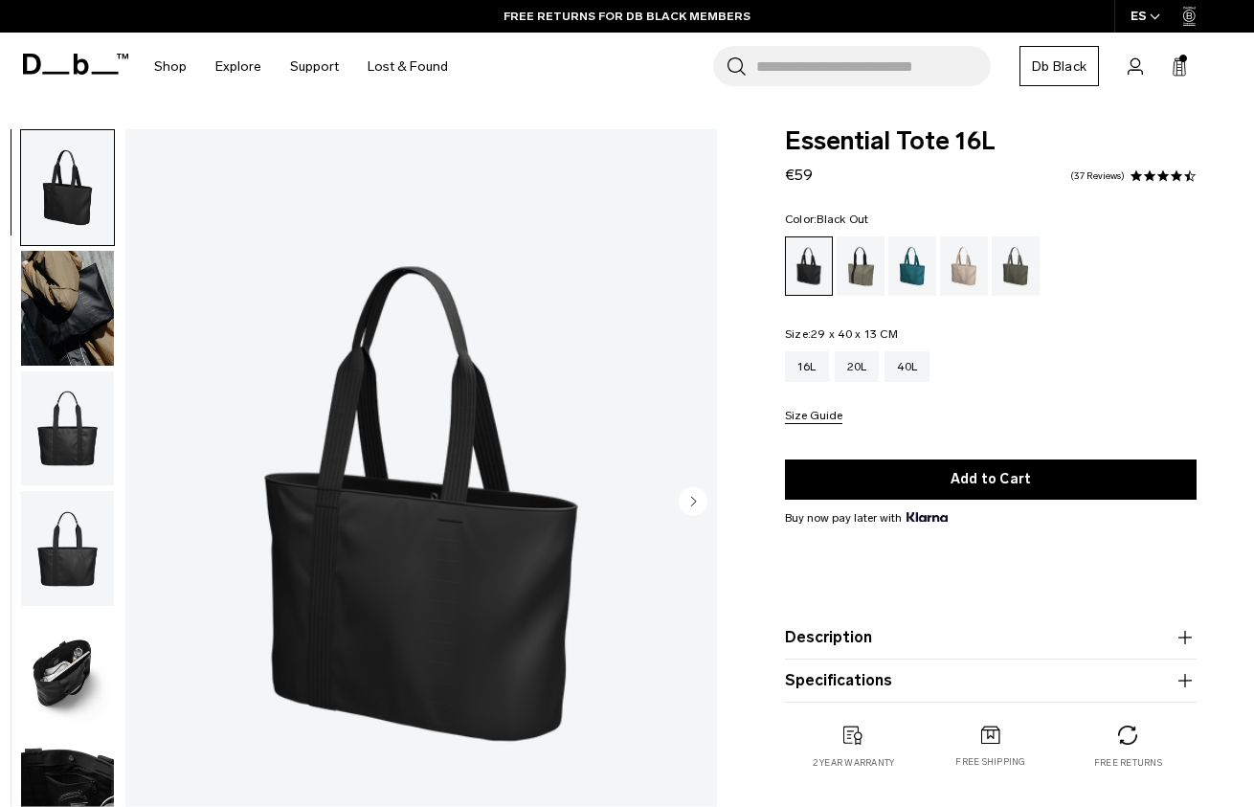
click at [77, 296] on img "button" at bounding box center [67, 308] width 93 height 115
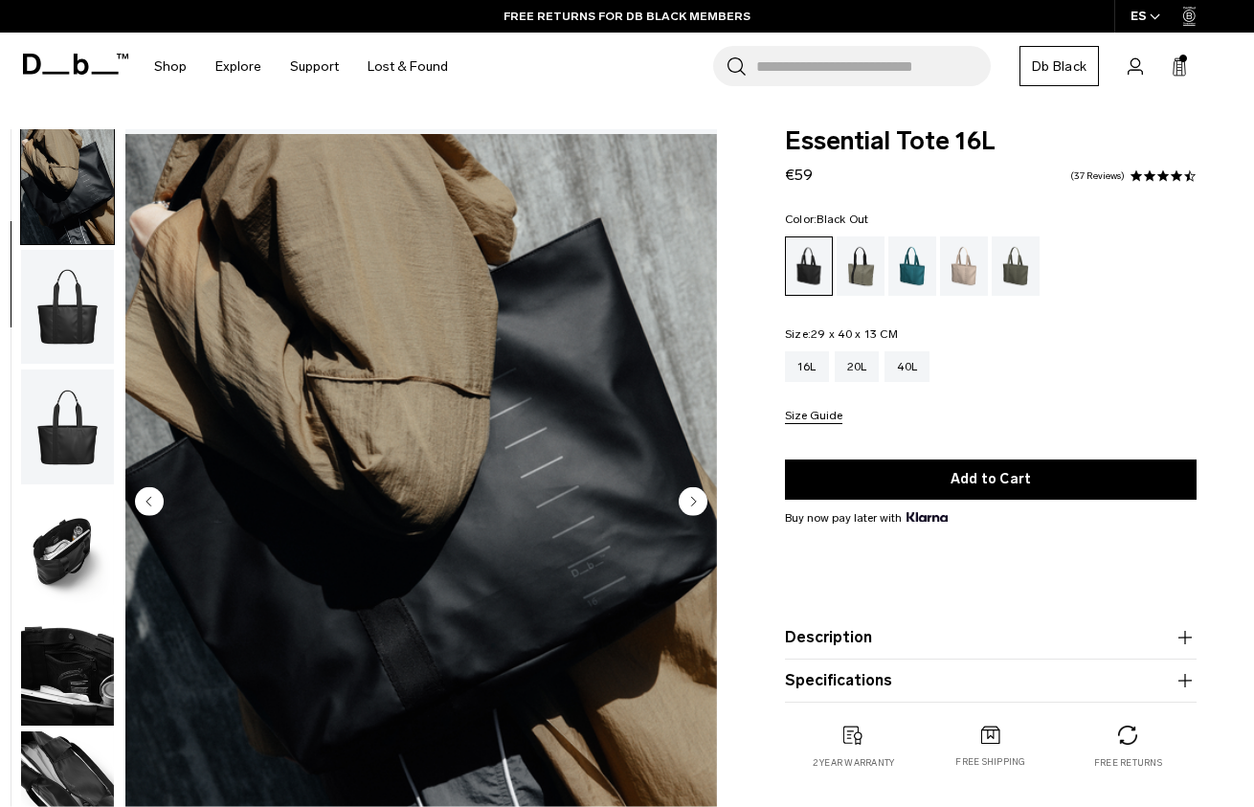
click at [56, 423] on img "button" at bounding box center [67, 426] width 93 height 115
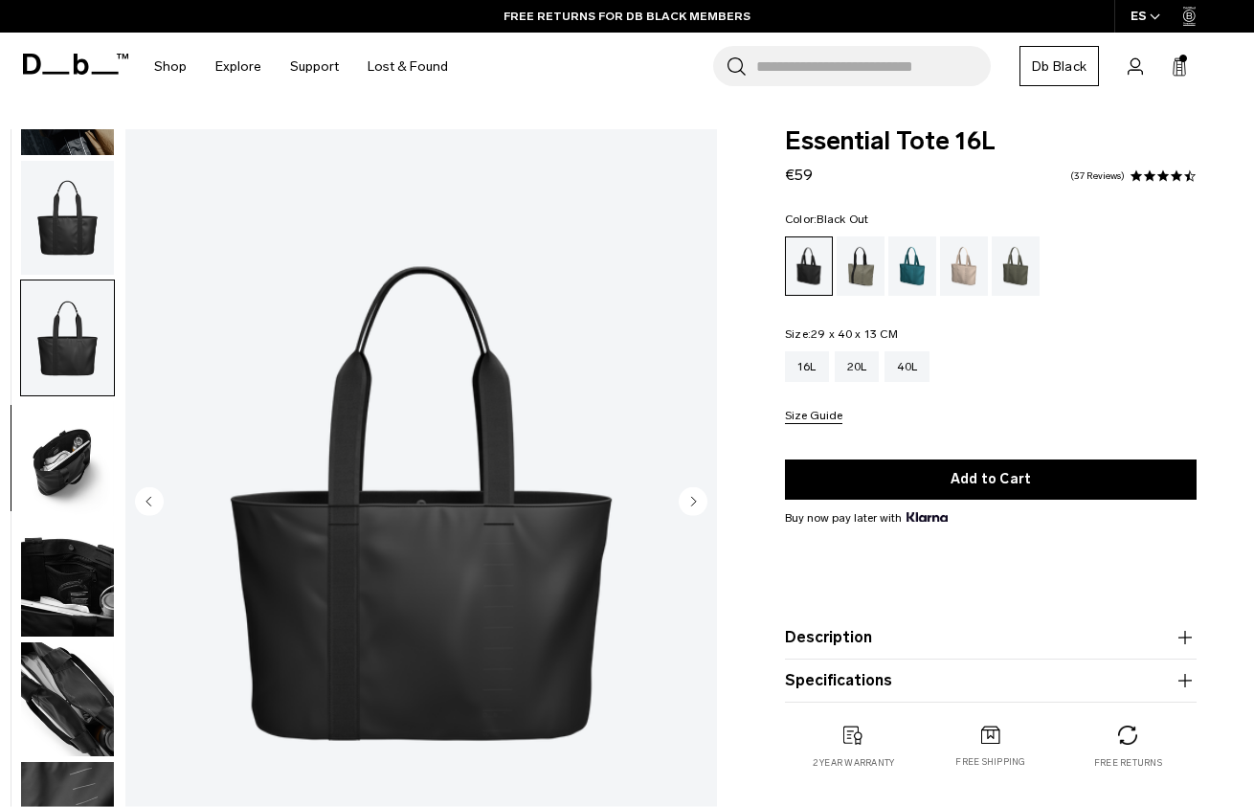
click at [57, 468] on img "button" at bounding box center [67, 458] width 93 height 115
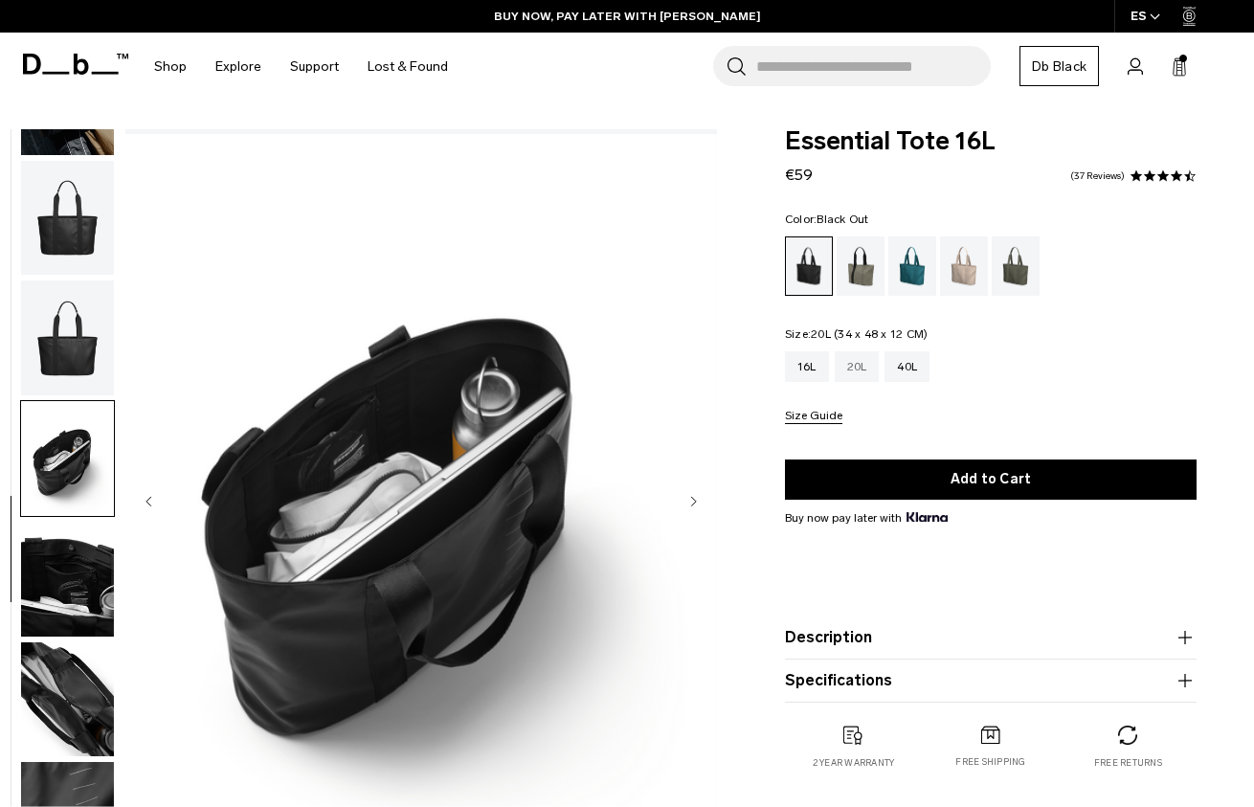
click at [870, 358] on div "20L" at bounding box center [857, 366] width 45 height 31
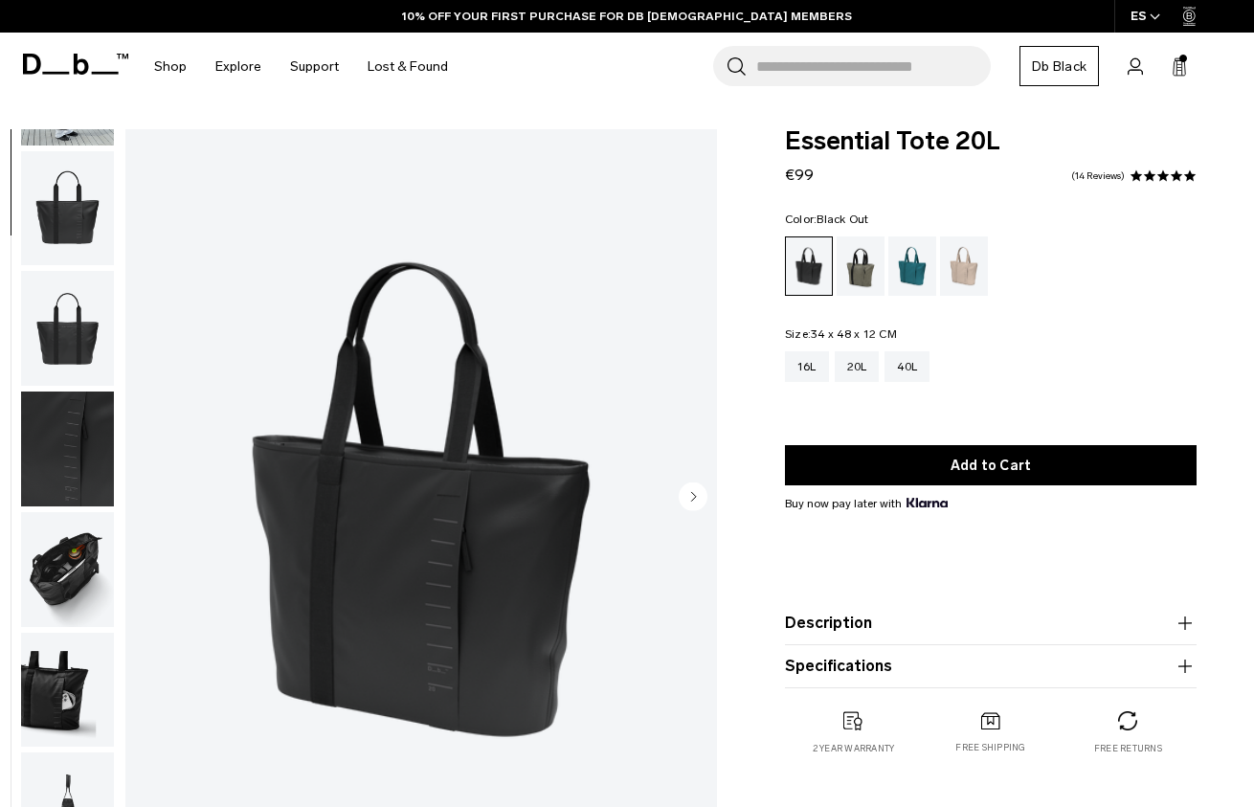
scroll to position [232, 0]
click at [972, 278] on div "Fogbow Beige" at bounding box center [964, 265] width 49 height 59
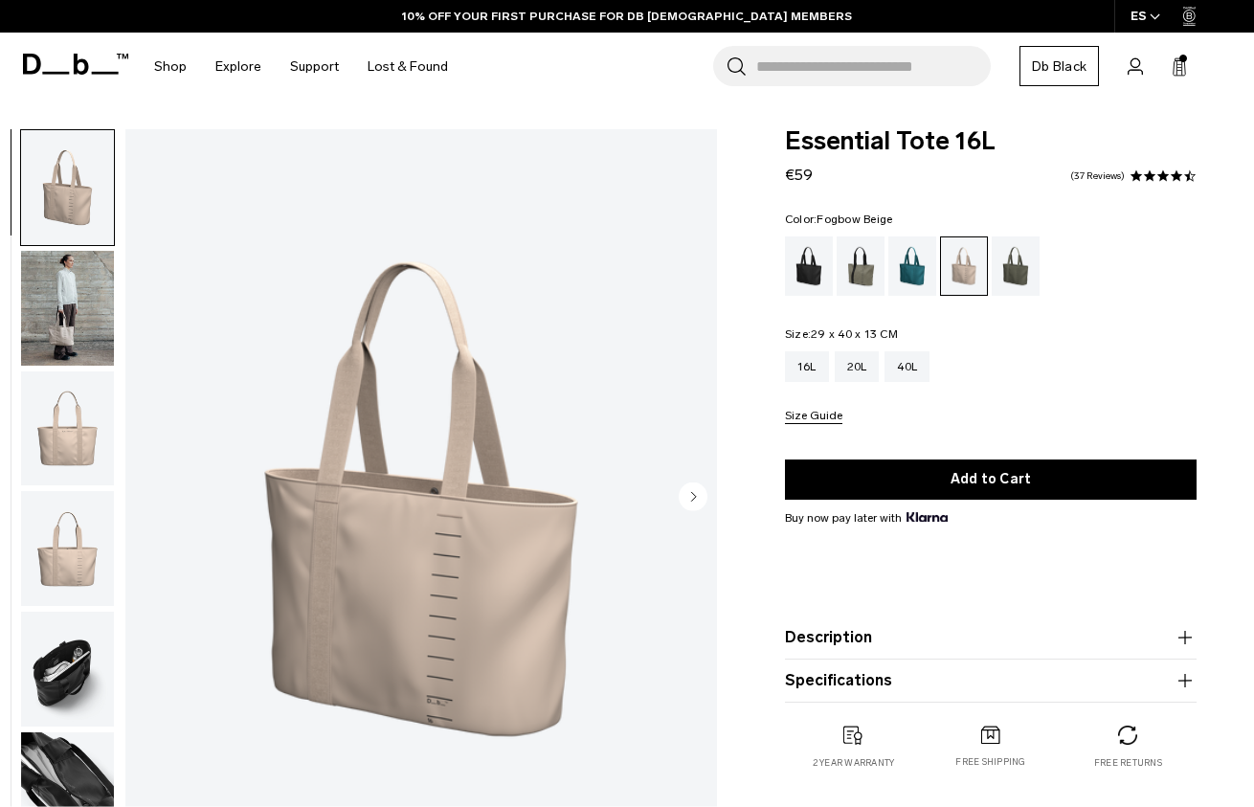
click at [78, 334] on img "button" at bounding box center [67, 308] width 93 height 115
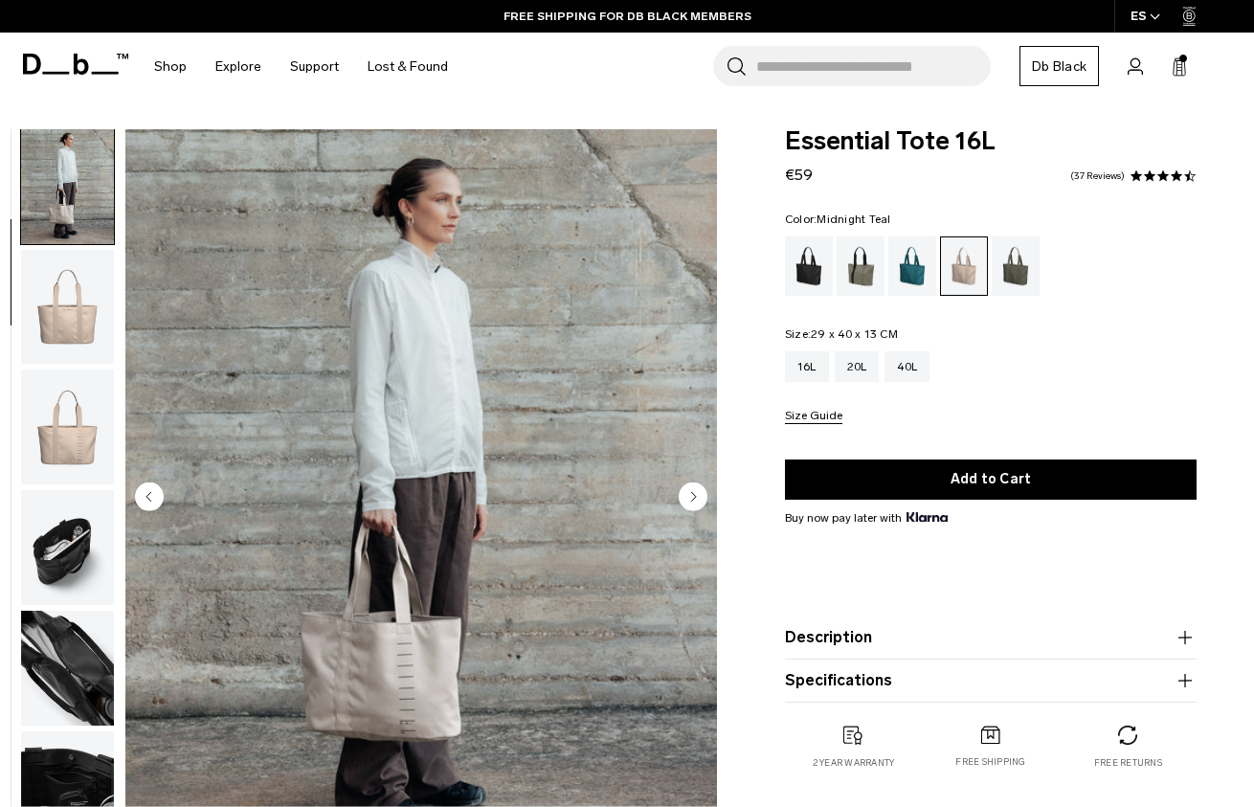
click at [906, 276] on div "Midnight Teal" at bounding box center [912, 265] width 49 height 59
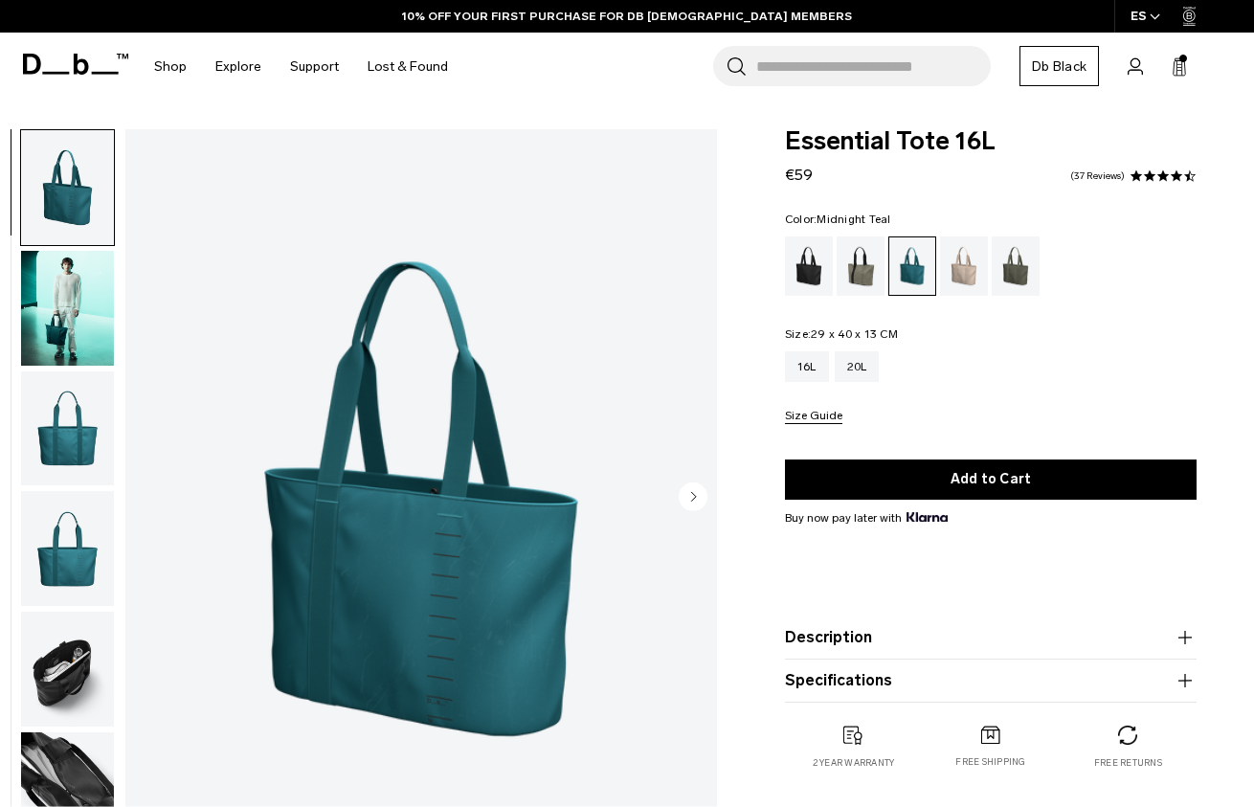
click at [58, 344] on img "button" at bounding box center [67, 308] width 93 height 115
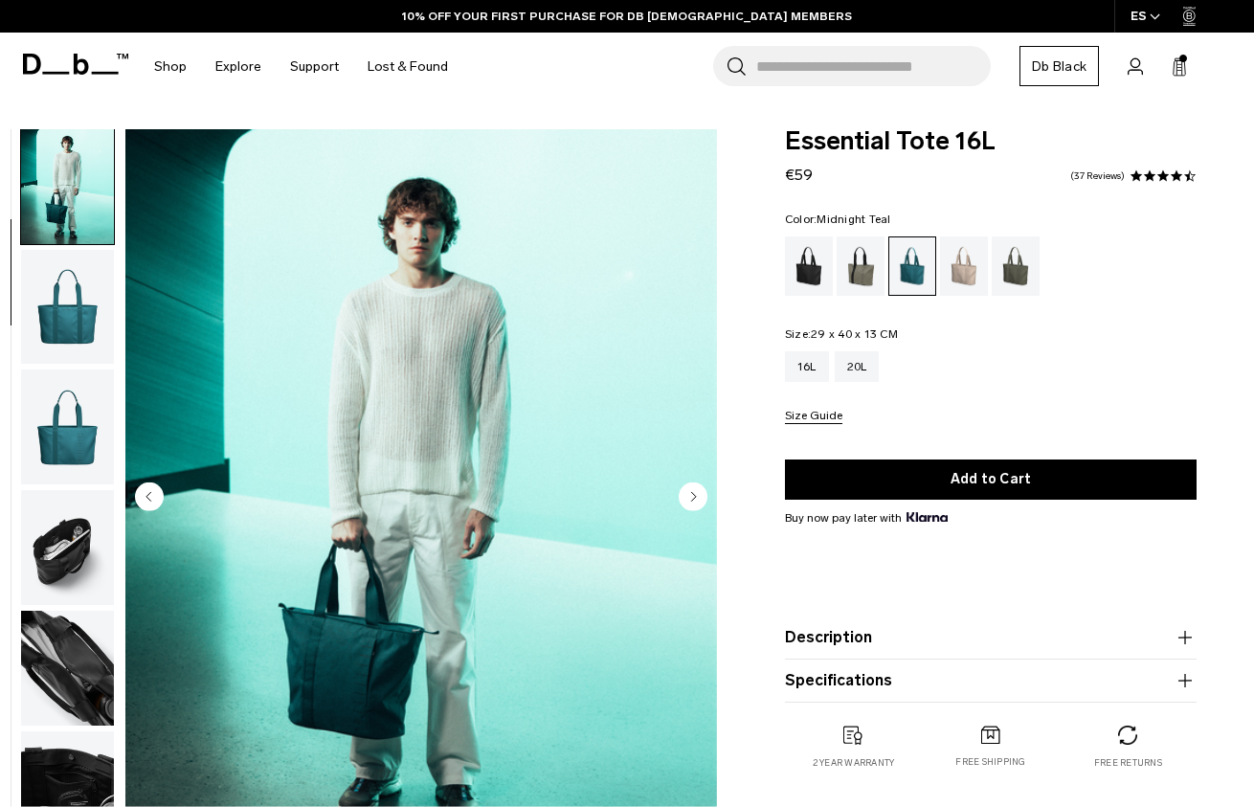
click at [65, 405] on img "button" at bounding box center [67, 426] width 93 height 115
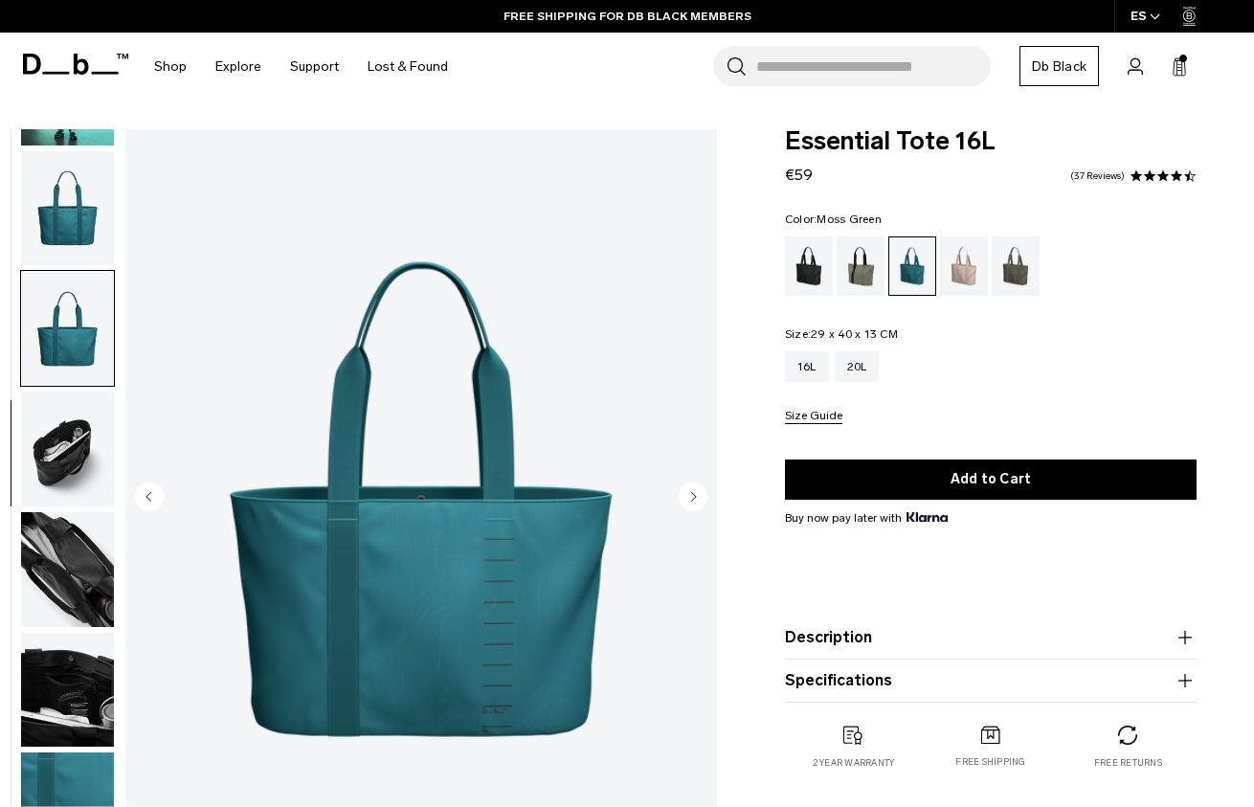
click at [1001, 268] on div "Moss Green" at bounding box center [1015, 265] width 49 height 59
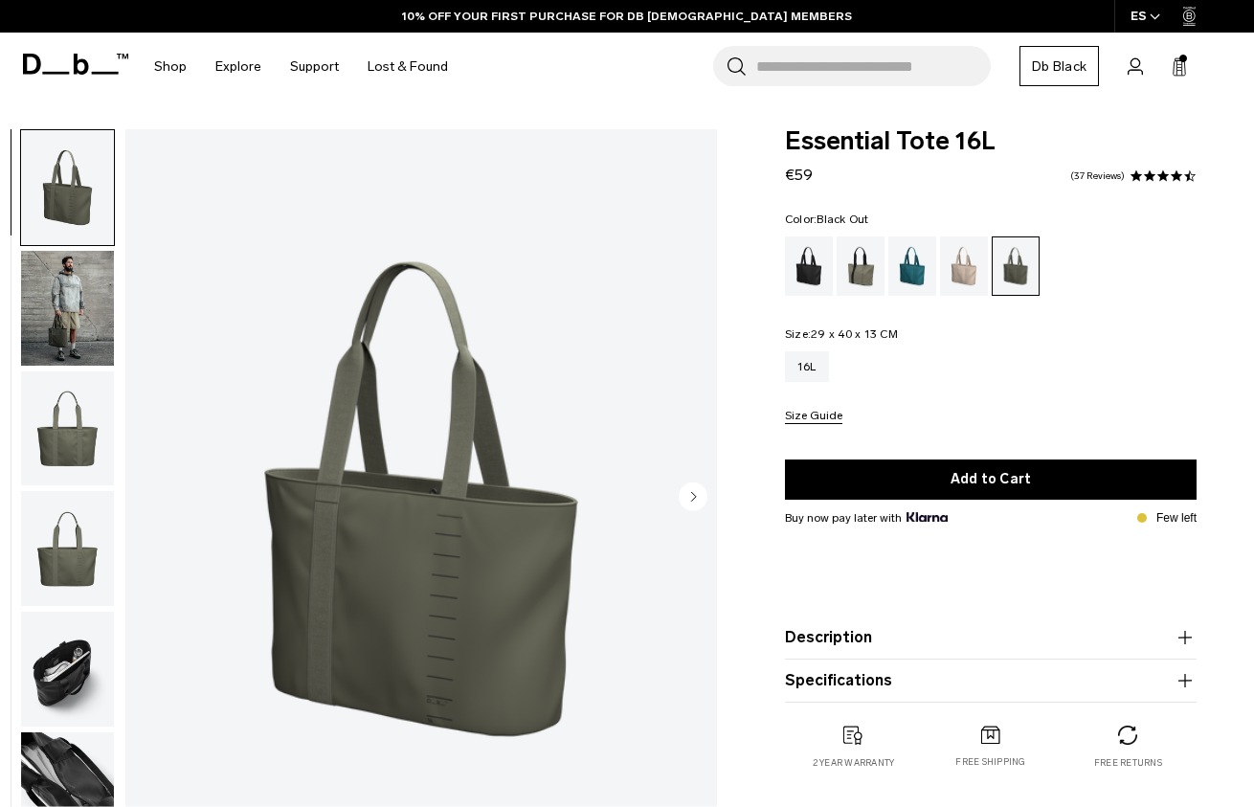
click at [818, 266] on div "Black Out" at bounding box center [809, 265] width 49 height 59
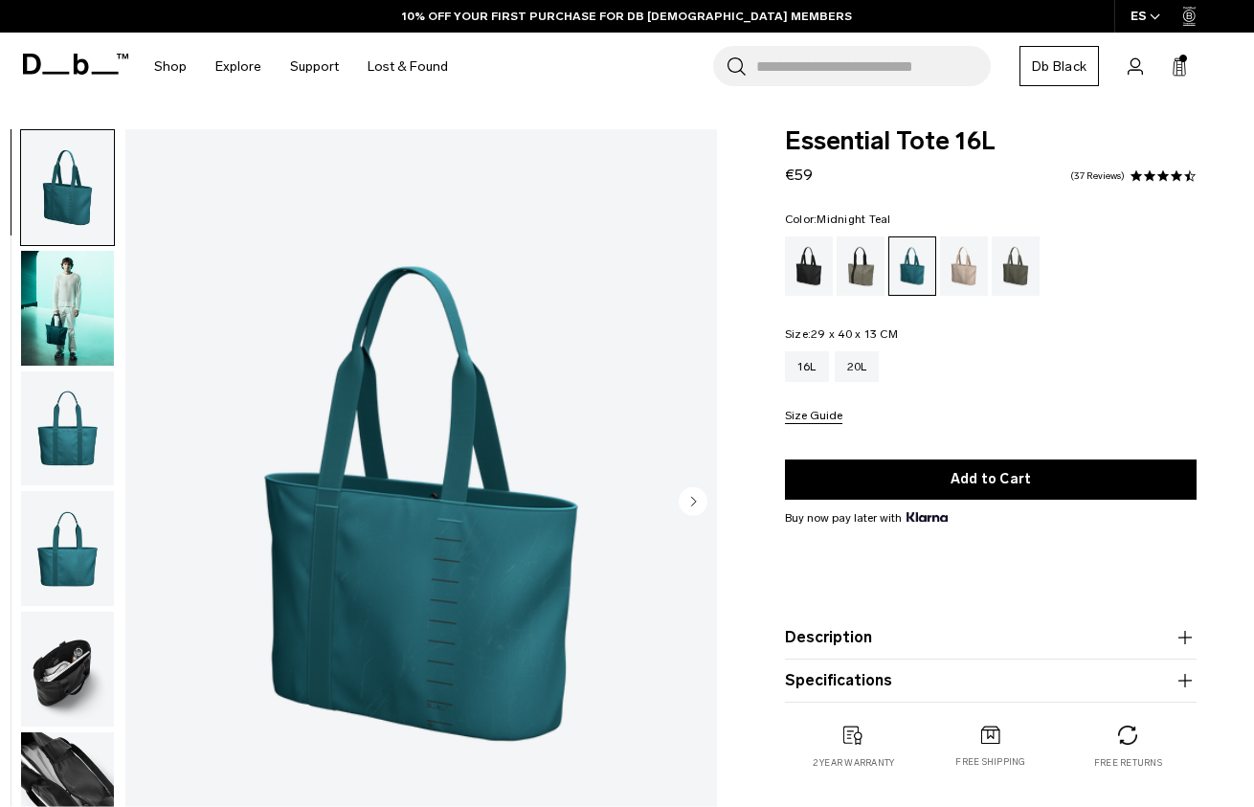
click at [434, 494] on img "1 / 8" at bounding box center [420, 503] width 591 height 739
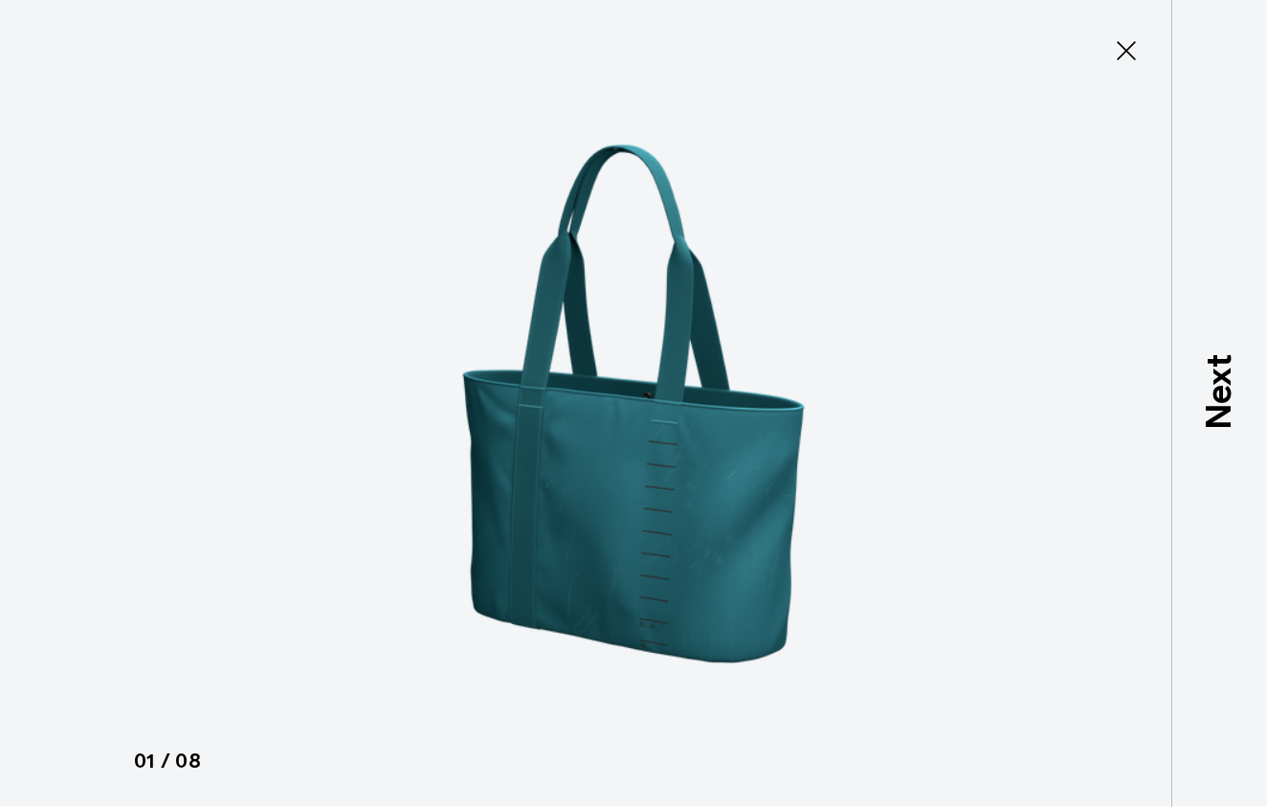
click at [1138, 56] on icon at bounding box center [1126, 50] width 31 height 31
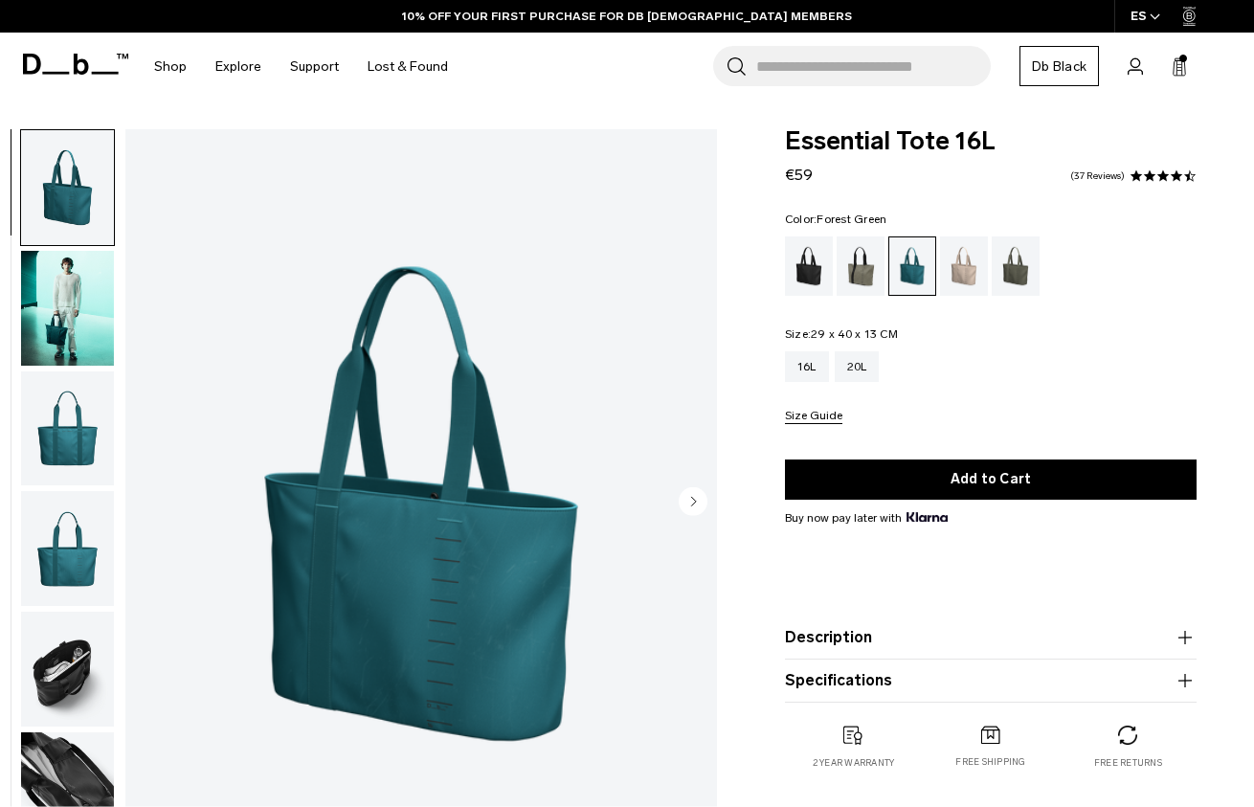
click at [849, 269] on div "Forest Green" at bounding box center [860, 265] width 49 height 59
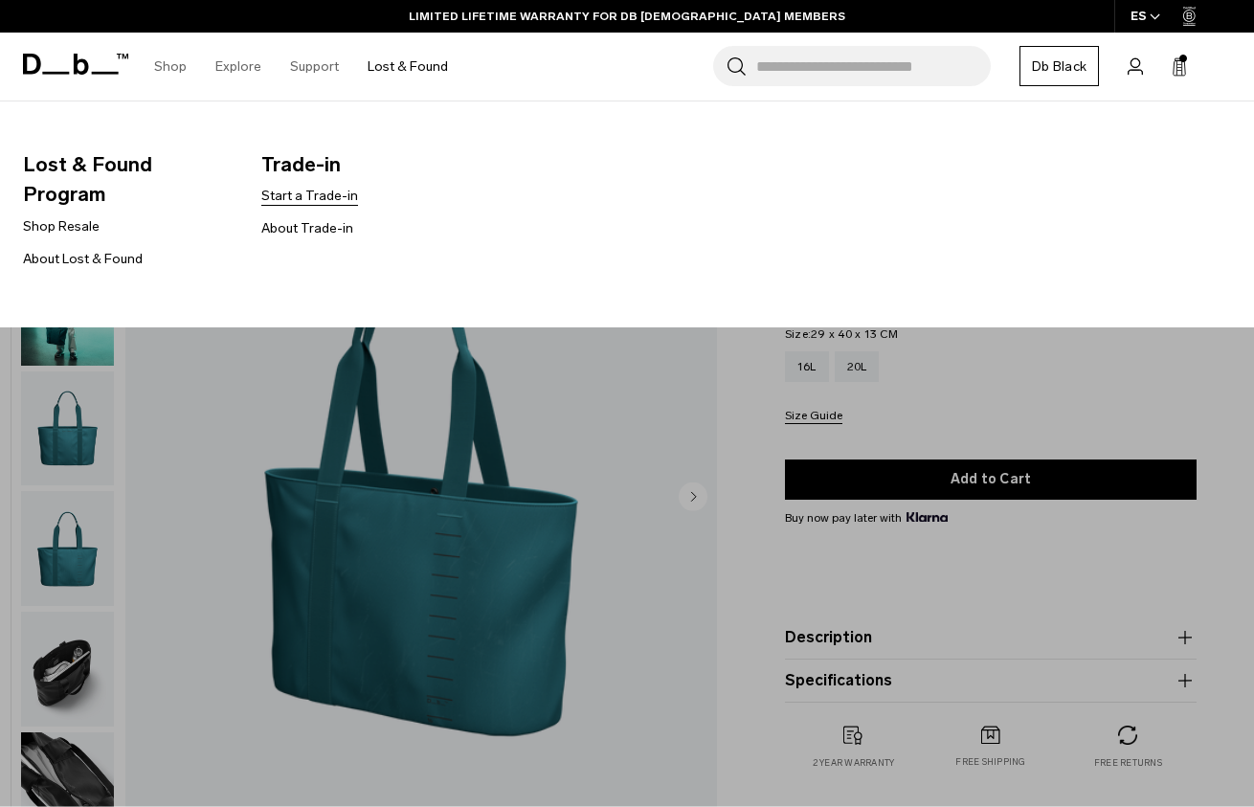
click at [313, 190] on link "Start a Trade-in" at bounding box center [309, 196] width 97 height 20
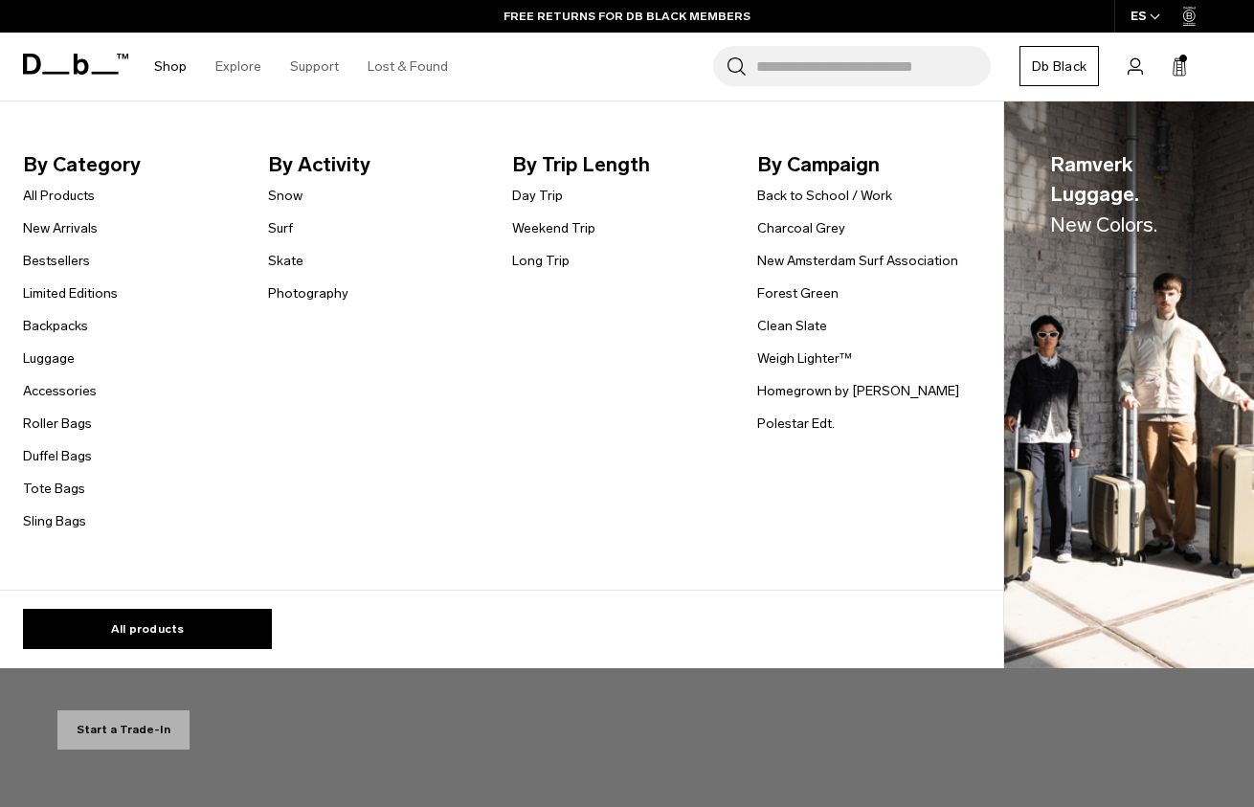
click at [77, 169] on span "By Category" at bounding box center [130, 164] width 214 height 31
click at [166, 592] on footer "All products" at bounding box center [490, 619] width 1026 height 59
click at [808, 196] on link "Back to School / Work" at bounding box center [824, 196] width 135 height 20
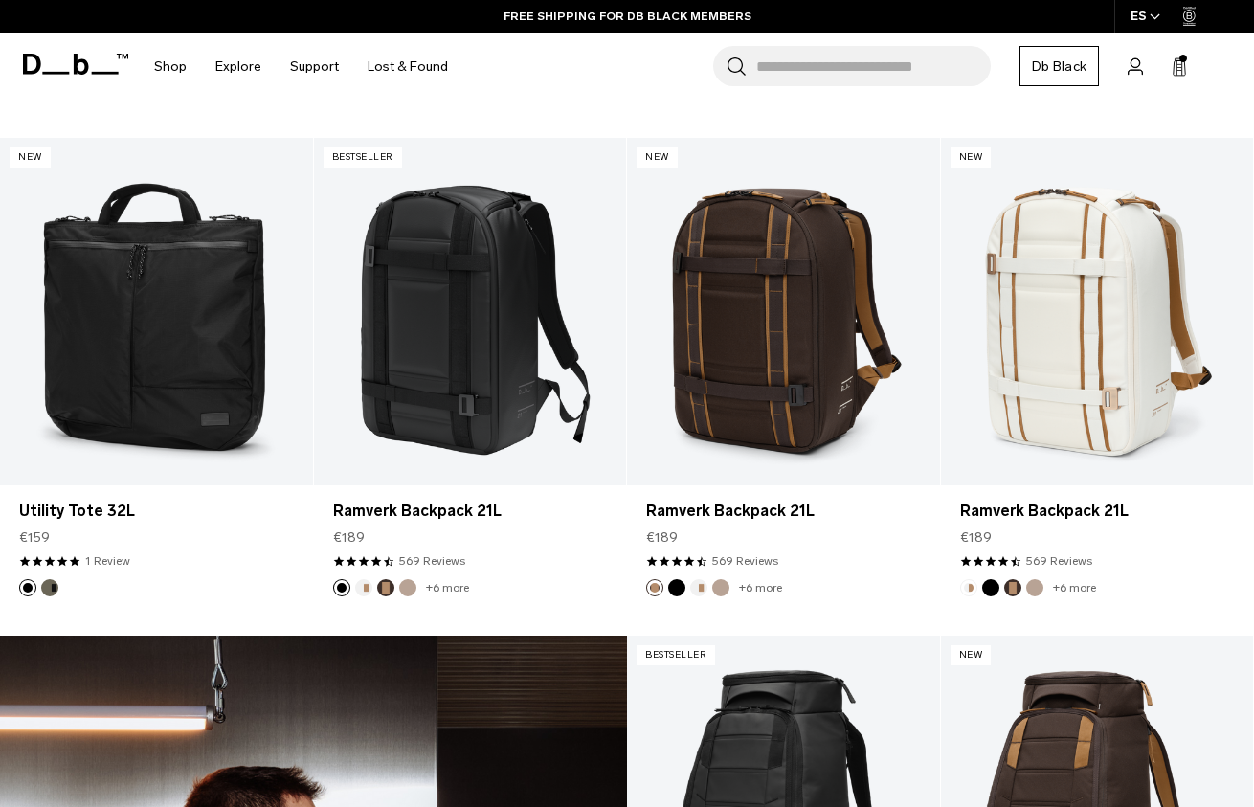
scroll to position [2300, 0]
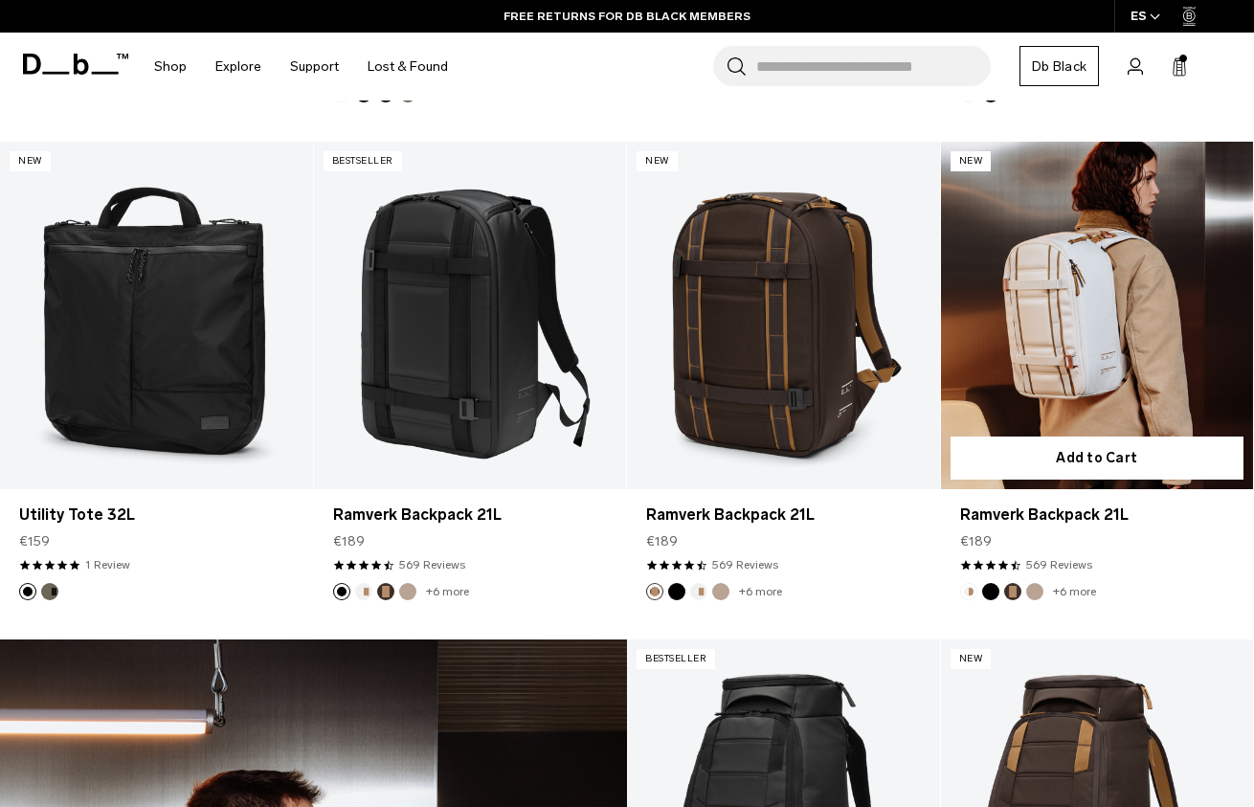
click at [1049, 357] on link "Ramverk Backpack 21L" at bounding box center [1097, 315] width 313 height 347
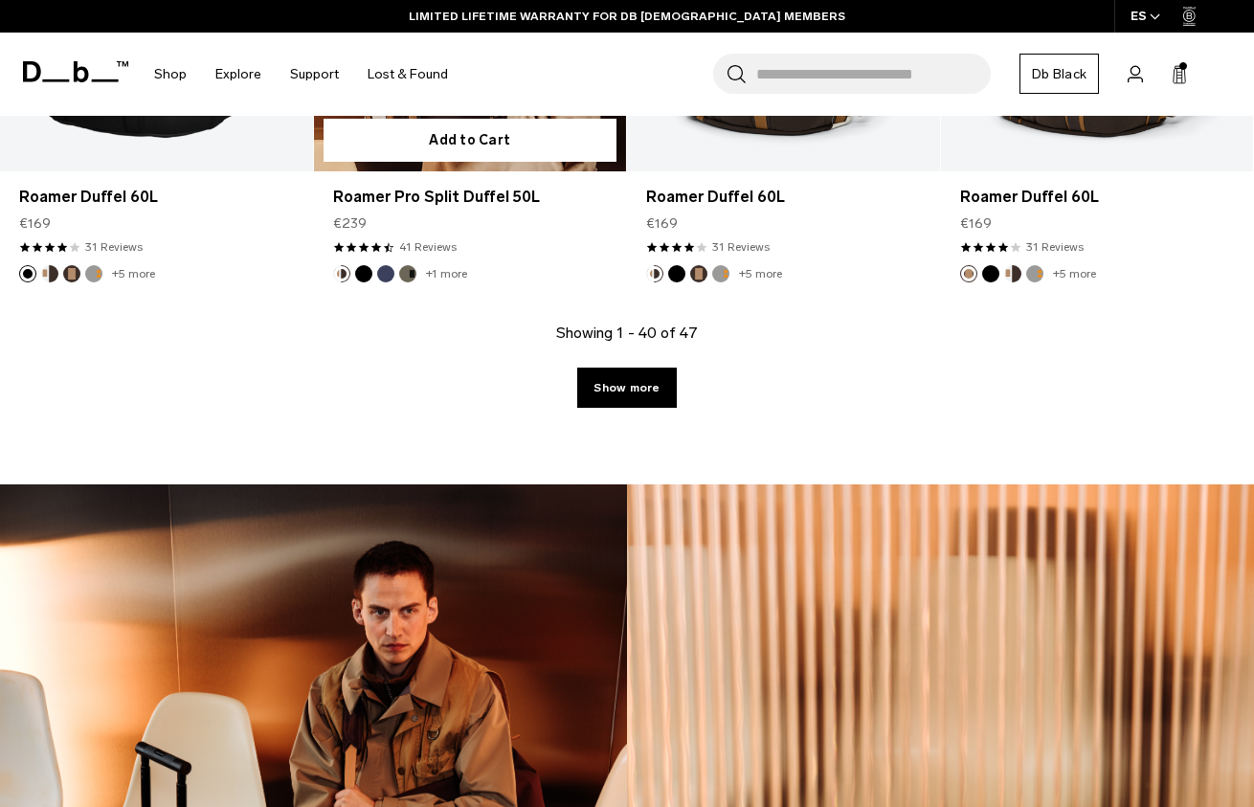
scroll to position [6602, 0]
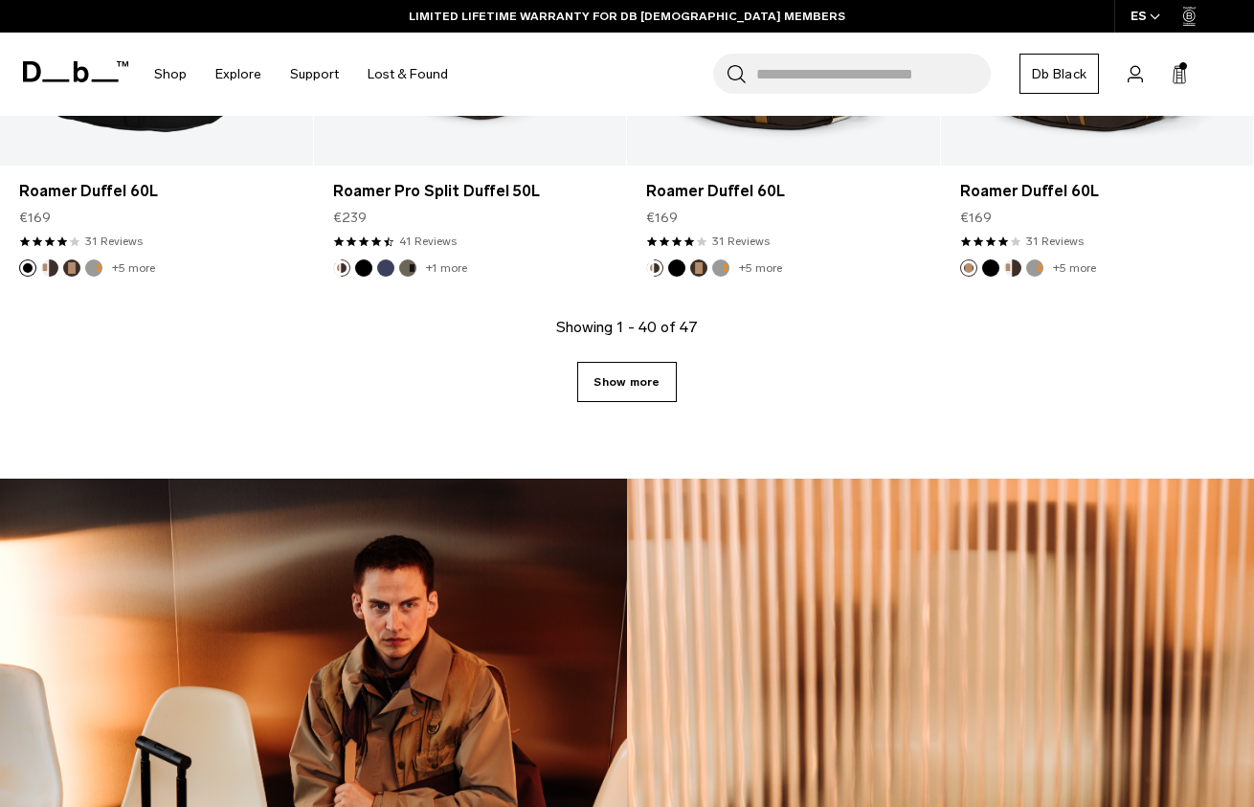
click at [639, 399] on link "Show more" at bounding box center [626, 382] width 99 height 40
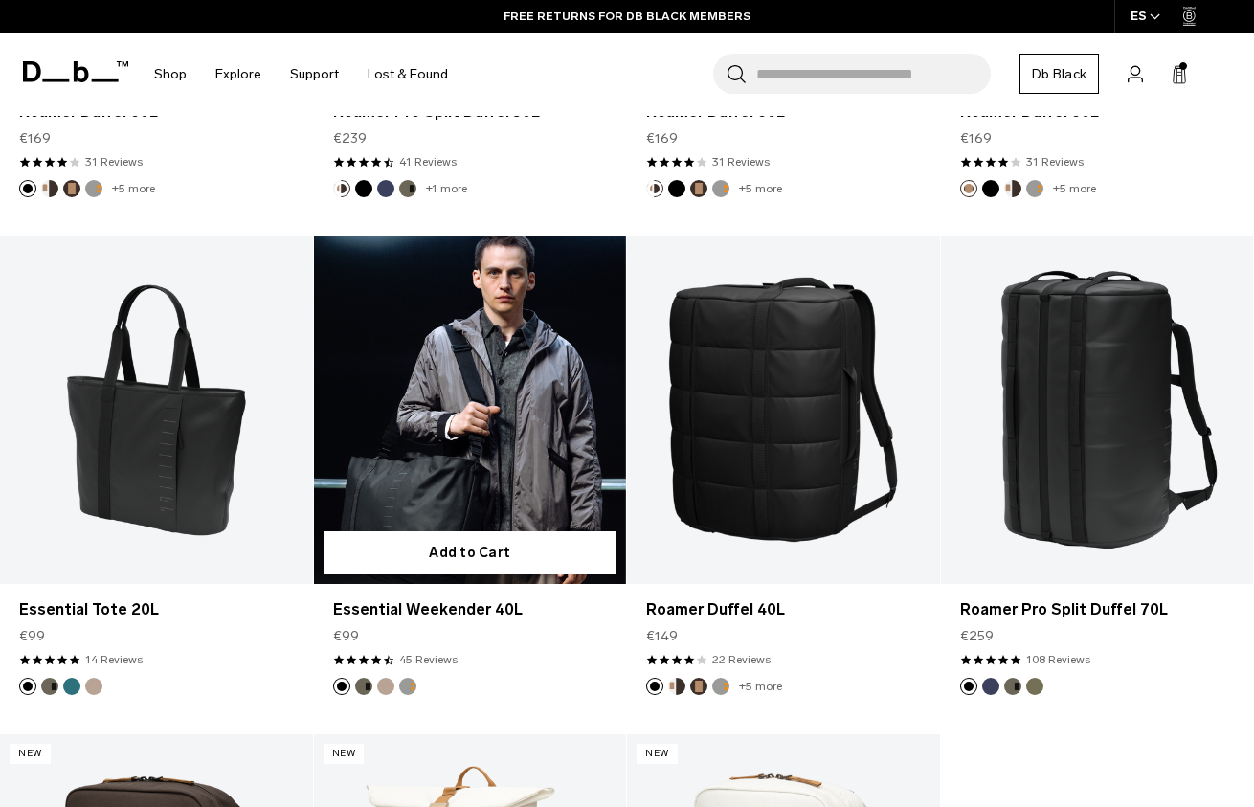
scroll to position [6688, 0]
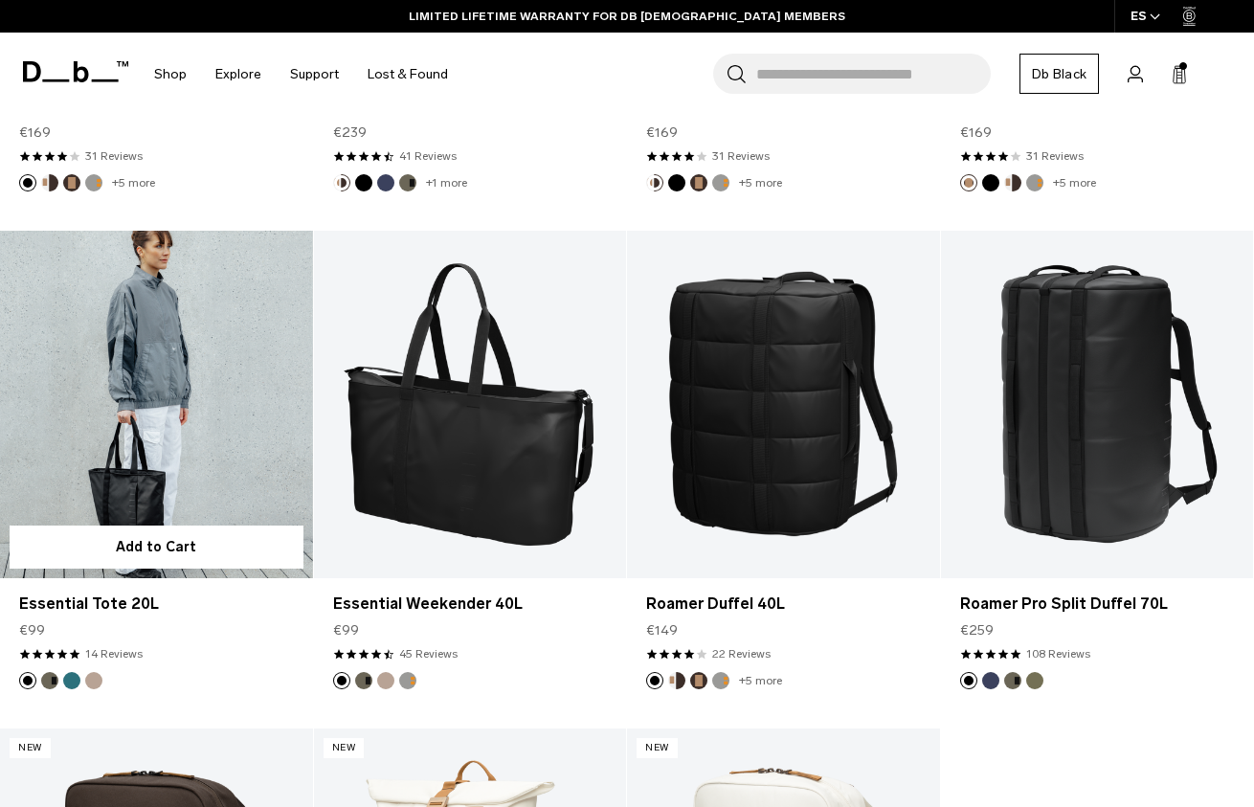
click at [171, 422] on link "Essential Tote 20L" at bounding box center [156, 404] width 313 height 347
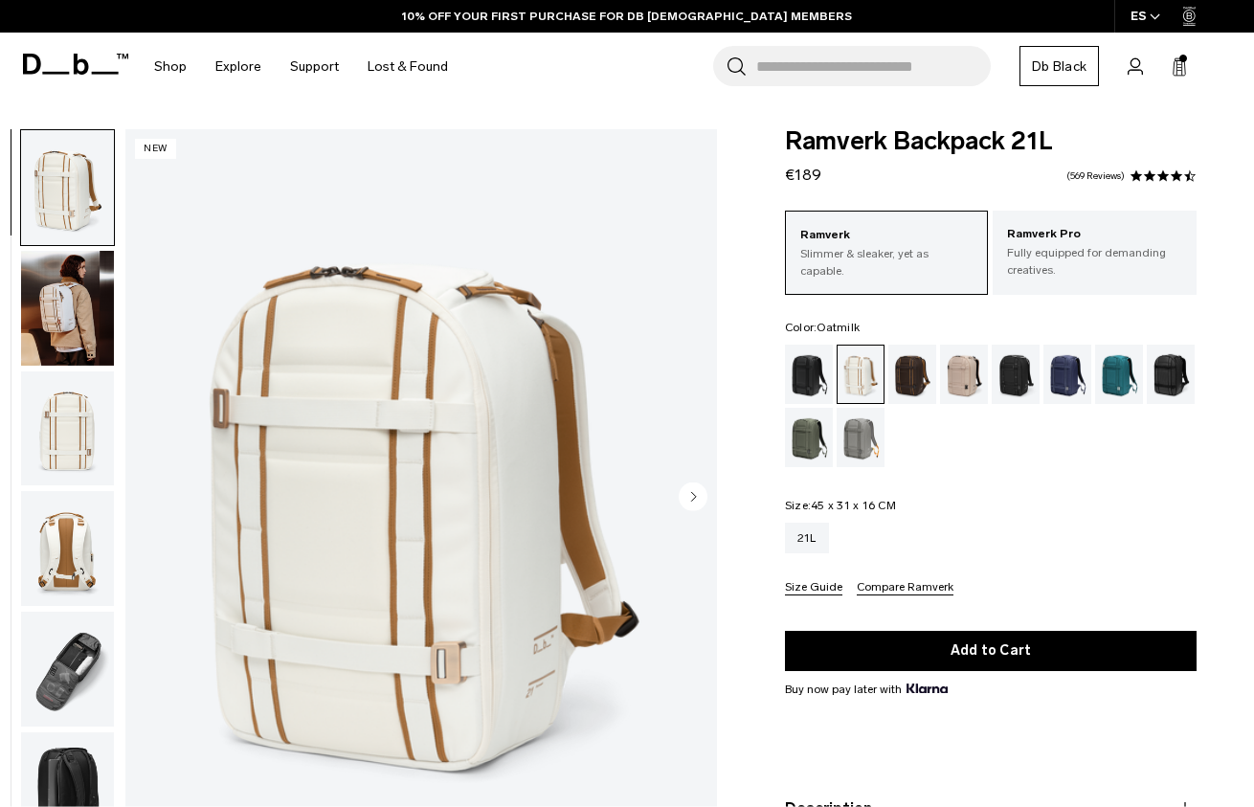
click at [81, 327] on img "button" at bounding box center [67, 308] width 93 height 115
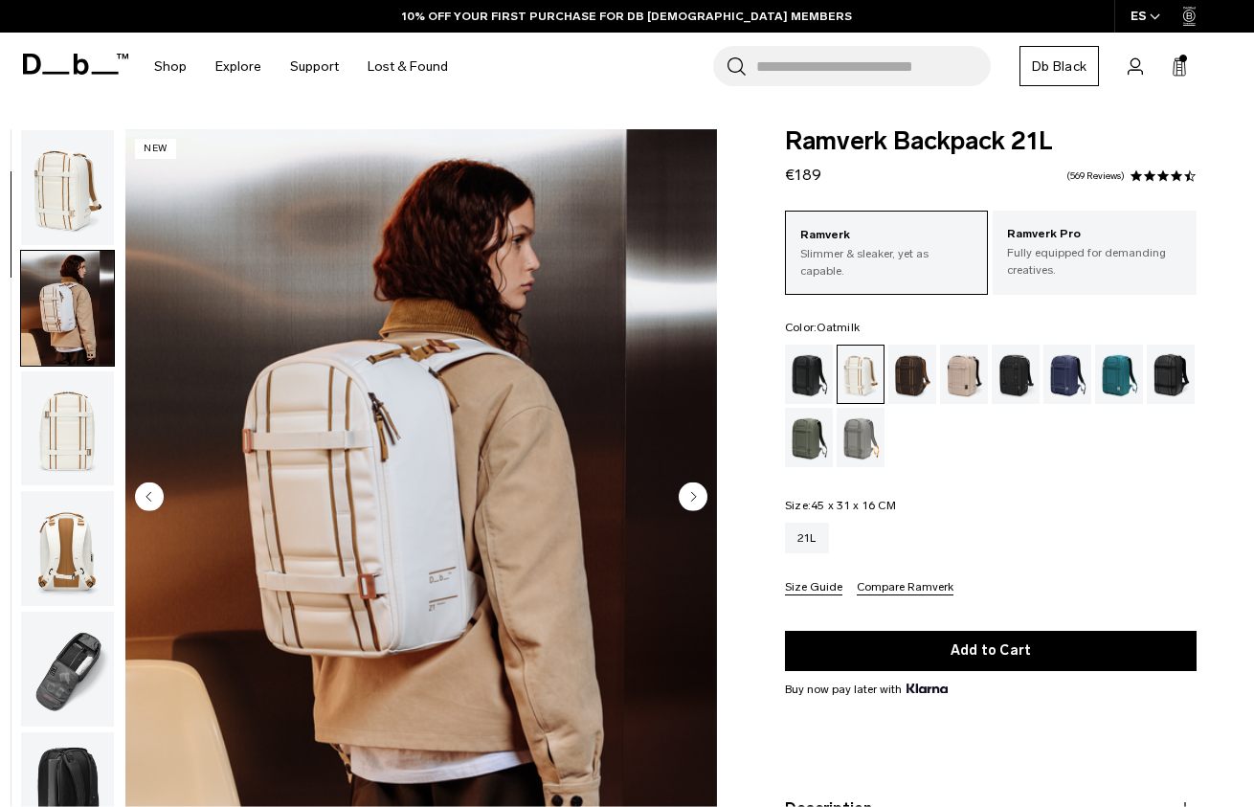
scroll to position [122, 0]
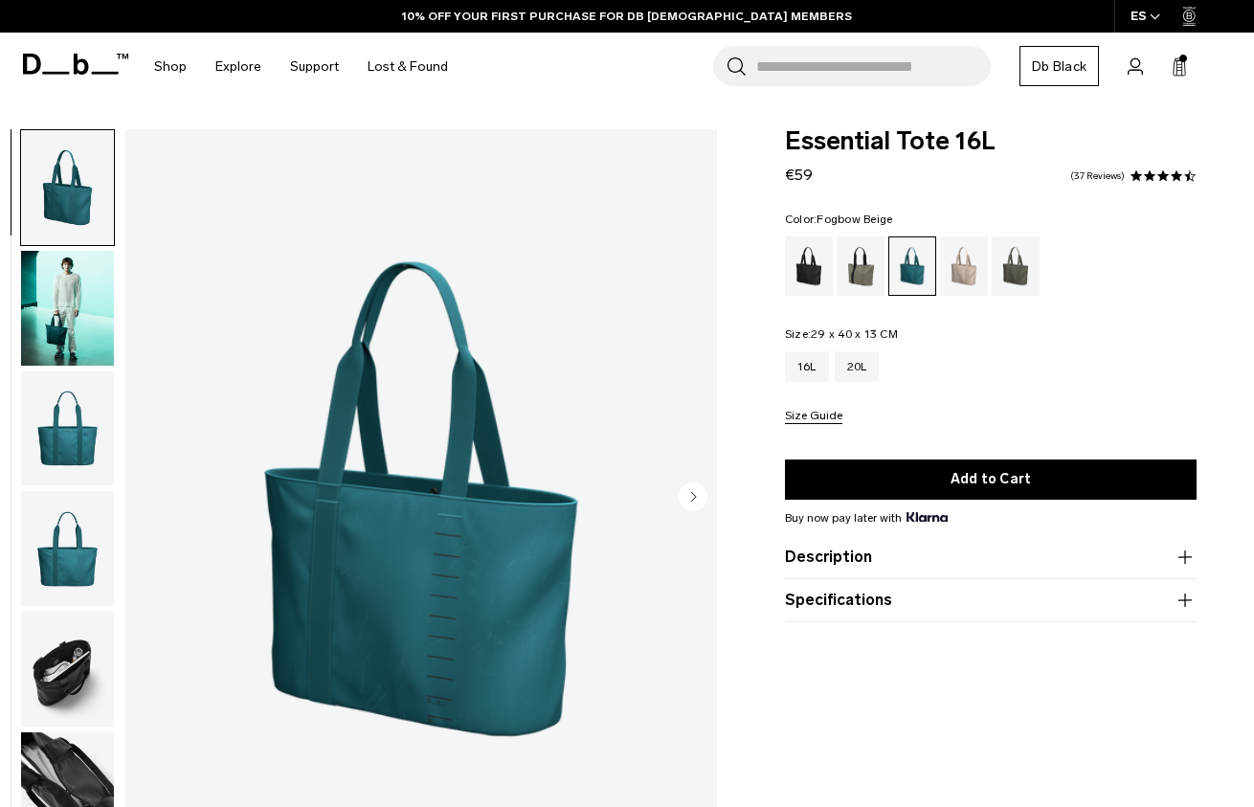
click at [956, 259] on div "Fogbow Beige" at bounding box center [964, 265] width 49 height 59
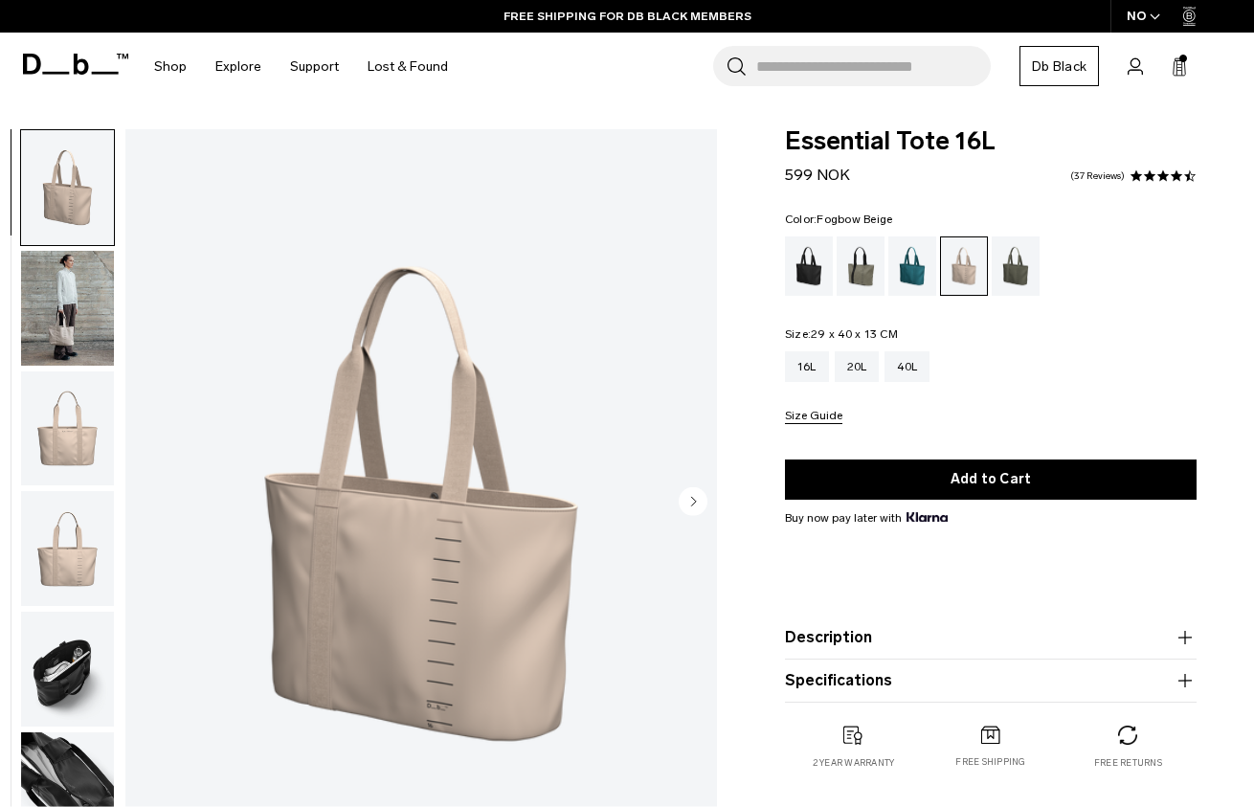
click at [79, 341] on img "button" at bounding box center [67, 308] width 93 height 115
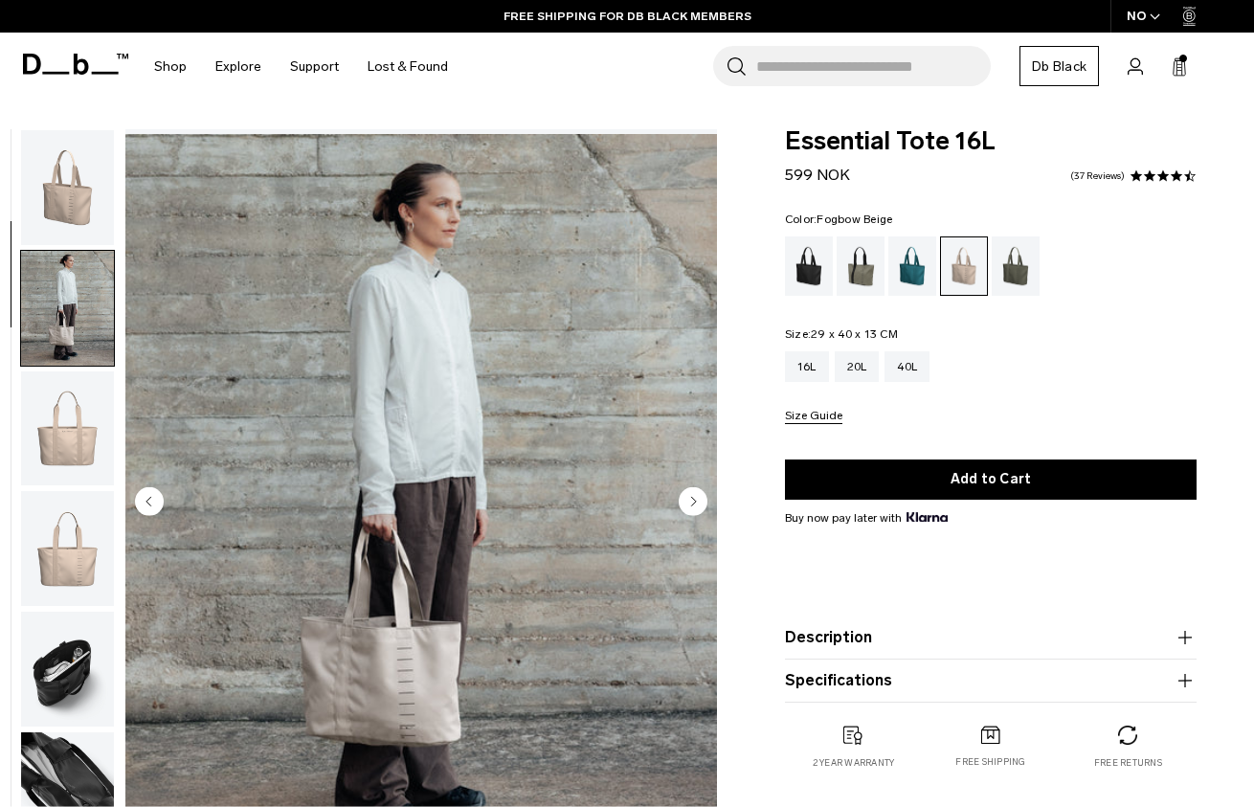
scroll to position [122, 0]
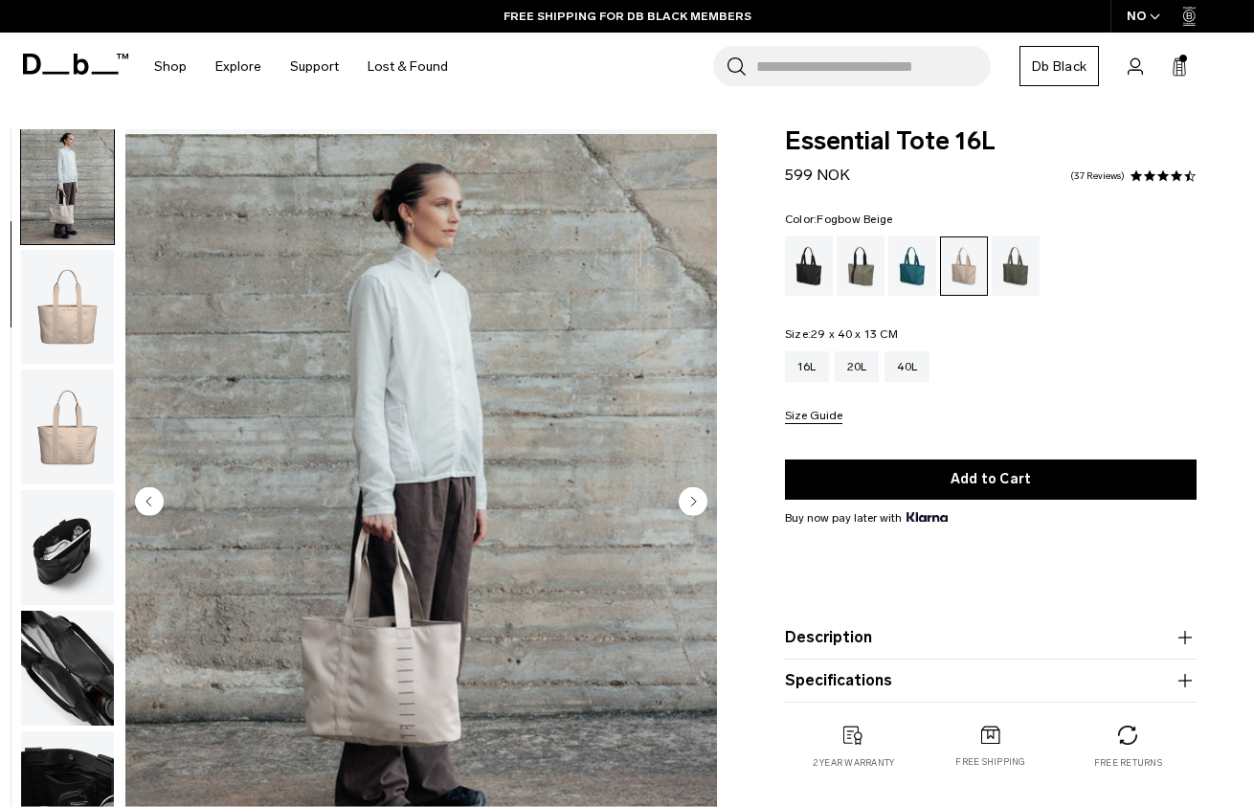
click at [67, 351] on img "button" at bounding box center [67, 307] width 93 height 115
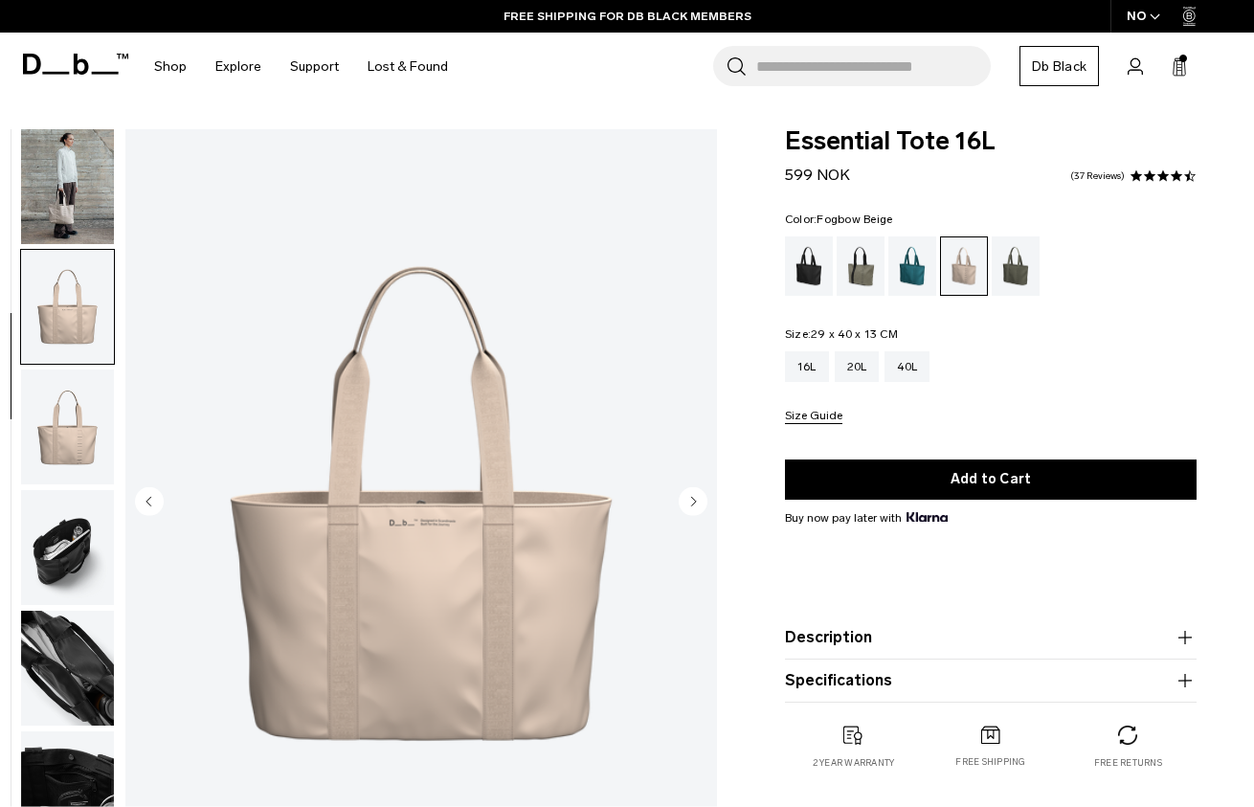
scroll to position [222, 0]
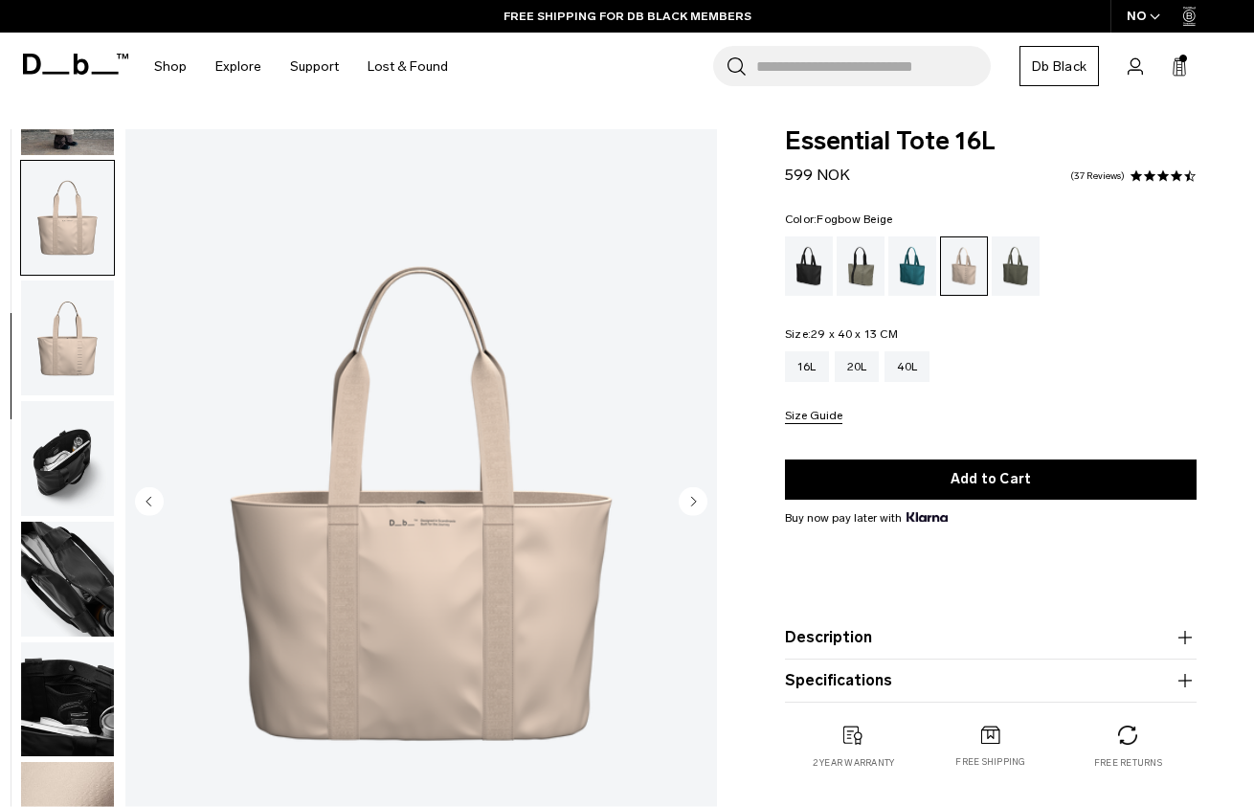
click at [67, 418] on img "button" at bounding box center [67, 458] width 93 height 115
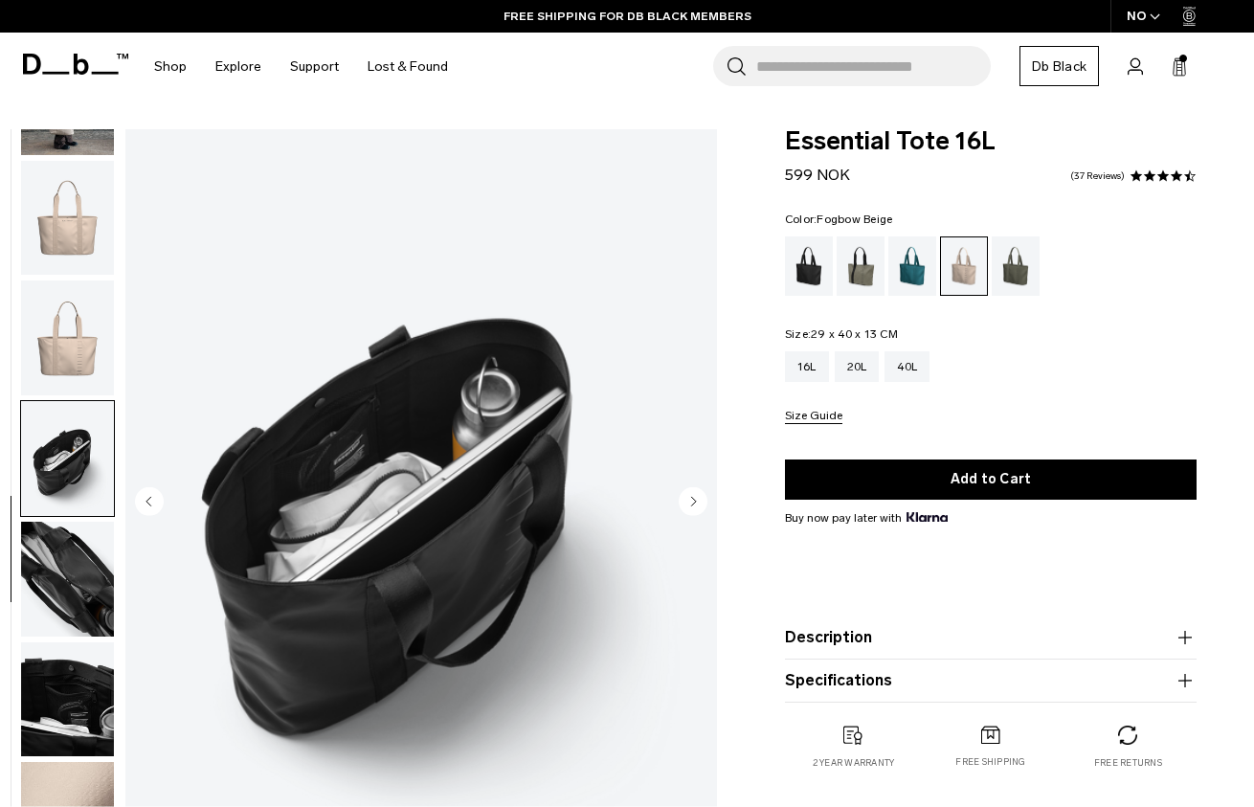
click at [68, 355] on img "button" at bounding box center [67, 337] width 93 height 115
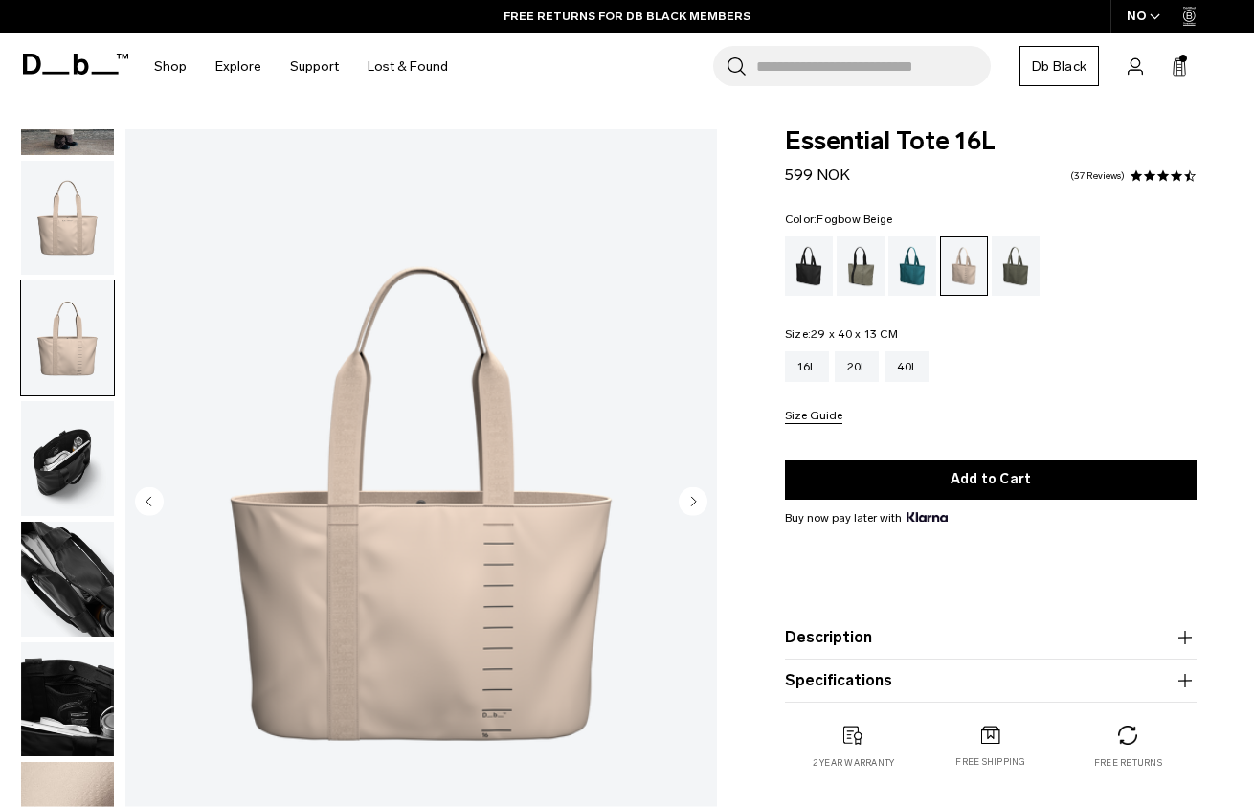
scroll to position [0, 0]
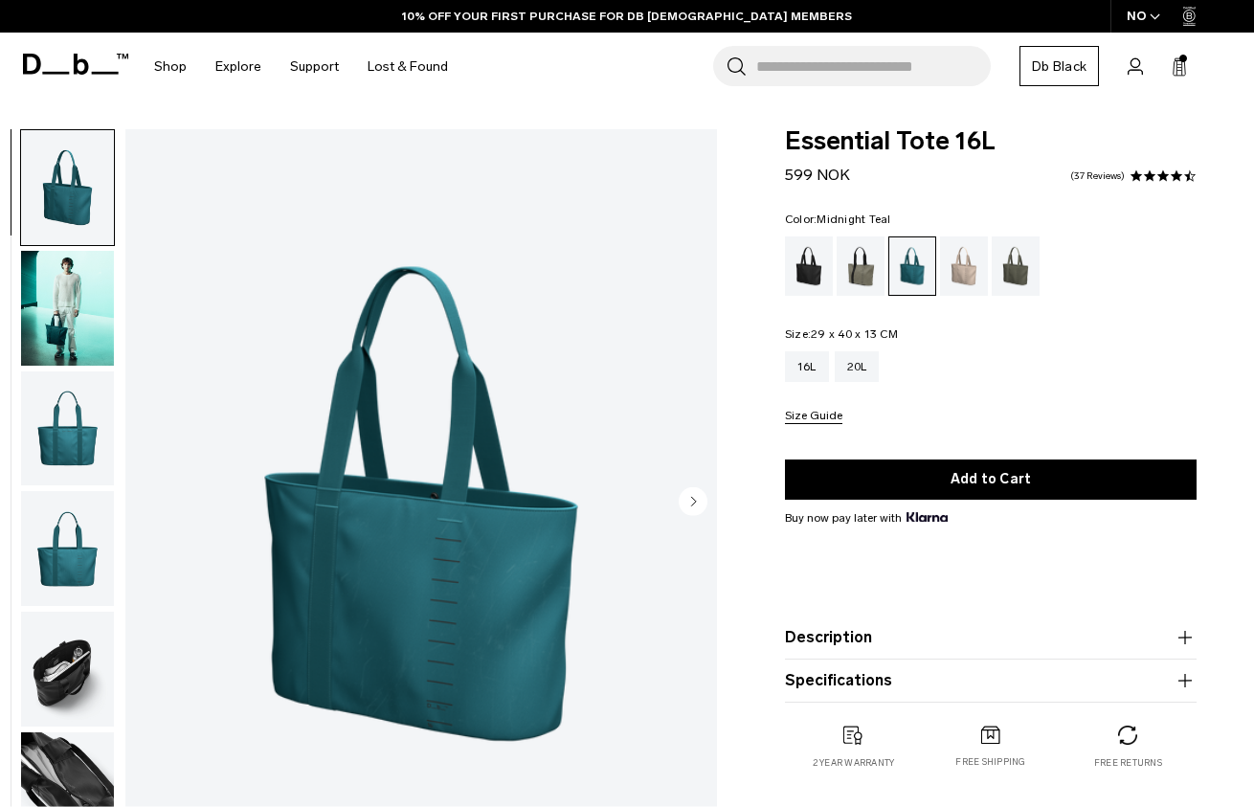
click at [93, 326] on img "button" at bounding box center [67, 308] width 93 height 115
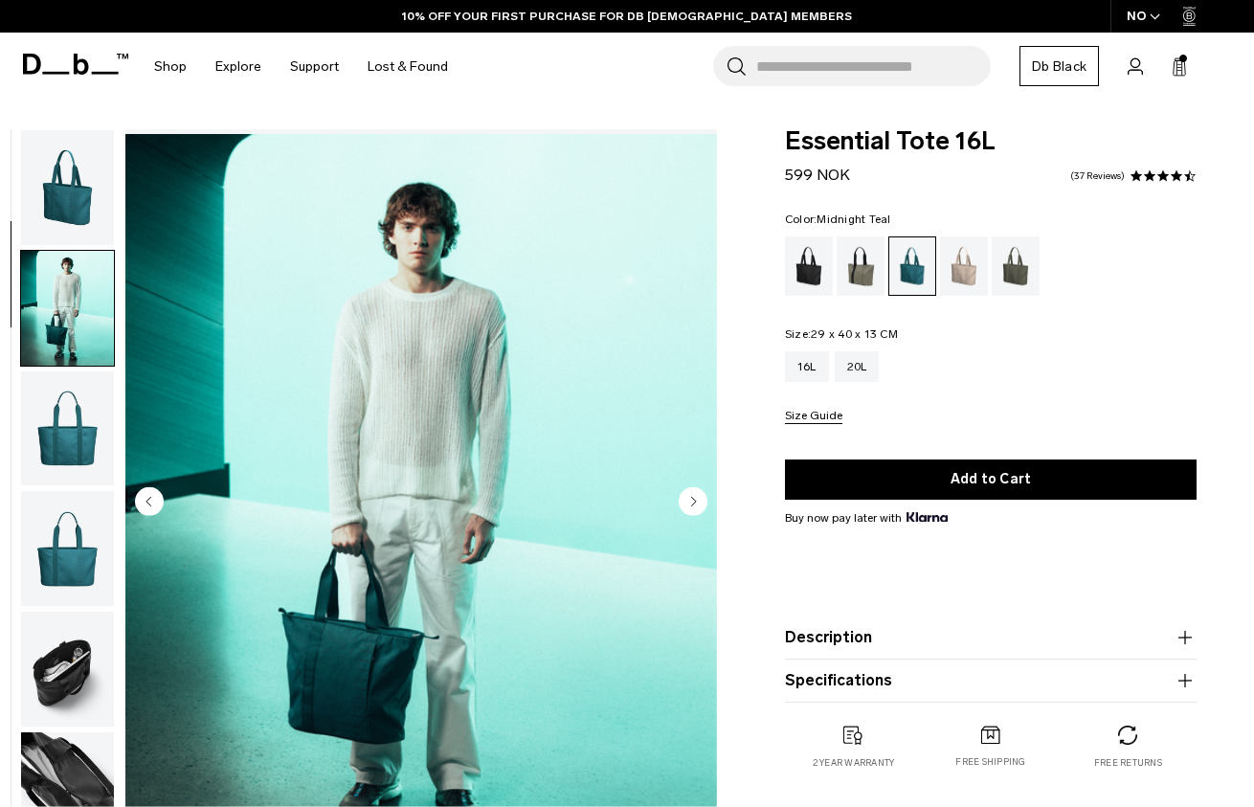
scroll to position [122, 0]
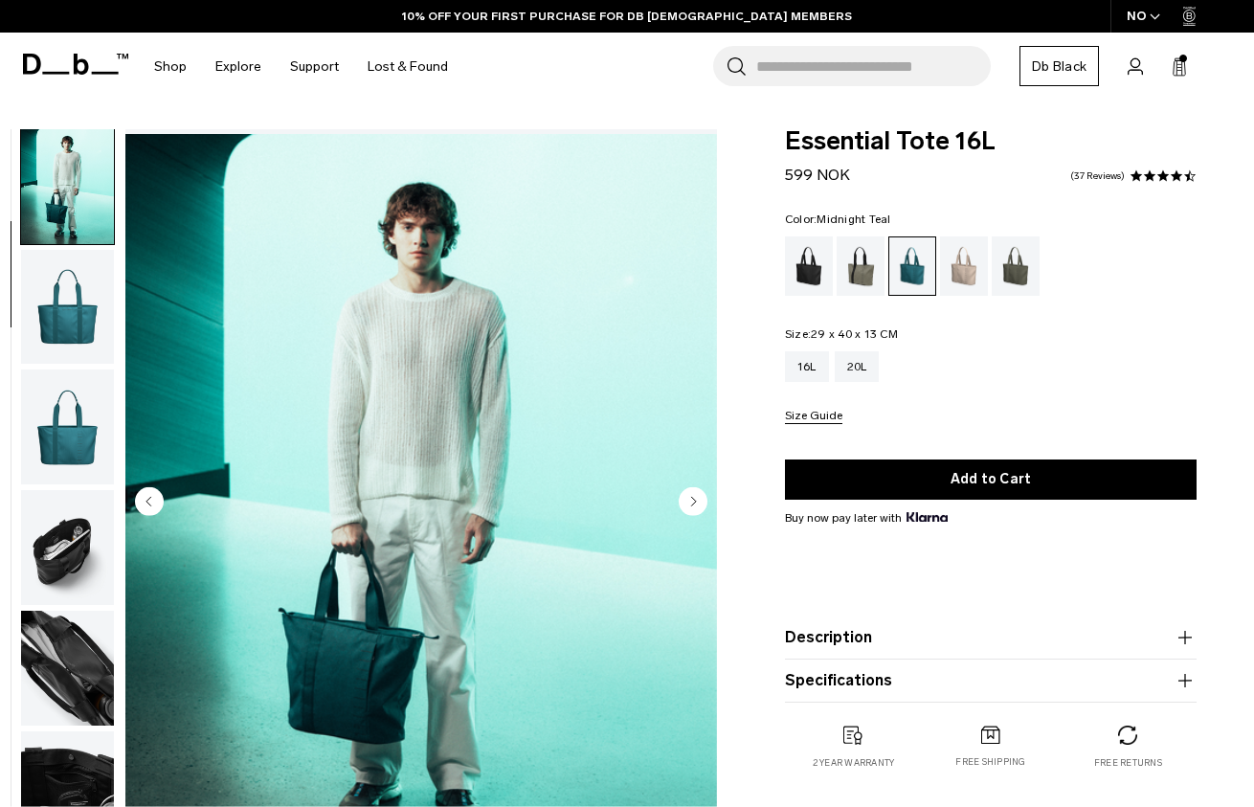
click at [75, 329] on img "button" at bounding box center [67, 307] width 93 height 115
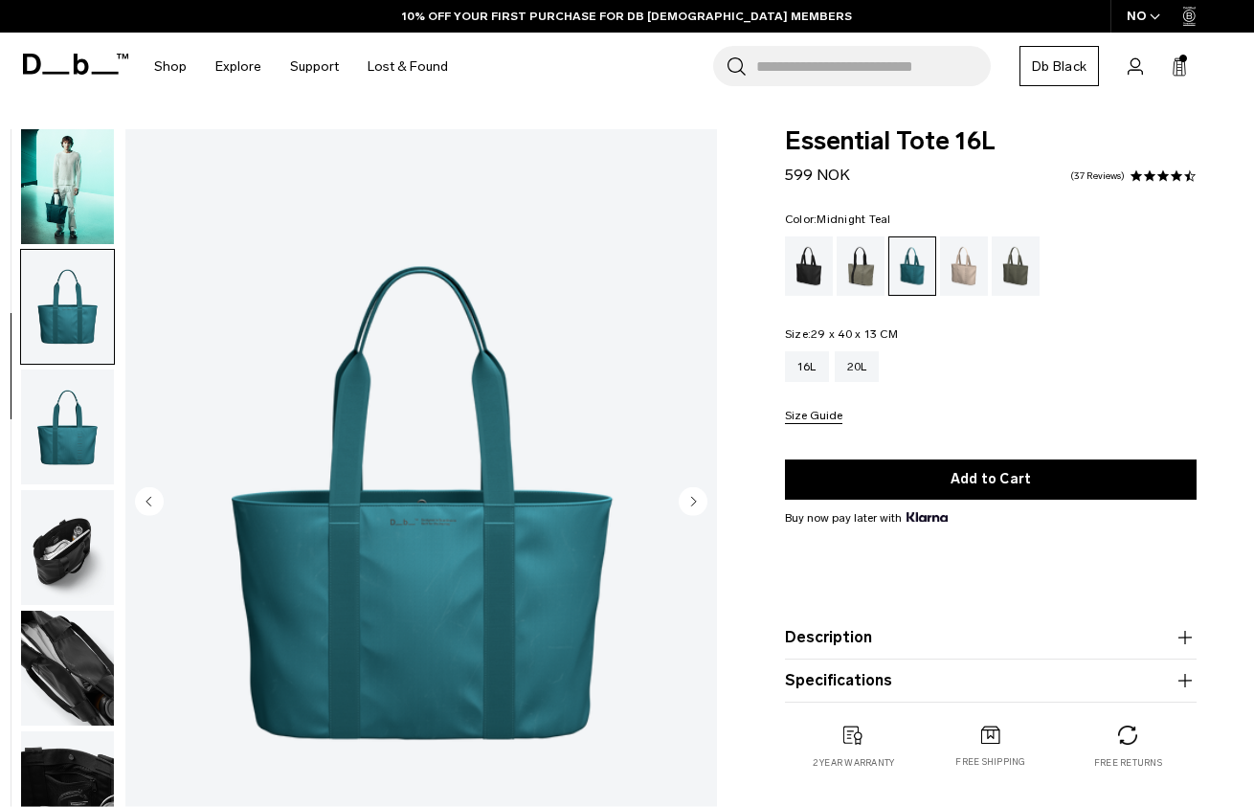
scroll to position [222, 0]
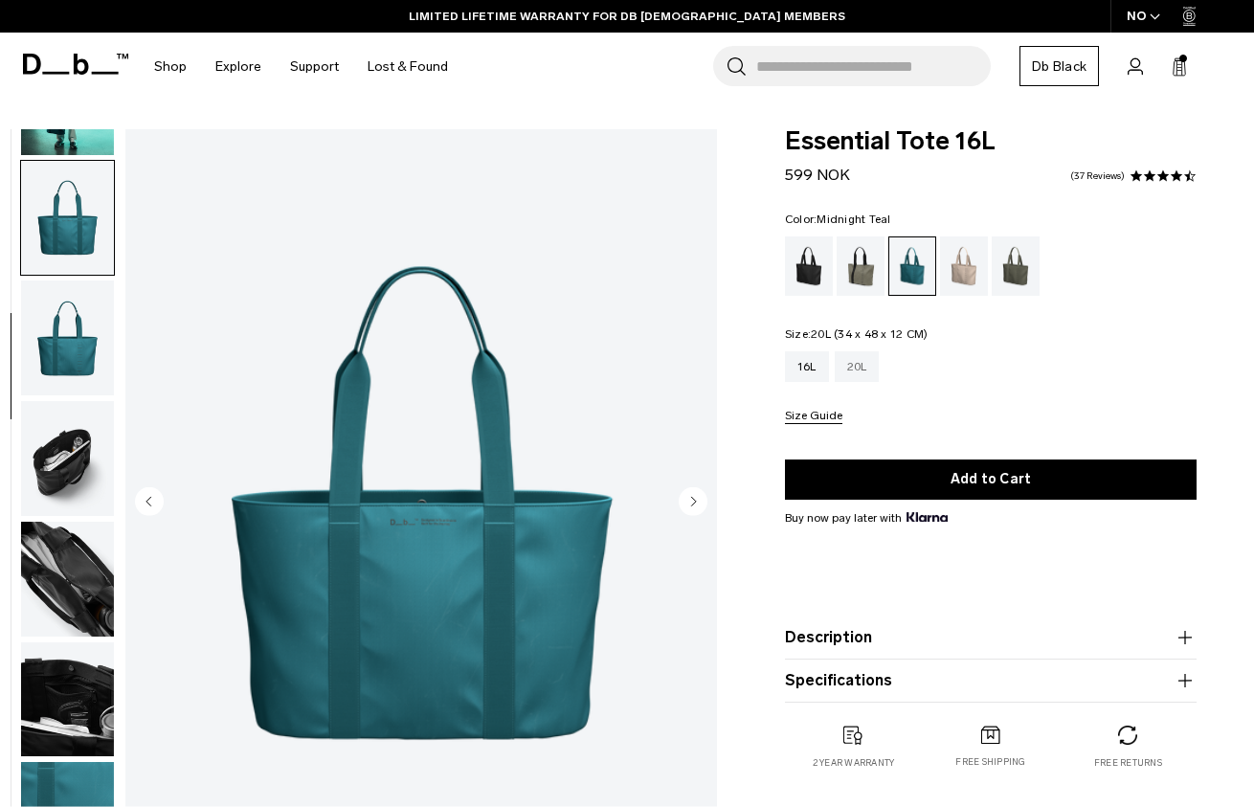
click at [861, 352] on div "20L" at bounding box center [857, 366] width 45 height 31
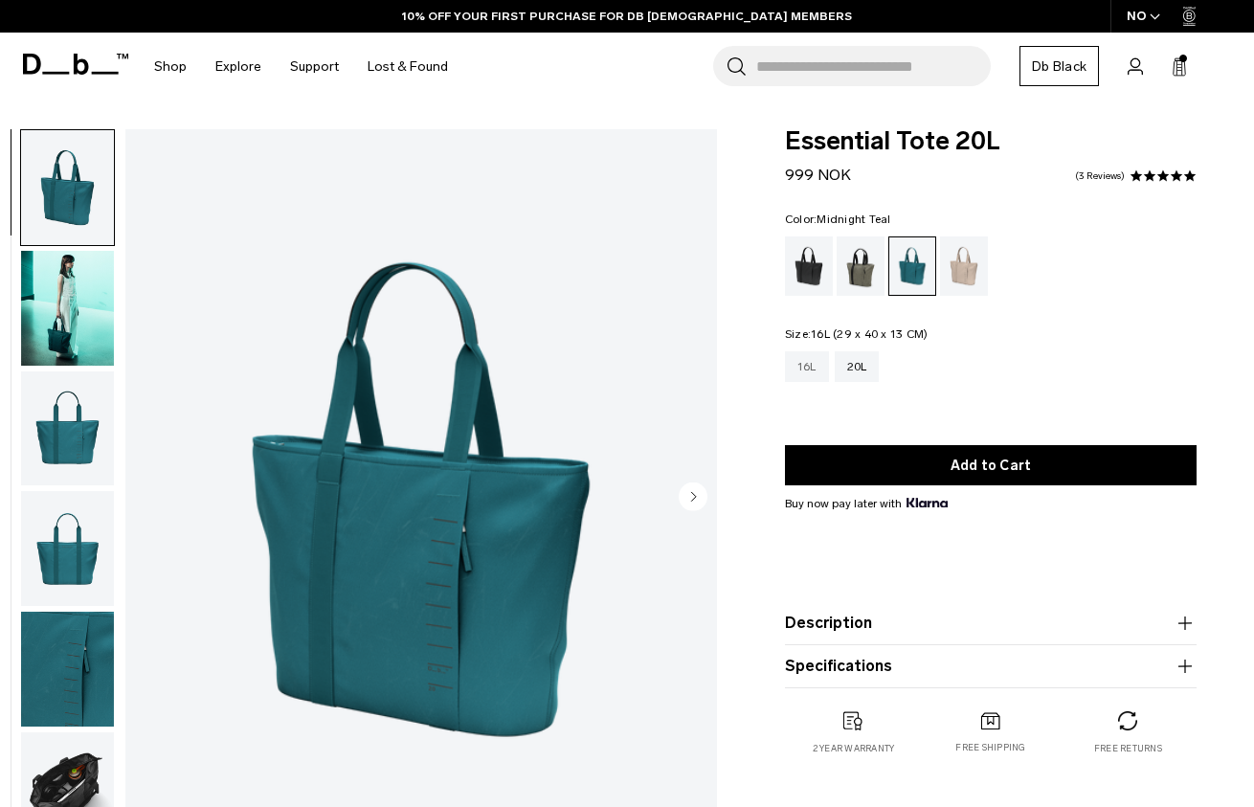
click at [811, 369] on div "16L" at bounding box center [807, 366] width 44 height 31
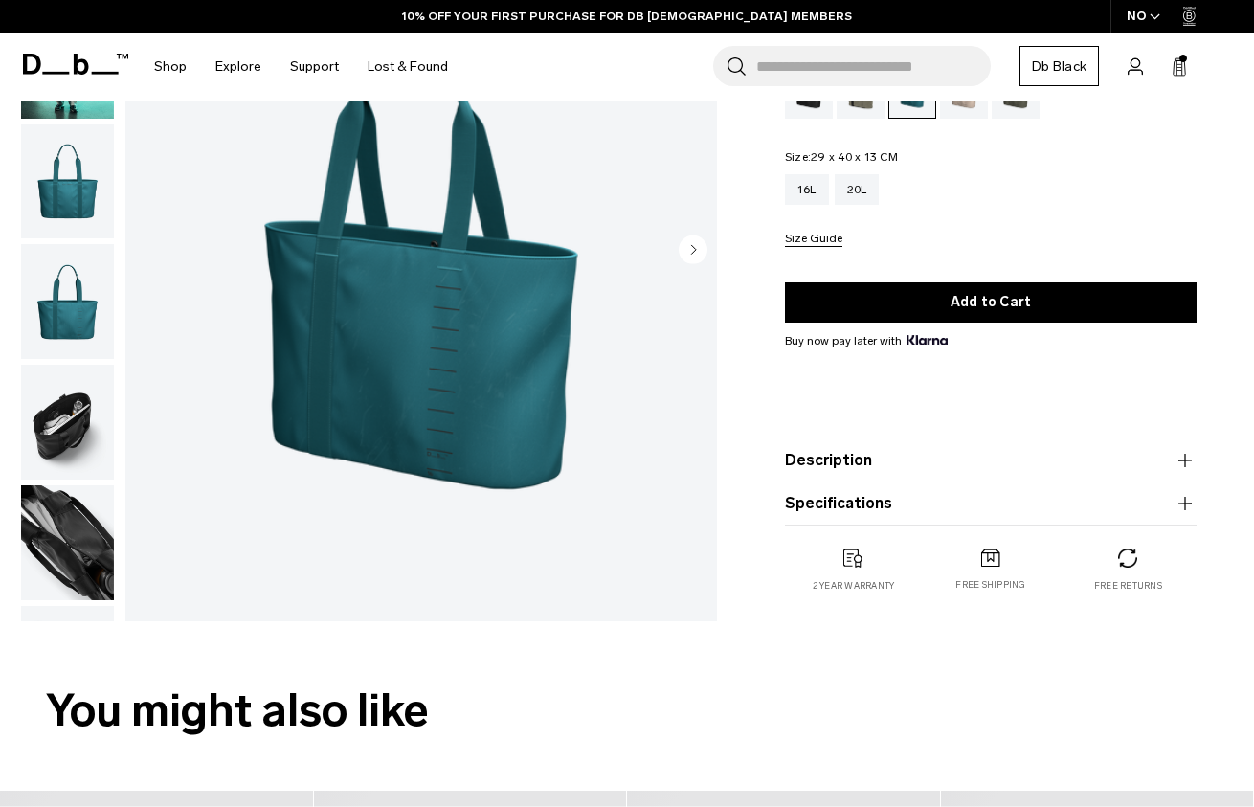
scroll to position [323, 0]
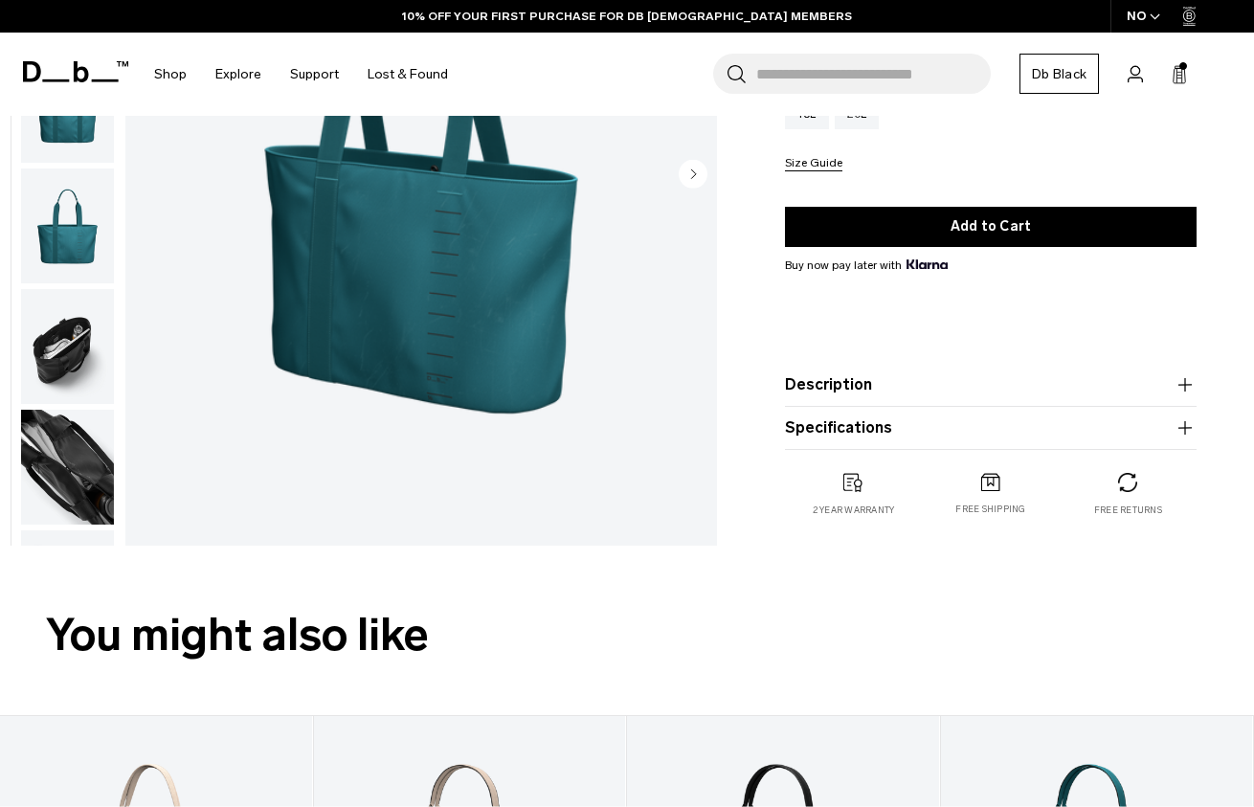
click at [869, 386] on button "Description" at bounding box center [991, 384] width 412 height 23
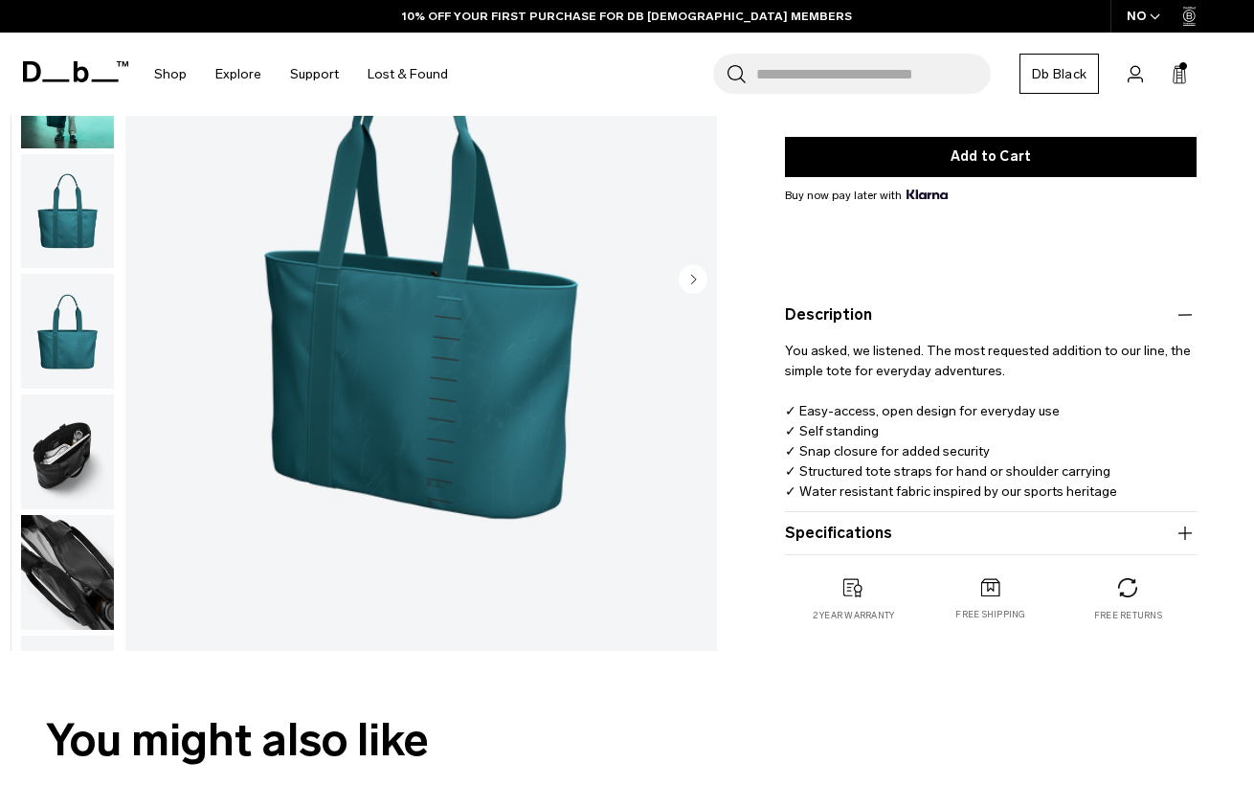
click at [854, 544] on button "Specifications" at bounding box center [991, 533] width 412 height 23
